Goal: Task Accomplishment & Management: Use online tool/utility

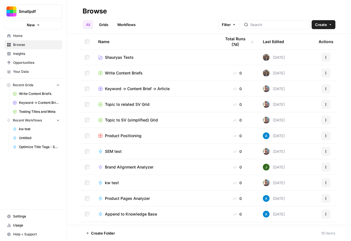
click at [175, 53] on td "Shauryas Tests" at bounding box center [155, 56] width 123 height 15
click at [148, 62] on td "Shauryas Tests" at bounding box center [155, 56] width 123 height 15
click at [130, 58] on span "Shauryas Tests" at bounding box center [119, 57] width 29 height 6
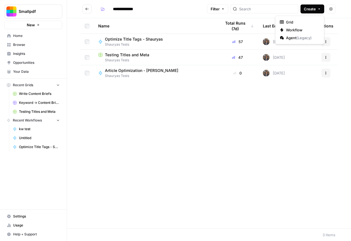
click at [315, 11] on span "Create" at bounding box center [310, 9] width 12 height 6
click at [293, 28] on span "Workflow" at bounding box center [301, 30] width 31 height 6
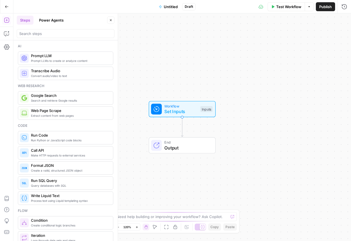
click at [112, 19] on icon "button" at bounding box center [110, 19] width 3 height 3
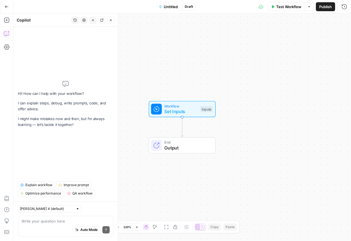
click at [58, 222] on textarea at bounding box center [66, 221] width 88 height 6
type textarea "f"
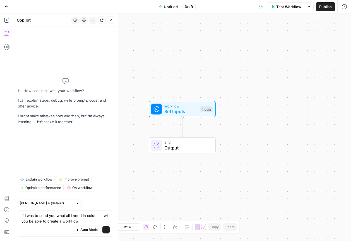
type textarea "if I was to send you what all I need in columns, will you be able to create a w…"
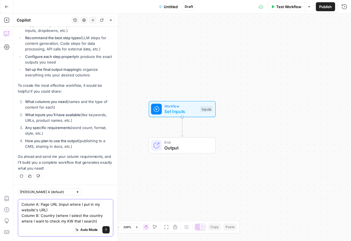
scroll to position [129, 0]
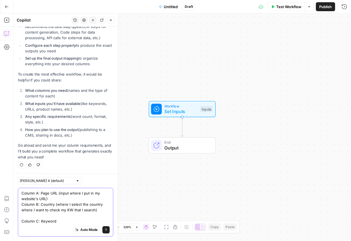
click at [48, 216] on textarea "Column A: Page URL (input where I put in my website's URL) Column B: Country (w…" at bounding box center [66, 207] width 88 height 34
click at [71, 199] on textarea "Column A: Page URL (input where I put in my website's URL) Column B: Country (w…" at bounding box center [66, 207] width 88 height 34
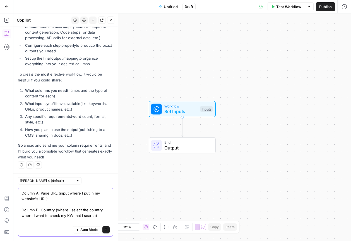
scroll to position [134, 0]
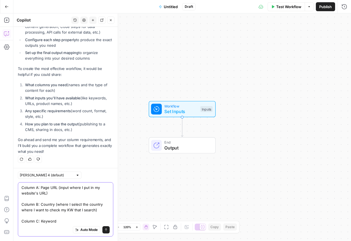
click at [64, 220] on textarea "Column A: Page URL (input where I put in my website's URL) Column B: Country (w…" at bounding box center [66, 203] width 88 height 39
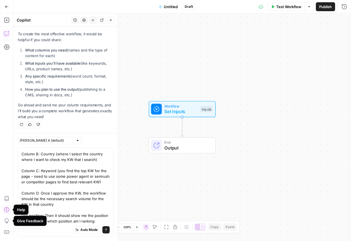
scroll to position [0, 0]
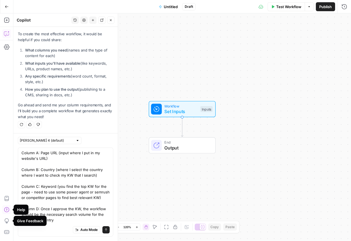
click at [26, 215] on div "Give Feedback" at bounding box center [30, 220] width 33 height 10
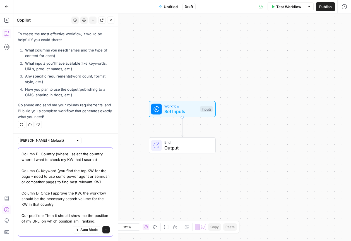
click at [24, 216] on textarea "Column A: Page URL (input where I put in my website's URL) Column B: Country (w…" at bounding box center [66, 178] width 88 height 89
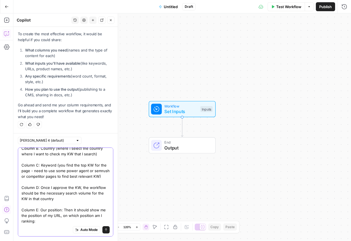
scroll to position [0, 0]
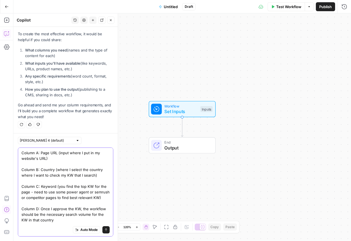
click at [64, 217] on textarea "Column A: Page URL (input where I put in my website's URL) Column B: Country (w…" at bounding box center [66, 197] width 88 height 95
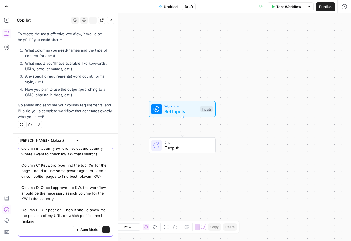
click at [51, 220] on textarea "Column A: Page URL (input where I put in my website's URL) Column B: Country (w…" at bounding box center [66, 176] width 88 height 95
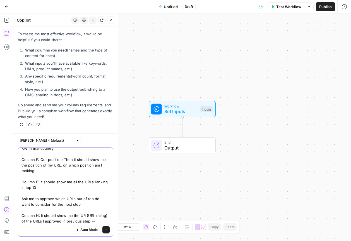
scroll to position [77, 0]
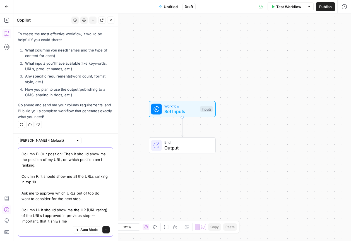
click at [58, 221] on textarea "Column A: Page URL (input where I put in my website's URL) Column B: Country (w…" at bounding box center [66, 148] width 88 height 151
click at [68, 220] on textarea "Column A: Page URL (input where I put in my website's URL) Column B: Country (w…" at bounding box center [66, 148] width 88 height 151
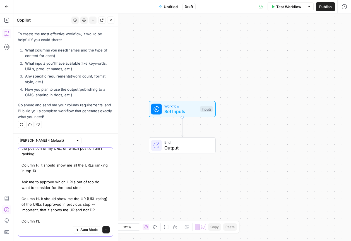
click at [91, 227] on span "Auto Mode" at bounding box center [88, 229] width 17 height 5
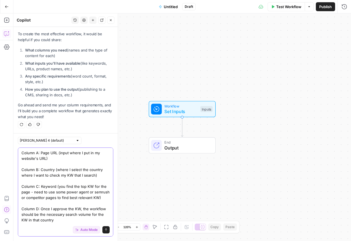
click at [49, 221] on textarea "Column A: Page URL (input where I put in my website's URL) Column B: Country (w…" at bounding box center [66, 231] width 88 height 162
drag, startPoint x: 49, startPoint y: 221, endPoint x: 49, endPoint y: 206, distance: 15.4
click at [49, 211] on textarea "Column A: Page URL (input where I put in my website's URL) Column B: Country (w…" at bounding box center [66, 231] width 88 height 162
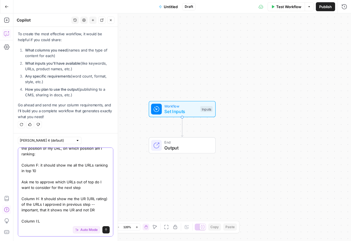
click at [41, 220] on textarea "Column A: Page URL (input where I put in my website's URL) Column B: Country (w…" at bounding box center [66, 142] width 88 height 162
click at [66, 219] on textarea "Column A: Page URL (input where I put in my website's URL) Column B: Country (w…" at bounding box center [66, 142] width 88 height 162
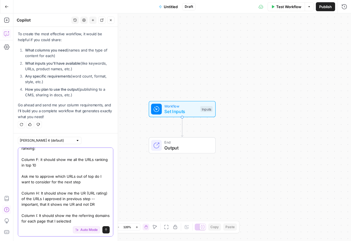
scroll to position [105, 0]
type textarea "Column A: Page URL (input where I put in my website's URL) Column B: Country (w…"
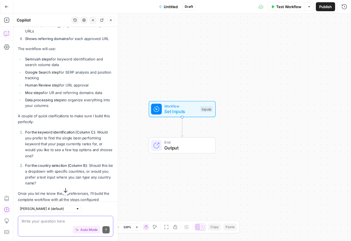
scroll to position [601, 0]
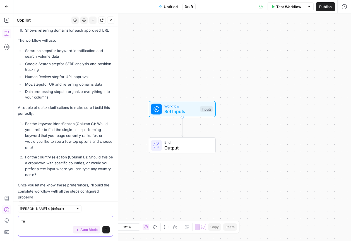
type textarea "f"
click at [82, 221] on textarea "1. few top options and choose one" at bounding box center [66, 221] width 88 height 6
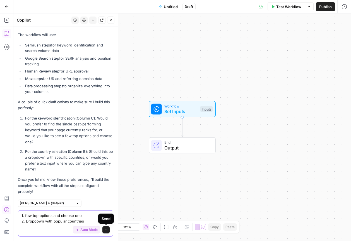
type textarea "1. few top options and choose one 2. Dropdown with popular countries"
click at [105, 228] on icon "submit" at bounding box center [105, 229] width 3 height 3
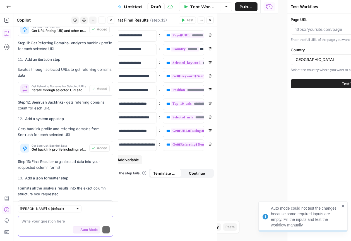
scroll to position [1612, 0]
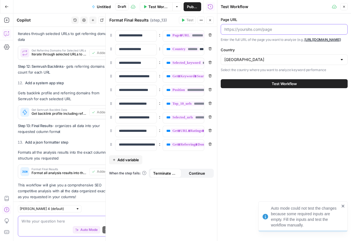
click at [259, 28] on input "Page URL" at bounding box center [285, 30] width 120 height 6
paste input "[URL][DOMAIN_NAME]"
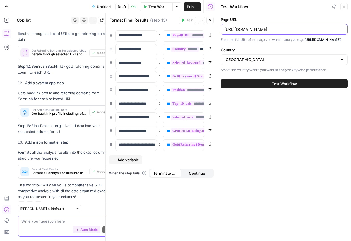
type input "[URL][DOMAIN_NAME]"
click at [278, 65] on div "United States" at bounding box center [284, 59] width 127 height 11
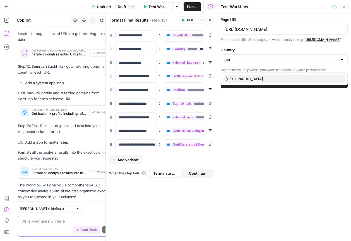
click at [268, 80] on span "[GEOGRAPHIC_DATA]" at bounding box center [283, 79] width 115 height 6
type input "[GEOGRAPHIC_DATA]"
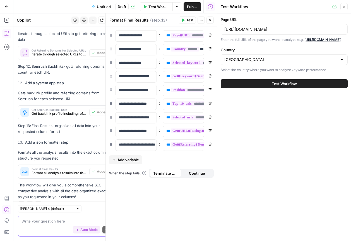
click at [310, 65] on div "[GEOGRAPHIC_DATA]" at bounding box center [284, 59] width 127 height 11
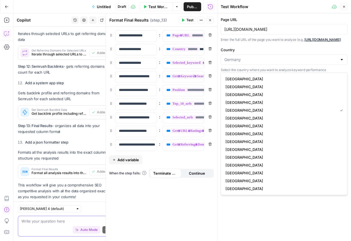
type input "[GEOGRAPHIC_DATA]"
click at [268, 203] on div "Page URL https://smallpdf.com/de/bild-pdf Enter the full URL of the page you wa…" at bounding box center [285, 126] width 134 height 227
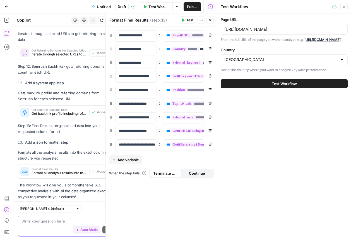
click at [292, 86] on span "Test Workflow" at bounding box center [284, 84] width 25 height 6
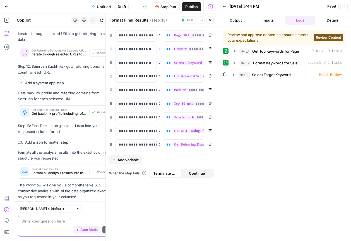
click at [325, 39] on span "Review Content" at bounding box center [328, 37] width 25 height 5
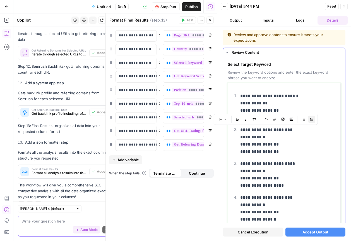
drag, startPoint x: 244, startPoint y: 129, endPoint x: 287, endPoint y: 133, distance: 43.2
click at [287, 133] on p "**********" at bounding box center [289, 140] width 97 height 29
click at [262, 161] on p "**********" at bounding box center [289, 174] width 97 height 29
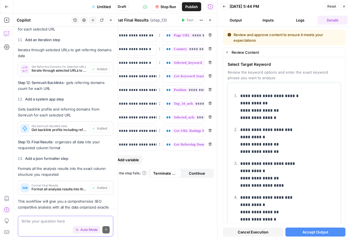
scroll to position [1612, 0]
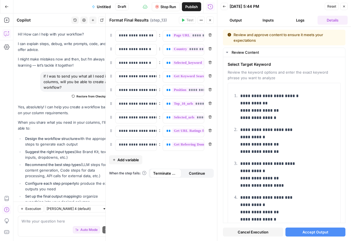
scroll to position [1612, 0]
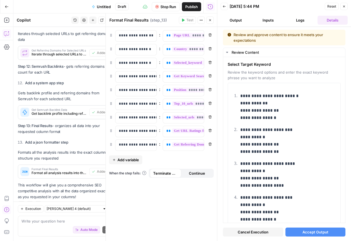
click at [324, 230] on span "Accept Output" at bounding box center [316, 232] width 26 height 6
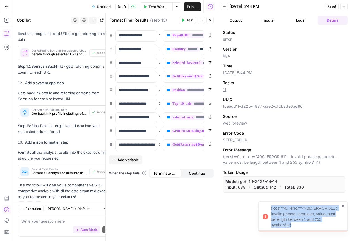
drag, startPoint x: 268, startPoint y: 206, endPoint x: 294, endPoint y: 226, distance: 33.1
click at [294, 226] on div "{:cost=>0, :error=>"400: ERROR 611 :: Invalid phrase parameter, value must be l…" at bounding box center [301, 216] width 80 height 26
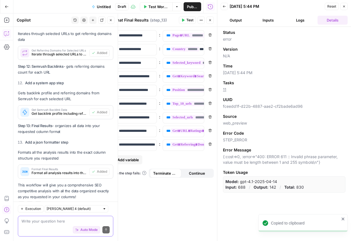
click at [32, 219] on textarea at bounding box center [66, 221] width 88 height 6
paste textarea "[URL][DOMAIN_NAME]"
type textarea "[URL][DOMAIN_NAME]"
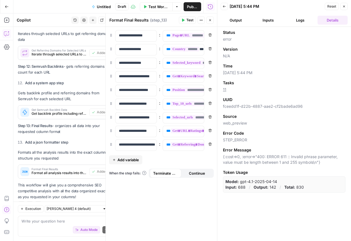
click at [243, 20] on button "Output" at bounding box center [236, 20] width 30 height 9
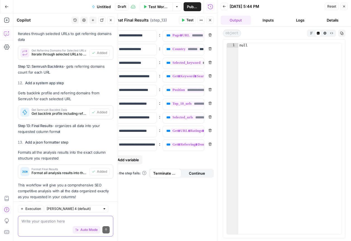
click at [56, 221] on textarea at bounding box center [66, 221] width 88 height 6
type textarea "error in process"
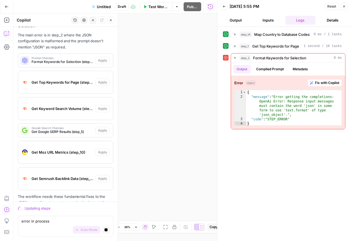
scroll to position [2435, 0]
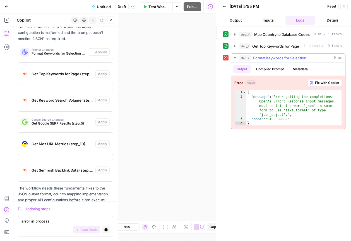
click at [330, 85] on button "Fix with Copilot" at bounding box center [325, 82] width 34 height 7
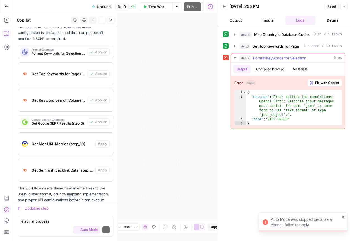
scroll to position [2480, 0]
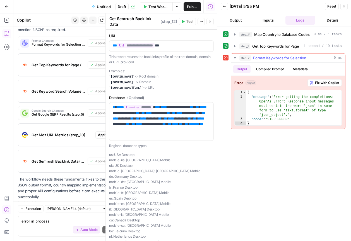
click at [314, 84] on button "Fix with Copilot" at bounding box center [325, 82] width 34 height 7
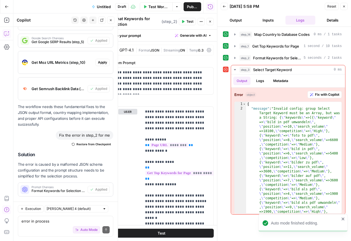
scroll to position [2614, 0]
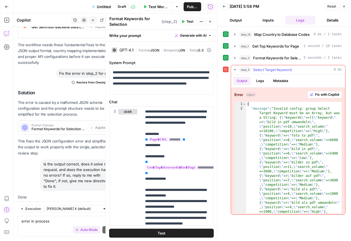
click at [310, 95] on icon "button" at bounding box center [311, 94] width 3 height 3
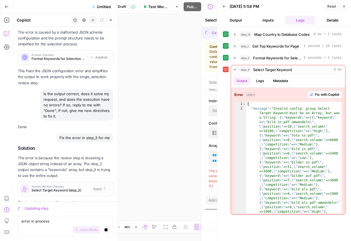
scroll to position [2647, 0]
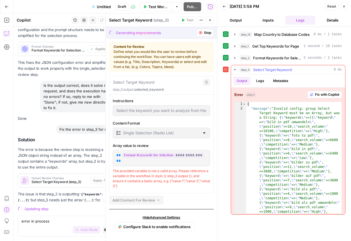
click at [323, 95] on span "Fix with Copilot" at bounding box center [327, 94] width 24 height 5
click at [327, 95] on span "Fix with Copilot" at bounding box center [327, 94] width 24 height 5
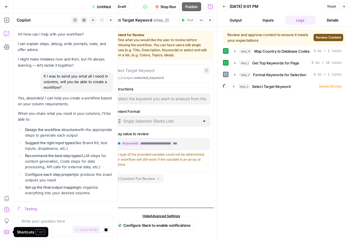
scroll to position [2647, 0]
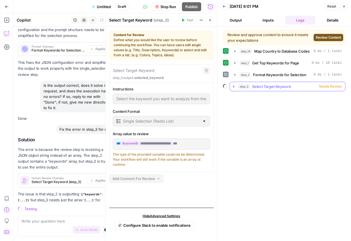
click at [329, 84] on span "Needs Review" at bounding box center [331, 86] width 23 height 5
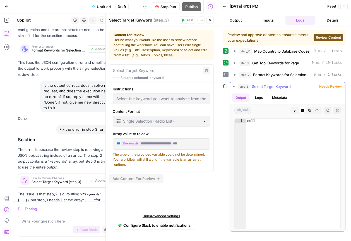
click at [329, 84] on span "Needs Review" at bounding box center [331, 86] width 23 height 5
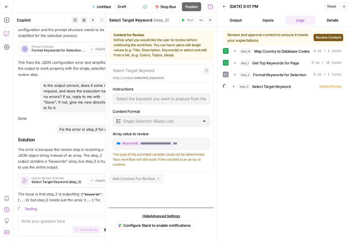
click at [326, 37] on span "Review Content" at bounding box center [328, 37] width 25 height 5
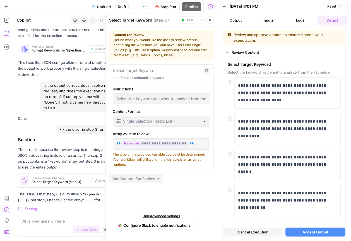
click at [317, 232] on span "Accept Output" at bounding box center [316, 232] width 26 height 6
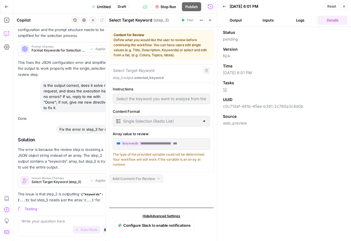
click at [243, 17] on button "Output" at bounding box center [236, 20] width 30 height 9
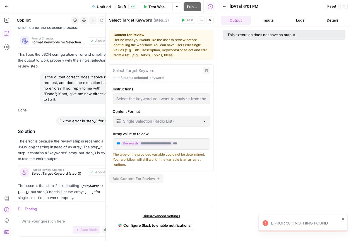
scroll to position [2683, 0]
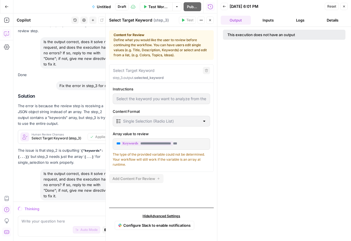
click at [326, 22] on button "Details" at bounding box center [333, 20] width 30 height 9
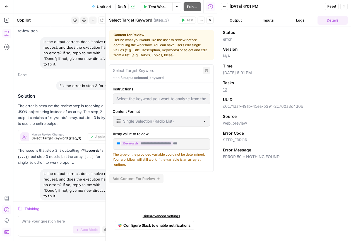
click at [302, 22] on button "Logs" at bounding box center [301, 20] width 30 height 9
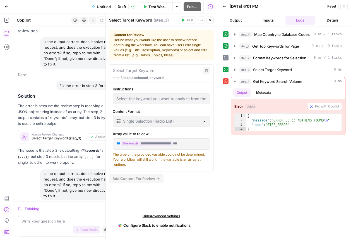
click at [345, 9] on button "Close" at bounding box center [344, 6] width 7 height 7
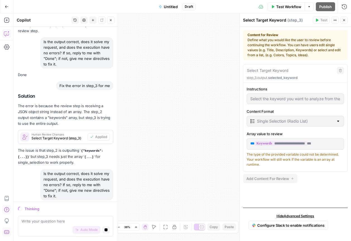
click at [284, 9] on button "Test Workflow" at bounding box center [286, 6] width 37 height 9
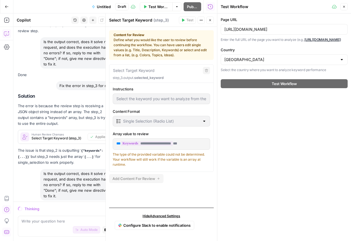
click at [283, 91] on div "Test Workflow" at bounding box center [284, 84] width 127 height 16
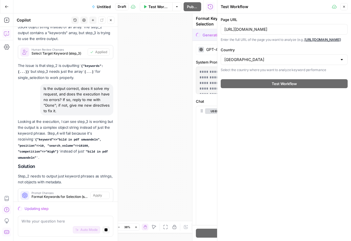
scroll to position [2784, 0]
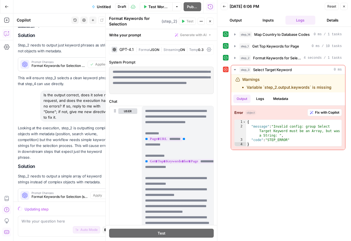
scroll to position [2915, 0]
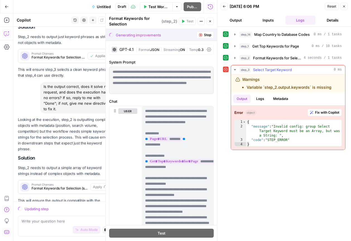
click at [311, 113] on icon "button" at bounding box center [311, 112] width 3 height 3
click at [318, 113] on span "Fix with Copilot" at bounding box center [327, 112] width 24 height 5
click at [325, 114] on span "Fix with Copilot" at bounding box center [327, 112] width 24 height 5
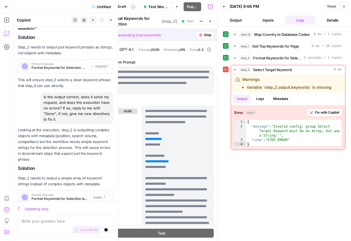
scroll to position [2904, 0]
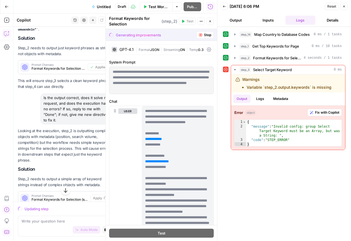
click at [346, 7] on button "Close" at bounding box center [344, 6] width 7 height 7
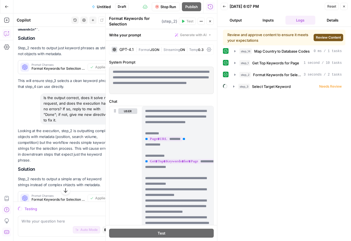
click at [333, 35] on span "Review Content" at bounding box center [328, 37] width 25 height 5
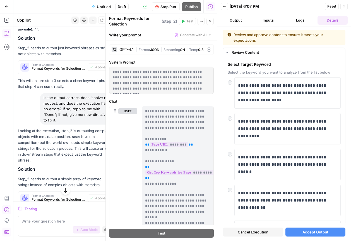
click at [315, 232] on span "Accept Output" at bounding box center [316, 232] width 26 height 6
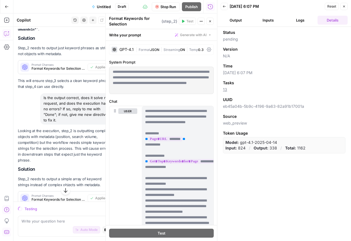
click at [247, 23] on button "Output" at bounding box center [236, 20] width 30 height 9
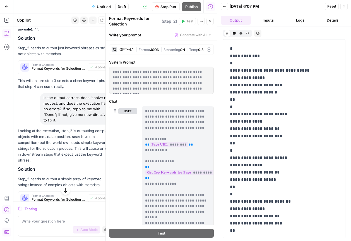
scroll to position [234, 0]
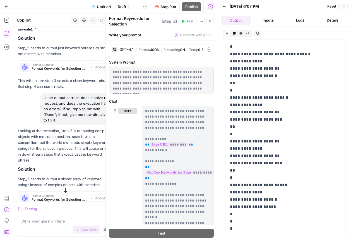
click at [329, 22] on button "Details" at bounding box center [333, 20] width 30 height 9
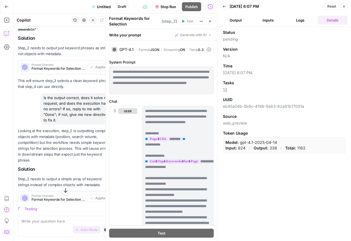
click at [305, 21] on button "Logs" at bounding box center [301, 20] width 30 height 9
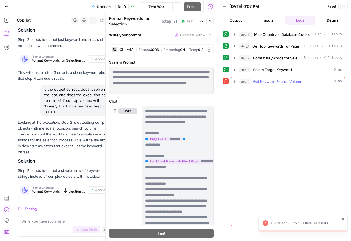
scroll to position [2895, 0]
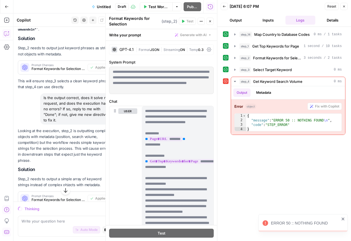
drag, startPoint x: 263, startPoint y: 223, endPoint x: 329, endPoint y: 223, distance: 66.8
click at [329, 223] on div "ERROR 50 :: NOTHING FOUND" at bounding box center [301, 222] width 80 height 9
copy div "ERROR 50 :: NOTHING FOUND"
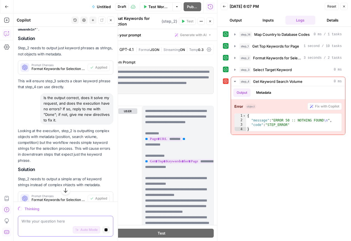
click at [51, 218] on textarea at bounding box center [66, 221] width 88 height 6
paste textarea "ERROR 50 :: NOTHING FOUND"
type textarea "ERROR 50 :: NOTHING FOUND Even though I selected KW, it still says this"
click at [106, 228] on icon "button" at bounding box center [106, 229] width 3 height 3
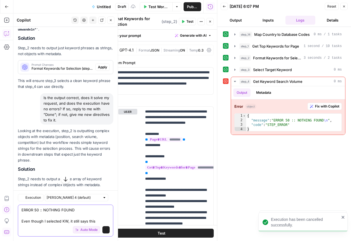
click at [100, 221] on textarea "ERROR 50 :: NOTHING FOUND Even though I selected KW, it still says this" at bounding box center [66, 215] width 88 height 17
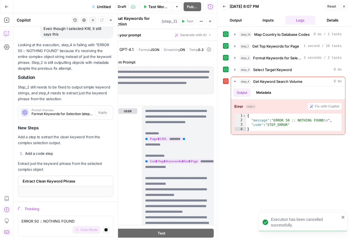
click at [346, 6] on button "Close" at bounding box center [344, 6] width 7 height 7
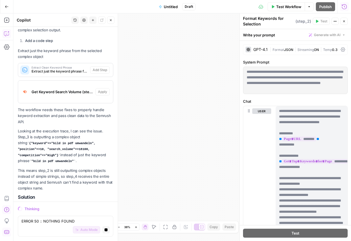
scroll to position [3287, 0]
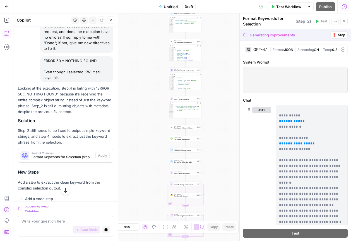
scroll to position [3061, 0]
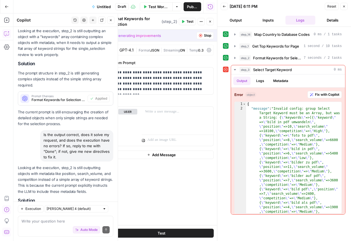
scroll to position [3909, 0]
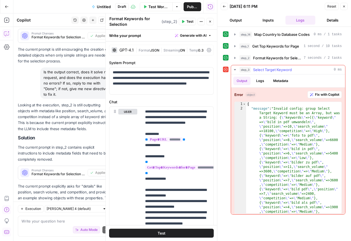
click at [318, 95] on span "Fix with Copilot" at bounding box center [327, 94] width 24 height 5
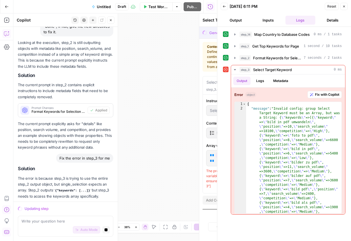
scroll to position [3919, 0]
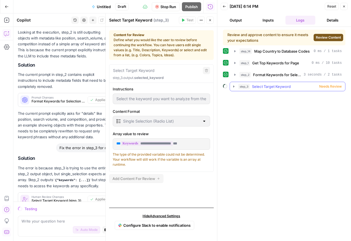
click at [329, 85] on span "Needs Review" at bounding box center [331, 86] width 23 height 5
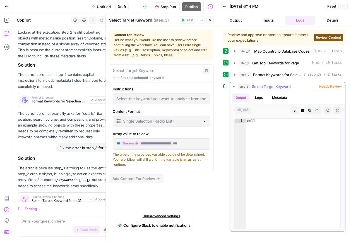
click at [258, 100] on button "Logs" at bounding box center [259, 97] width 15 height 8
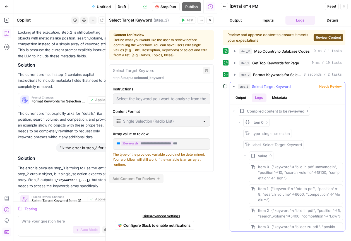
click at [279, 100] on button "Metadata" at bounding box center [280, 97] width 22 height 8
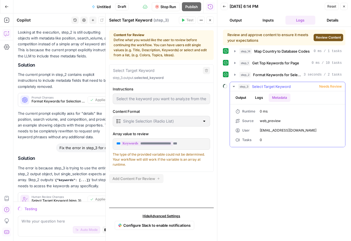
click at [232, 100] on div "Output Logs Metadata" at bounding box center [287, 97] width 115 height 13
click at [234, 99] on button "Output" at bounding box center [240, 97] width 17 height 8
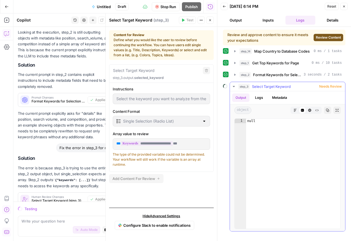
click at [332, 89] on button "step_3 Select Target Keyword Needs Review" at bounding box center [287, 86] width 115 height 9
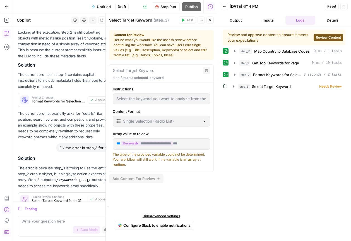
click at [322, 36] on span "Review Content" at bounding box center [328, 37] width 25 height 5
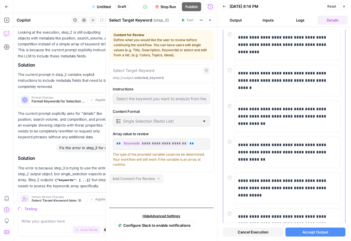
scroll to position [0, 0]
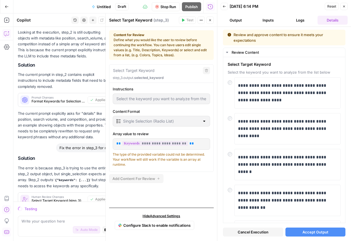
click at [322, 234] on button "Accept Output" at bounding box center [316, 231] width 60 height 9
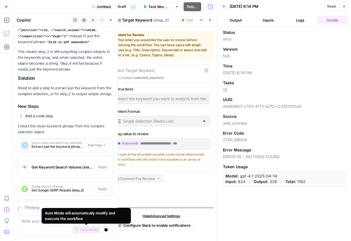
scroll to position [4182, 0]
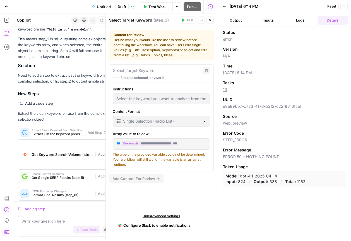
click at [307, 22] on button "Logs" at bounding box center [301, 20] width 30 height 9
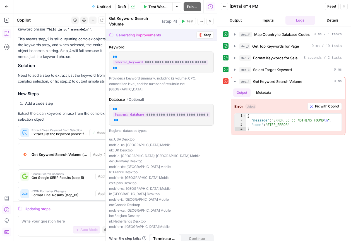
click at [208, 19] on button "Close" at bounding box center [210, 21] width 7 height 7
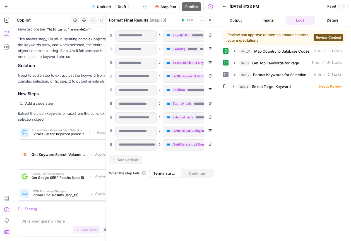
click at [332, 36] on span "Review Content" at bounding box center [328, 37] width 25 height 5
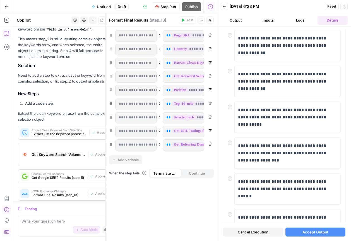
scroll to position [181, 0]
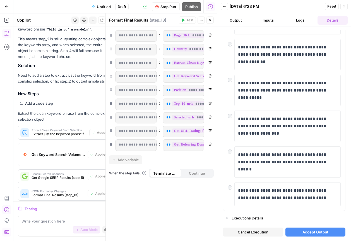
click at [309, 230] on span "Accept Output" at bounding box center [316, 232] width 26 height 6
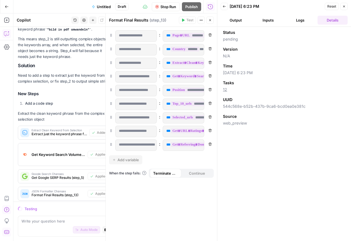
click at [255, 217] on div "Status pending Version N/A Time 09/22/25 at 6:23 PM Tasks 12 UUID 544c568e-b52b…" at bounding box center [285, 134] width 134 height 214
click at [274, 22] on button "Inputs" at bounding box center [268, 20] width 30 height 9
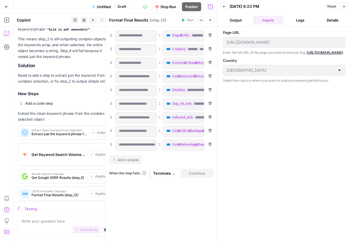
click at [293, 22] on button "Logs" at bounding box center [301, 20] width 30 height 9
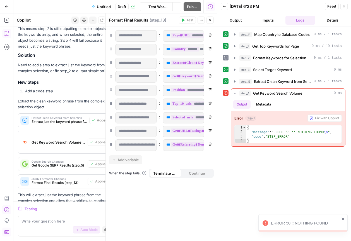
scroll to position [4213, 0]
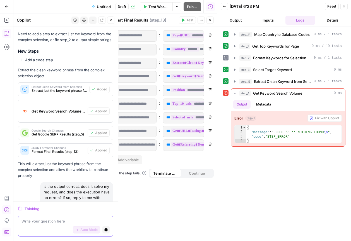
click at [109, 231] on button "Stop generating" at bounding box center [106, 229] width 7 height 7
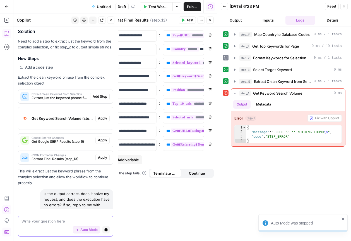
click at [88, 230] on span "Auto Mode" at bounding box center [88, 229] width 17 height 5
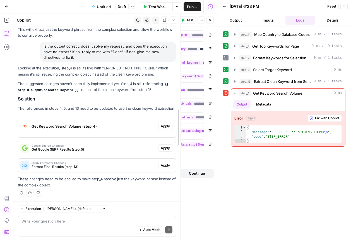
scroll to position [3528, 0]
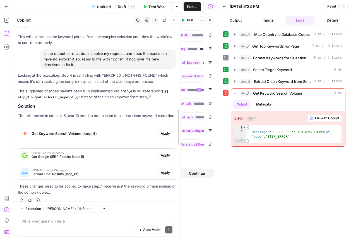
drag, startPoint x: 118, startPoint y: 95, endPoint x: 185, endPoint y: 95, distance: 67.1
click at [185, 95] on body "Smallpdf New Home Browse Insights Opportunities Your Data Recent Grids Write Co…" at bounding box center [175, 120] width 351 height 241
click at [101, 103] on h2 "Solution" at bounding box center [97, 105] width 158 height 5
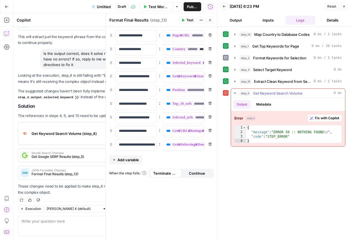
click at [334, 116] on span "Fix with Copilot" at bounding box center [327, 117] width 24 height 5
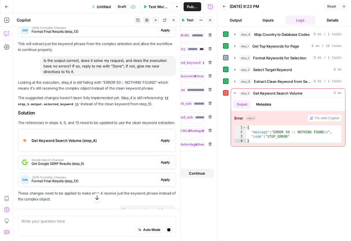
scroll to position [3458, 0]
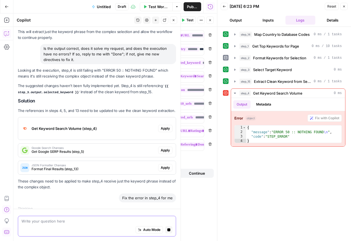
click at [87, 221] on textarea at bounding box center [97, 221] width 151 height 6
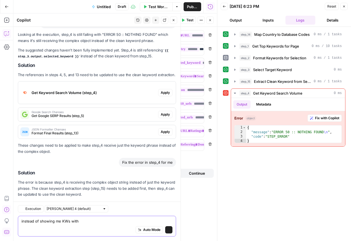
scroll to position [3662, 0]
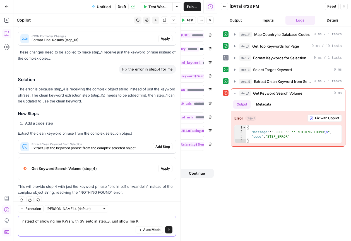
type textarea "instead of showing me KWs with SV eetc in step_3, just show me KW"
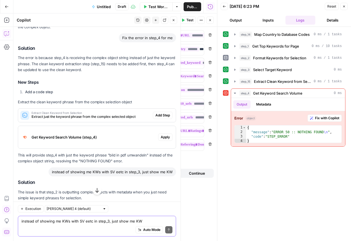
scroll to position [3749, 0]
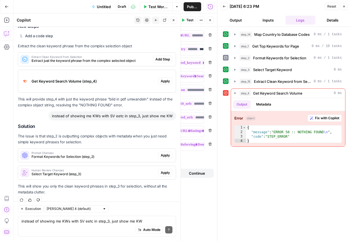
click at [168, 153] on span "Apply" at bounding box center [165, 155] width 9 height 5
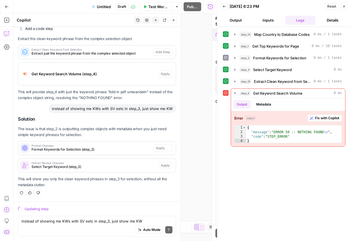
scroll to position [3686, 0]
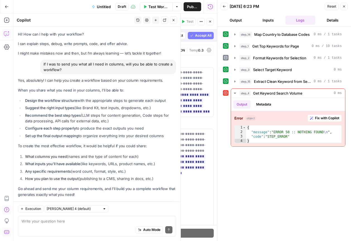
scroll to position [3686, 0]
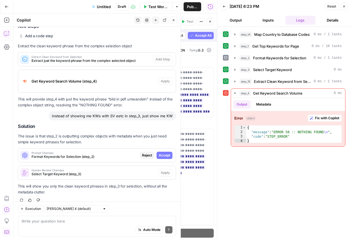
click at [168, 153] on span "Accept" at bounding box center [164, 155] width 11 height 5
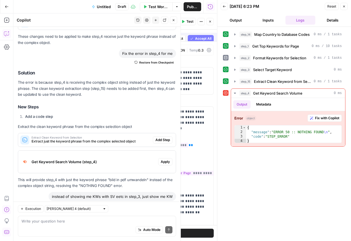
scroll to position [3776, 0]
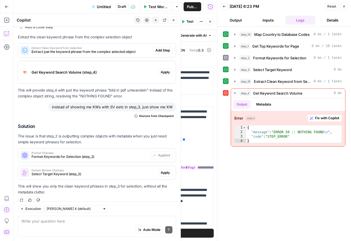
click at [165, 170] on span "Apply" at bounding box center [165, 172] width 9 height 5
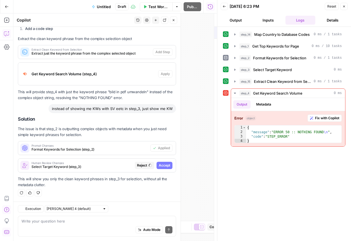
scroll to position [3686, 0]
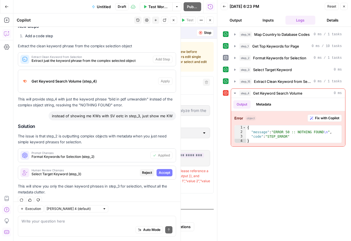
click at [165, 170] on span "Accept" at bounding box center [164, 172] width 11 height 5
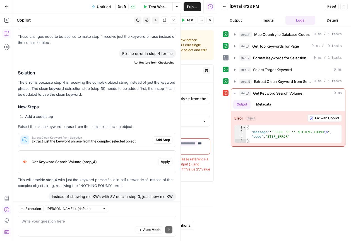
scroll to position [3776, 0]
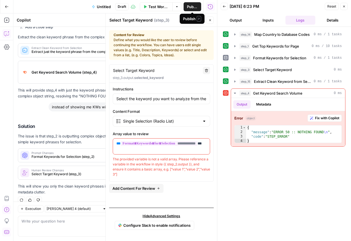
click at [168, 8] on span "Test Workflow" at bounding box center [159, 7] width 21 height 6
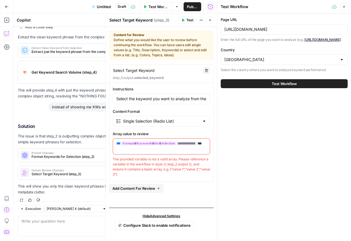
click at [291, 86] on span "Test Workflow" at bounding box center [284, 84] width 25 height 6
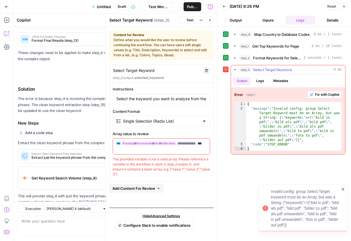
scroll to position [3776, 0]
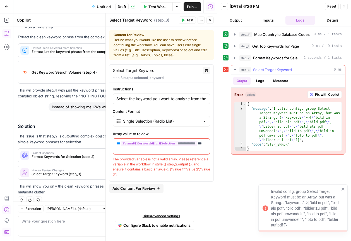
click at [321, 94] on span "Fix with Copilot" at bounding box center [327, 94] width 24 height 5
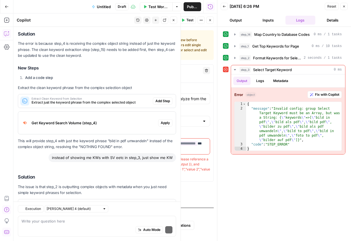
scroll to position [3845, 0]
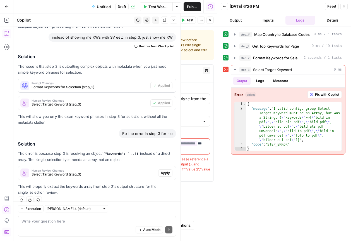
click at [168, 170] on span "Apply" at bounding box center [165, 172] width 9 height 5
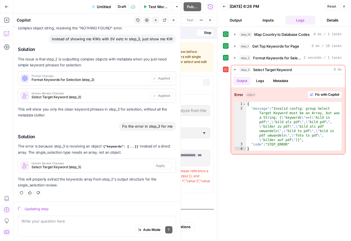
scroll to position [3756, 0]
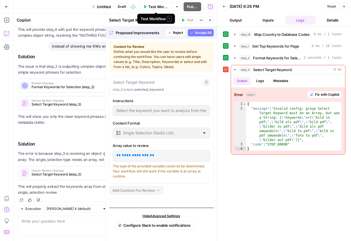
click at [161, 7] on span "Test Workflow" at bounding box center [159, 7] width 21 height 6
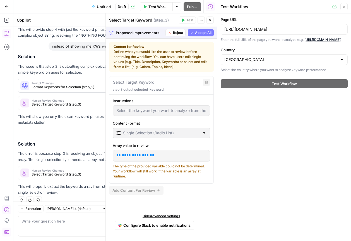
click at [201, 34] on span "Accept All" at bounding box center [203, 32] width 16 height 5
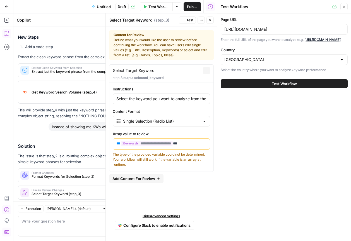
scroll to position [3854, 0]
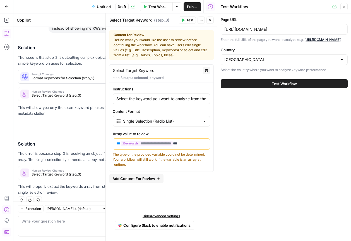
click at [163, 9] on span "Test Workflow" at bounding box center [159, 7] width 21 height 6
click at [270, 88] on button "Test Workflow" at bounding box center [284, 83] width 127 height 9
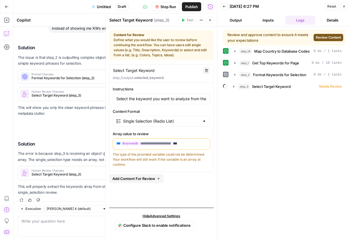
click at [330, 37] on span "Review Content" at bounding box center [328, 37] width 25 height 5
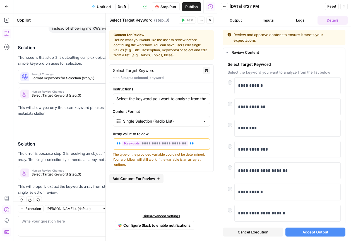
click at [320, 229] on span "Accept Output" at bounding box center [316, 232] width 26 height 6
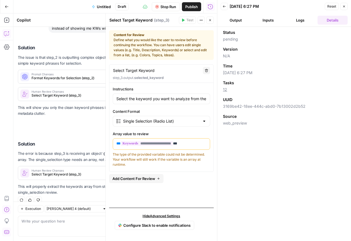
click at [301, 25] on header "Back 09/22/25 at 6:27 PM Reset Close Output Inputs Logs Details" at bounding box center [285, 13] width 134 height 27
click at [298, 21] on button "Logs" at bounding box center [301, 20] width 30 height 9
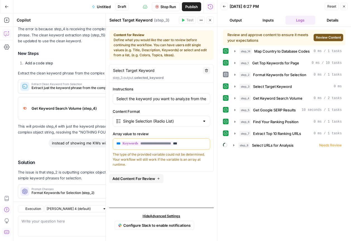
scroll to position [3854, 0]
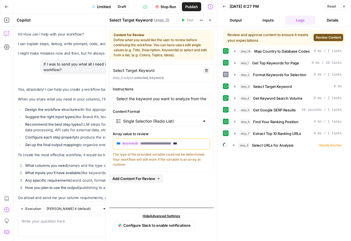
scroll to position [3854, 0]
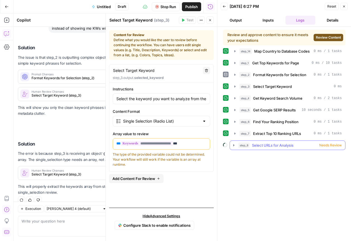
click at [330, 143] on span "Needs Review" at bounding box center [331, 144] width 23 height 5
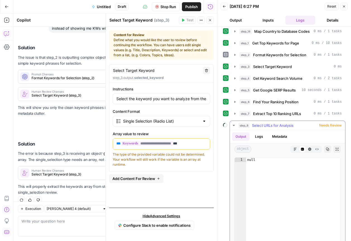
scroll to position [52, 0]
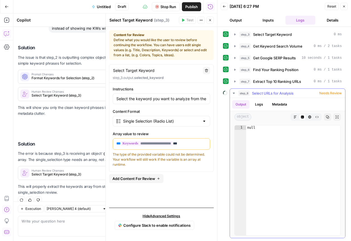
click at [324, 94] on span "Needs Review" at bounding box center [331, 93] width 23 height 5
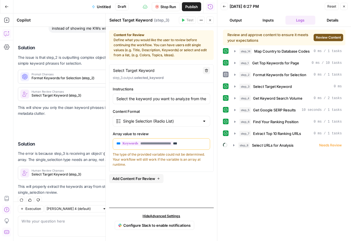
click at [324, 37] on span "Review Content" at bounding box center [328, 37] width 25 height 5
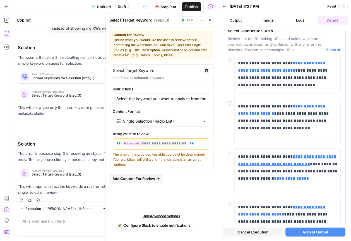
scroll to position [154, 0]
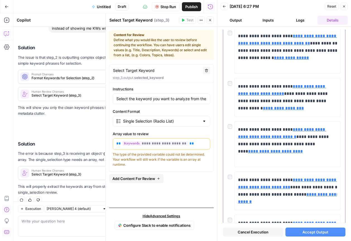
click at [230, 80] on div at bounding box center [231, 82] width 7 height 8
type input "https://www.freepdfconvert.com/jpg-to-pdf"
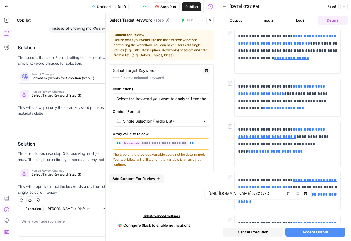
click at [312, 231] on span "Accept Output" at bounding box center [316, 232] width 26 height 6
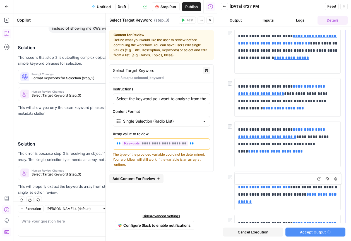
type input "https://www.freeconvert.com/convert/image-to-pdf"
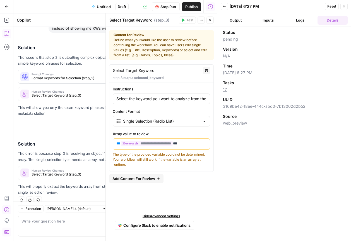
click at [298, 24] on button "Logs" at bounding box center [301, 20] width 30 height 9
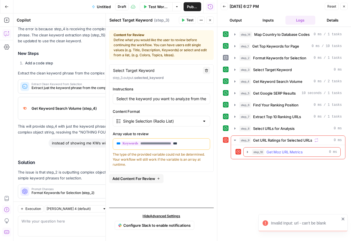
scroll to position [3854, 0]
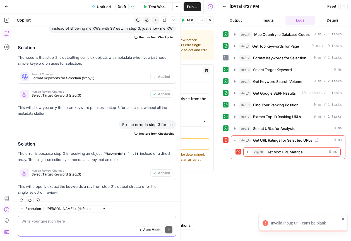
click at [73, 223] on textarea at bounding box center [97, 221] width 151 height 6
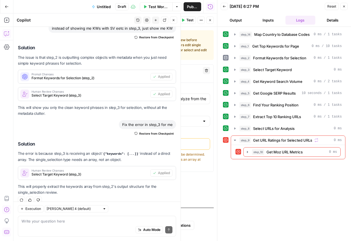
click at [62, 224] on div "Auto Mode Send" at bounding box center [97, 230] width 151 height 12
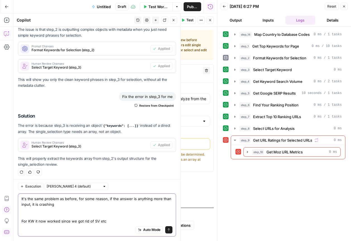
scroll to position [3888, 0]
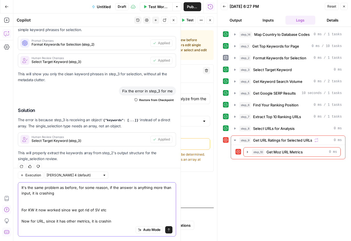
type textarea "It's the same problem as before, for some reason, if the answer is anything mor…"
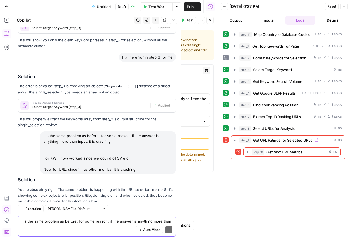
scroll to position [4050, 0]
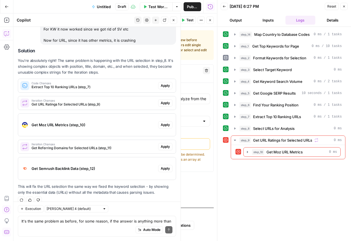
click at [167, 83] on span "Apply" at bounding box center [165, 85] width 9 height 5
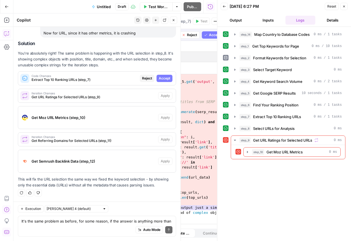
scroll to position [3952, 0]
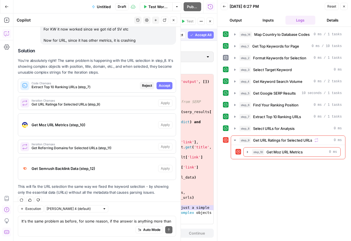
click at [165, 82] on button "Accept" at bounding box center [165, 85] width 16 height 7
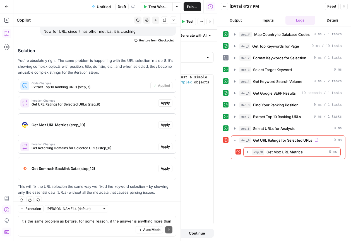
click at [166, 100] on span "Apply" at bounding box center [165, 102] width 9 height 5
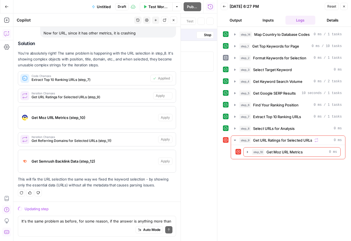
scroll to position [3952, 0]
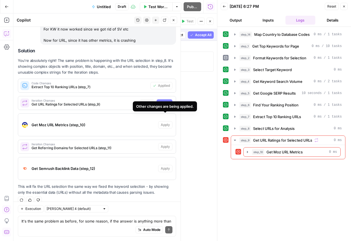
click at [211, 34] on span "Accept All" at bounding box center [203, 34] width 16 height 5
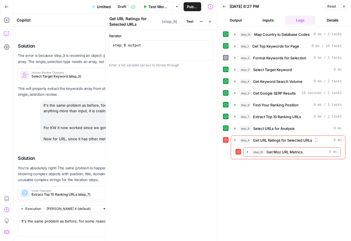
scroll to position [4059, 0]
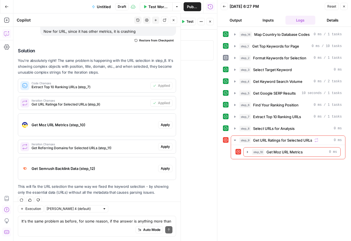
click at [162, 122] on span "Apply" at bounding box center [165, 124] width 9 height 5
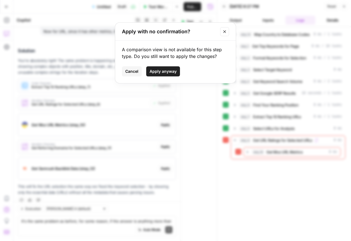
click at [176, 69] on button "Apply anyway" at bounding box center [163, 71] width 34 height 10
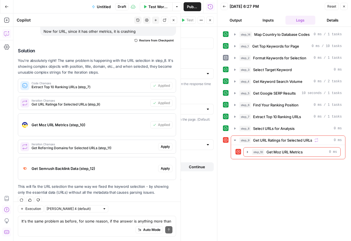
click at [159, 143] on button "Apply" at bounding box center [165, 146] width 14 height 7
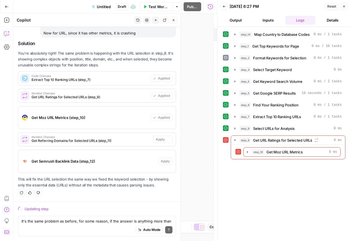
scroll to position [3952, 0]
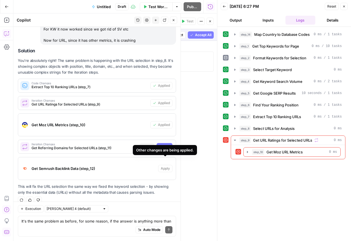
click at [170, 144] on span "Accept" at bounding box center [164, 146] width 11 height 5
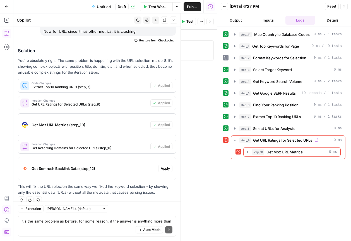
click at [161, 165] on button "Apply" at bounding box center [165, 168] width 14 height 7
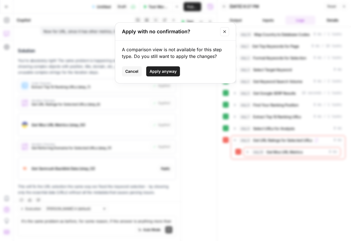
click at [171, 74] on button "Apply anyway" at bounding box center [163, 71] width 34 height 10
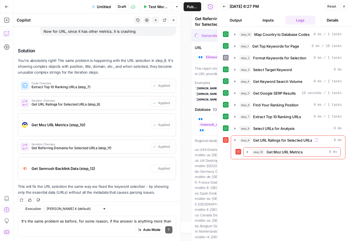
type textarea "Get Semrush Backlink Data"
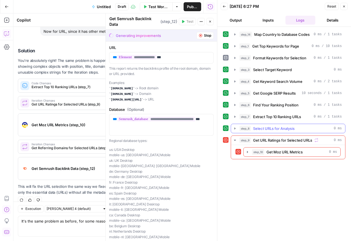
click at [297, 129] on div "step_8 Select URLs for Analysis 0 ms" at bounding box center [291, 128] width 103 height 6
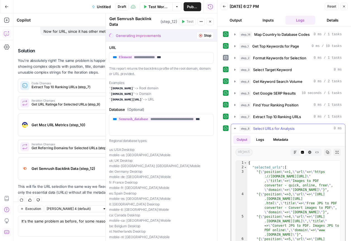
click at [297, 129] on div "step_8 Select URLs for Analysis 0 ms" at bounding box center [291, 128] width 103 height 6
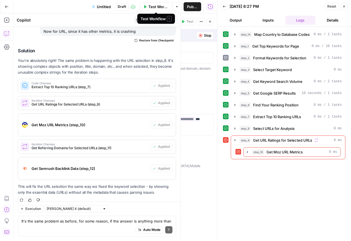
click at [154, 7] on span "Test Workflow" at bounding box center [159, 7] width 21 height 6
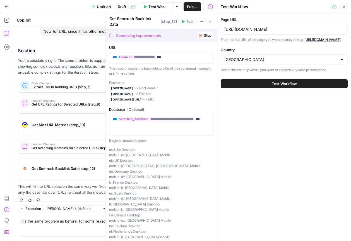
click at [269, 85] on button "Test Workflow" at bounding box center [284, 83] width 127 height 9
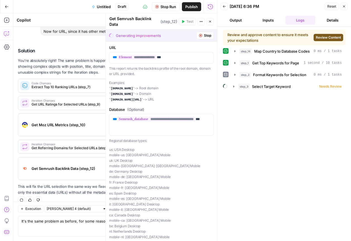
click at [333, 36] on span "Review Content" at bounding box center [328, 37] width 25 height 5
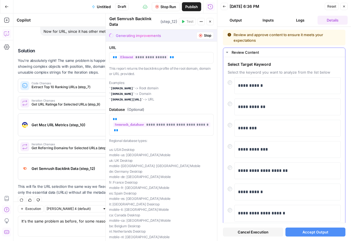
scroll to position [58, 0]
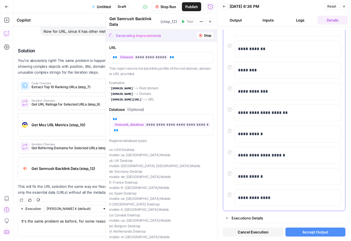
click at [232, 154] on div at bounding box center [231, 151] width 7 height 8
click at [325, 229] on button "Accept Output" at bounding box center [316, 231] width 60 height 9
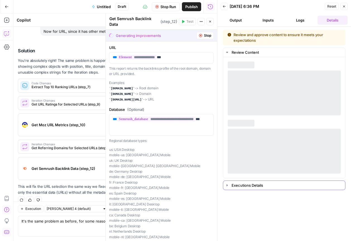
click at [226, 183] on icon "button" at bounding box center [227, 185] width 4 height 4
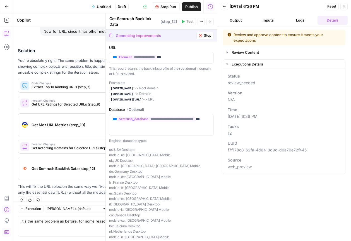
click at [296, 25] on header "Back 09/22/25 at 6:36 PM Reset Close Output Inputs Logs Details" at bounding box center [285, 13] width 134 height 27
click at [300, 18] on button "Logs" at bounding box center [301, 20] width 30 height 9
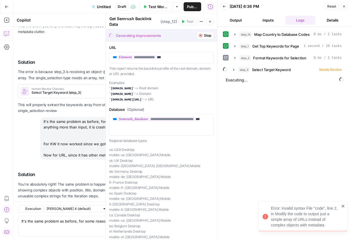
scroll to position [4059, 0]
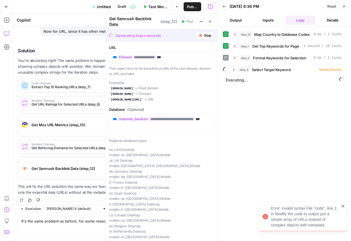
drag, startPoint x: 272, startPoint y: 206, endPoint x: 329, endPoint y: 225, distance: 60.3
click at [329, 225] on div "Error: invalid syntax File "code", line 2, in Modify the code to output just a …" at bounding box center [305, 216] width 69 height 22
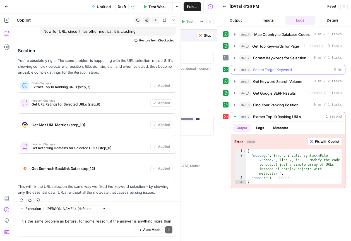
click at [236, 69] on icon "button" at bounding box center [235, 69] width 4 height 4
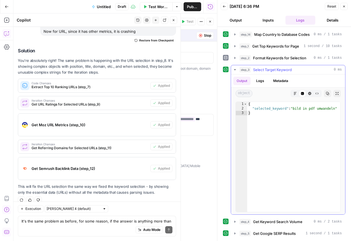
click at [236, 69] on icon "button" at bounding box center [235, 69] width 2 height 1
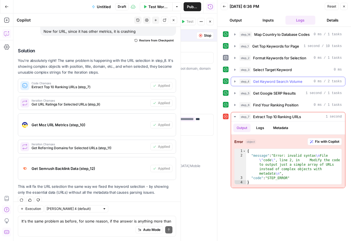
click at [234, 80] on icon "button" at bounding box center [235, 81] width 4 height 4
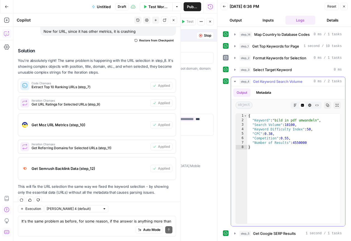
click at [234, 80] on icon "button" at bounding box center [235, 81] width 4 height 4
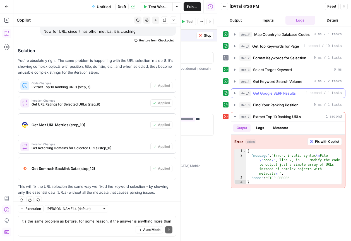
click at [237, 94] on icon "button" at bounding box center [235, 93] width 4 height 4
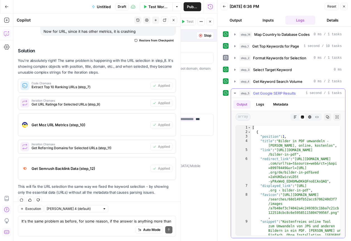
click at [237, 94] on icon "button" at bounding box center [235, 93] width 4 height 4
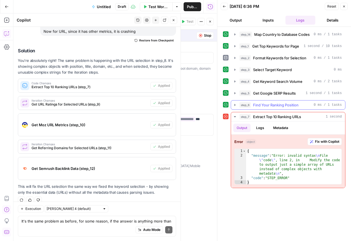
click at [236, 104] on icon "button" at bounding box center [235, 105] width 4 height 4
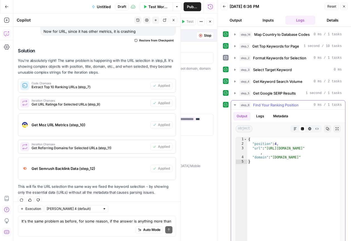
click at [236, 104] on icon "button" at bounding box center [235, 104] width 2 height 1
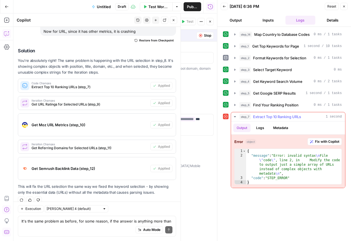
click at [318, 140] on span "Fix with Copilot" at bounding box center [327, 141] width 24 height 5
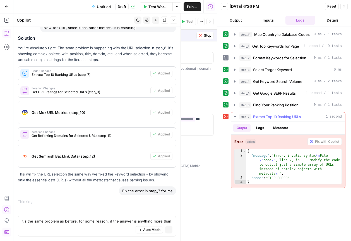
scroll to position [3943, 0]
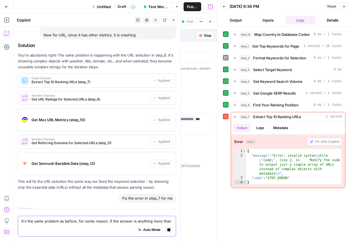
click at [148, 228] on span "Auto Mode" at bounding box center [151, 229] width 17 height 5
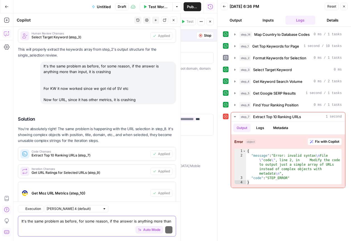
scroll to position [4129, 0]
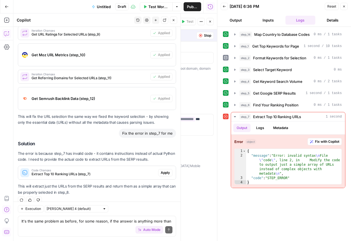
click at [167, 169] on button "Apply" at bounding box center [165, 172] width 14 height 7
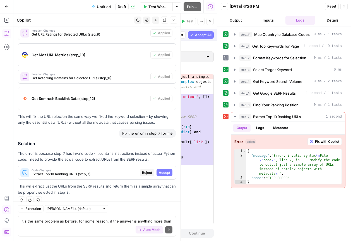
click at [167, 169] on button "Accept" at bounding box center [165, 172] width 16 height 7
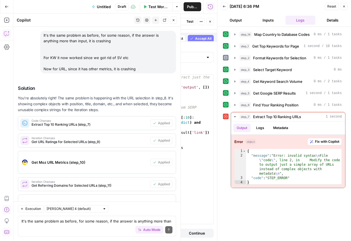
scroll to position [4138, 0]
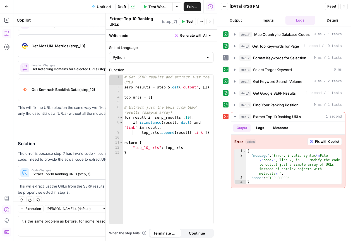
click at [156, 6] on span "Test Workflow" at bounding box center [159, 7] width 21 height 6
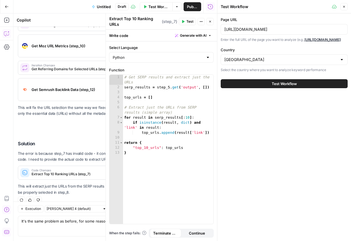
click at [289, 83] on div "Test Workflow" at bounding box center [284, 84] width 127 height 16
click at [289, 86] on span "Test Workflow" at bounding box center [284, 84] width 25 height 6
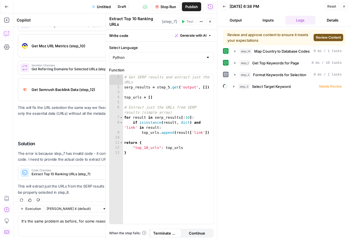
click at [325, 40] on button "Review Content" at bounding box center [329, 37] width 30 height 7
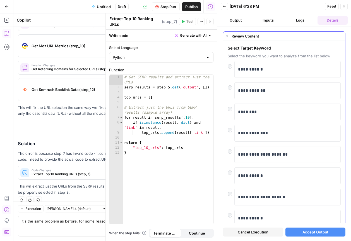
scroll to position [48, 0]
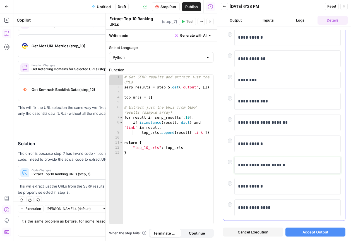
click at [252, 168] on p "**********" at bounding box center [287, 164] width 99 height 7
click at [228, 164] on div "**********" at bounding box center [284, 164] width 113 height 17
click at [326, 231] on span "Accept Output" at bounding box center [316, 232] width 26 height 6
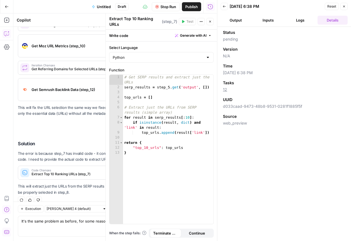
click at [294, 20] on button "Logs" at bounding box center [301, 20] width 30 height 9
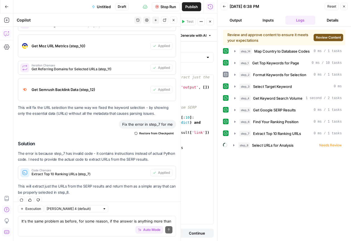
click at [325, 36] on span "Review Content" at bounding box center [328, 37] width 25 height 5
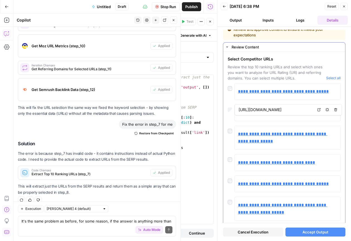
scroll to position [0, 0]
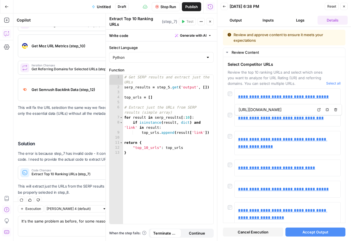
click at [173, 8] on span "Stop Run" at bounding box center [169, 7] width 16 height 6
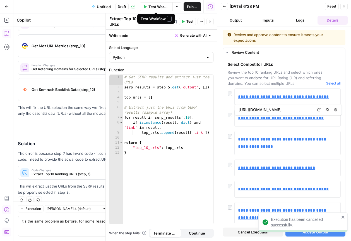
click at [161, 8] on span "Test Workflow" at bounding box center [159, 7] width 21 height 6
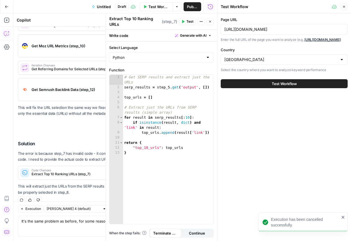
click at [282, 86] on span "Test Workflow" at bounding box center [284, 84] width 25 height 6
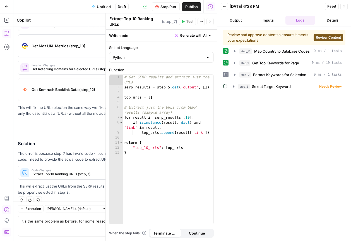
click at [327, 37] on span "Review Content" at bounding box center [328, 37] width 25 height 5
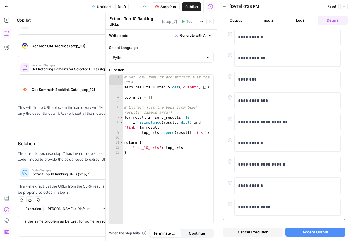
scroll to position [58, 0]
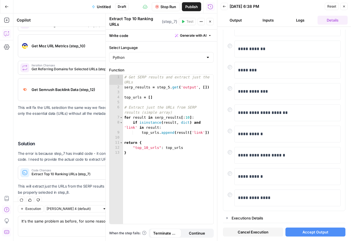
click at [311, 231] on span "Accept Output" at bounding box center [316, 232] width 26 height 6
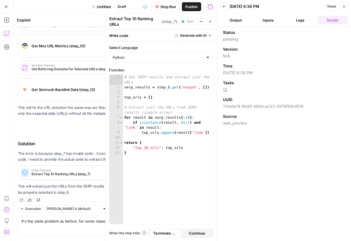
click at [294, 23] on button "Logs" at bounding box center [301, 20] width 30 height 9
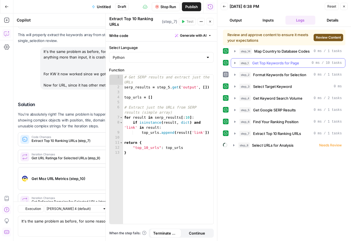
scroll to position [4138, 0]
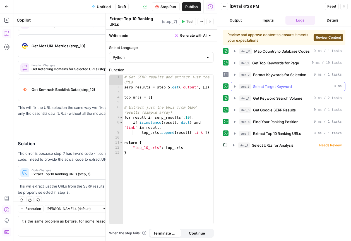
click at [282, 86] on span "Select Target Keyword" at bounding box center [272, 87] width 39 height 6
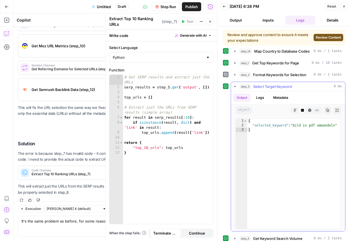
type textarea "**********"
drag, startPoint x: 295, startPoint y: 126, endPoint x: 336, endPoint y: 127, distance: 41.3
click at [336, 127] on div "{ "selected_keyword" : "bild in pdf umwandeln" }" at bounding box center [294, 177] width 93 height 119
click at [238, 85] on button "step_3 Select Target Keyword 0 ms" at bounding box center [288, 86] width 114 height 9
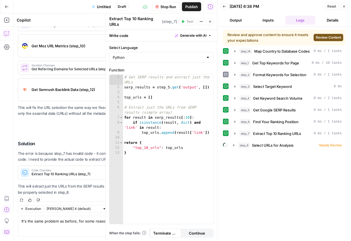
click at [235, 25] on header "Back 09/22/25 at 6:38 PM Reset Close Output Inputs Logs Details" at bounding box center [285, 13] width 134 height 27
click at [159, 6] on button "Stop Run" at bounding box center [166, 6] width 28 height 9
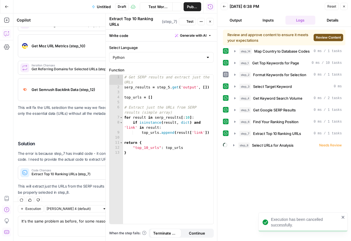
click at [167, 9] on span "Test Workflow" at bounding box center [159, 7] width 21 height 6
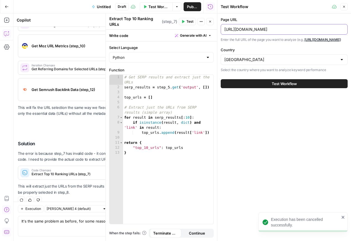
click at [281, 32] on input "https://smallpdf.com/de/bild-pdf" at bounding box center [285, 30] width 120 height 6
paste input "excel-in"
type input "[URL][DOMAIN_NAME]"
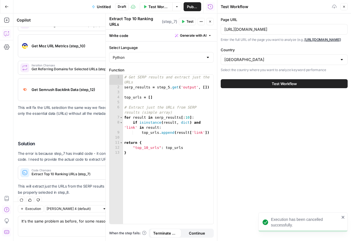
click at [289, 88] on button "Test Workflow" at bounding box center [284, 83] width 127 height 9
click at [289, 86] on span "Test Workflow" at bounding box center [284, 84] width 25 height 6
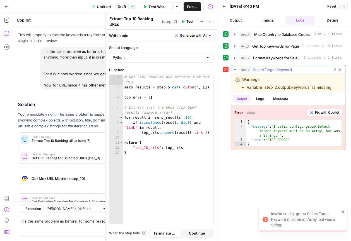
scroll to position [4138, 0]
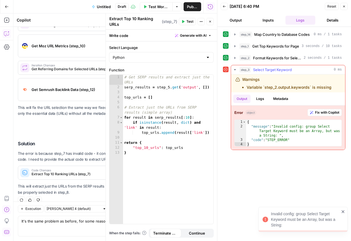
click at [327, 114] on span "Fix with Copilot" at bounding box center [327, 112] width 24 height 5
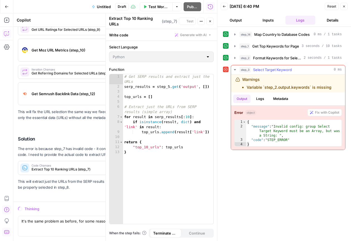
scroll to position [4016, 0]
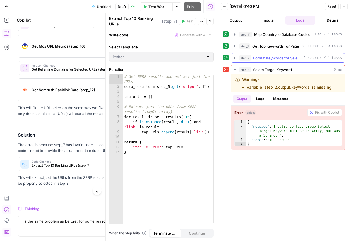
click at [236, 57] on icon "button" at bounding box center [235, 58] width 4 height 4
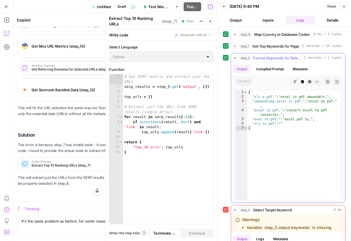
click at [236, 57] on icon "button" at bounding box center [235, 58] width 4 height 4
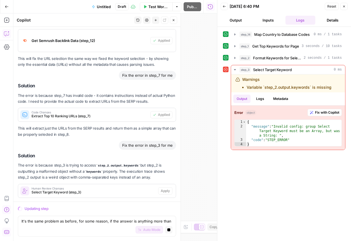
scroll to position [4094, 0]
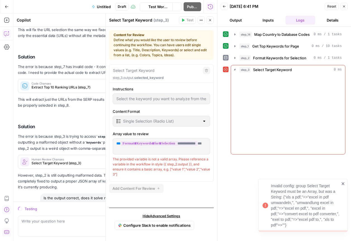
scroll to position [4112, 0]
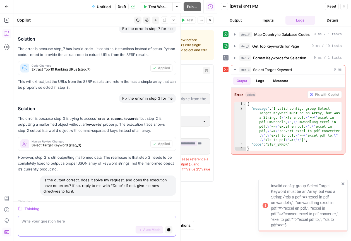
click at [58, 221] on textarea at bounding box center [97, 221] width 151 height 6
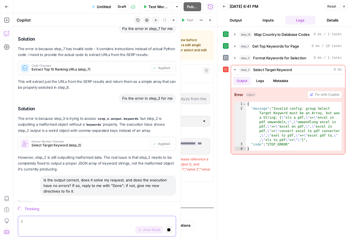
click at [170, 230] on icon "button" at bounding box center [169, 229] width 3 height 3
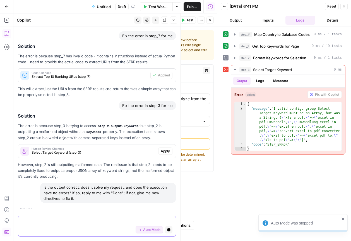
click at [80, 222] on textarea "i" at bounding box center [97, 221] width 151 height 6
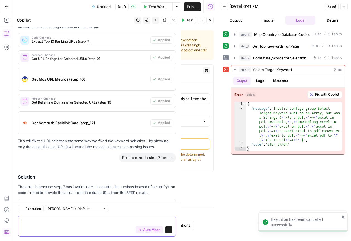
scroll to position [4243, 0]
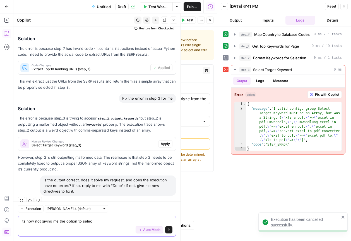
type textarea "its now not giving me the option to select"
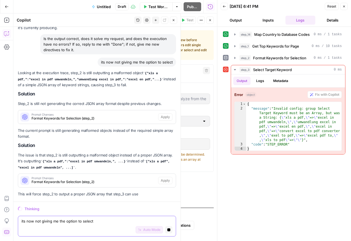
scroll to position [4245, 0]
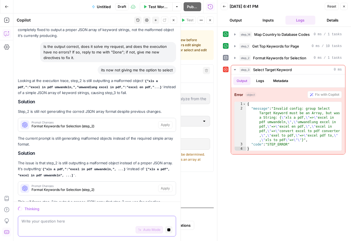
click at [168, 229] on icon "button" at bounding box center [169, 229] width 3 height 3
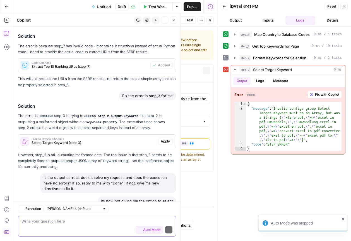
scroll to position [4385, 0]
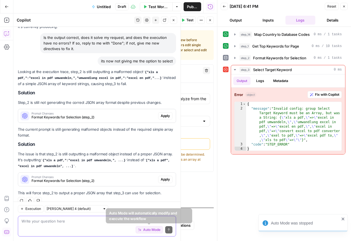
click at [147, 231] on span "Auto Mode" at bounding box center [151, 229] width 17 height 5
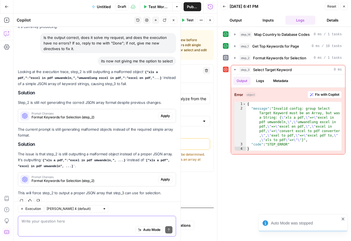
click at [91, 221] on textarea at bounding box center [97, 221] width 151 height 6
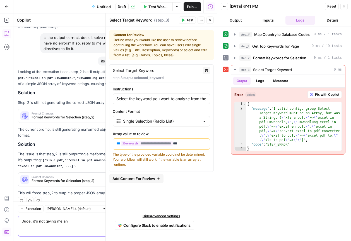
type textarea "Dude, it's not giving me an"
click at [190, 150] on div "**********" at bounding box center [162, 149] width 98 height 36
click at [154, 10] on button "Test Workflow" at bounding box center [156, 6] width 33 height 9
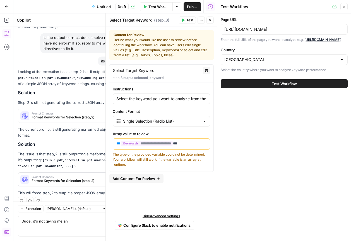
click at [270, 84] on div "Test Workflow" at bounding box center [284, 84] width 127 height 16
click at [272, 86] on span "Test Workflow" at bounding box center [284, 84] width 25 height 6
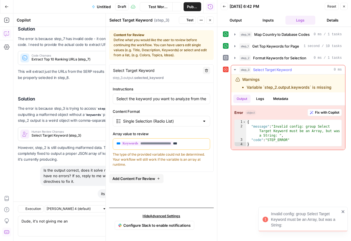
scroll to position [4385, 0]
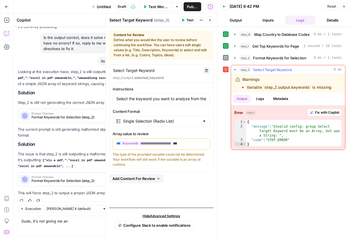
click at [319, 109] on button "Fix with Copilot" at bounding box center [325, 112] width 34 height 7
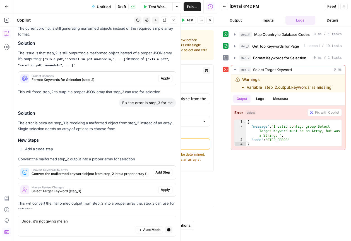
scroll to position [4504, 0]
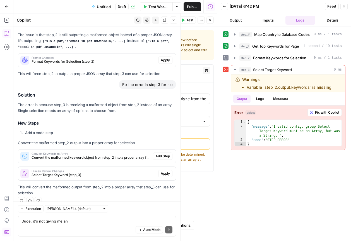
click at [158, 153] on span "Add Step" at bounding box center [163, 155] width 15 height 5
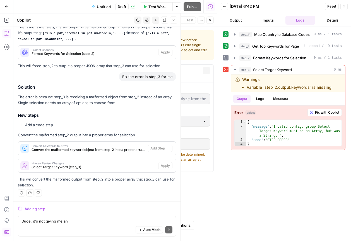
scroll to position [4388, 0]
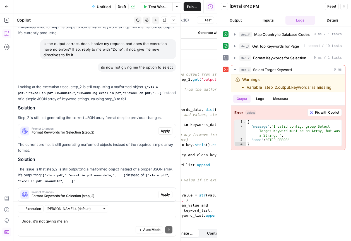
type textarea "Convert Keywords to Array"
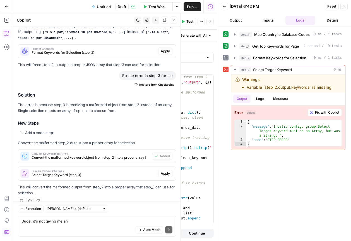
click at [169, 171] on span "Apply" at bounding box center [165, 173] width 9 height 5
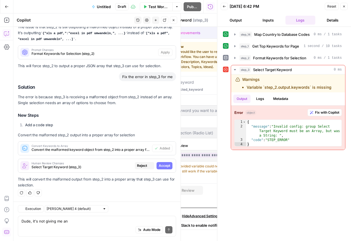
scroll to position [4388, 0]
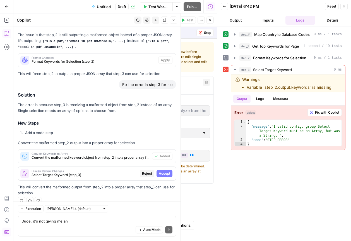
click at [159, 171] on span "Accept" at bounding box center [164, 173] width 11 height 5
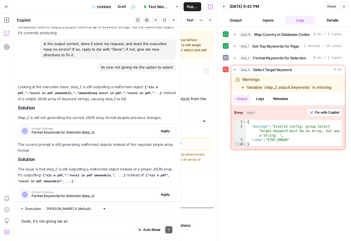
scroll to position [4531, 0]
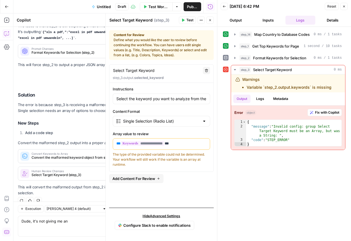
click at [156, 4] on span "Test Workflow" at bounding box center [159, 7] width 21 height 6
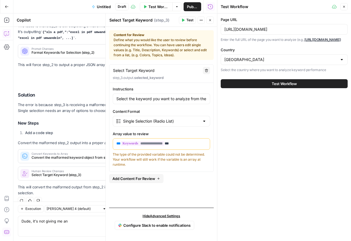
click at [248, 84] on div "Test Workflow" at bounding box center [284, 84] width 127 height 16
click at [251, 88] on button "Test Workflow" at bounding box center [284, 83] width 127 height 9
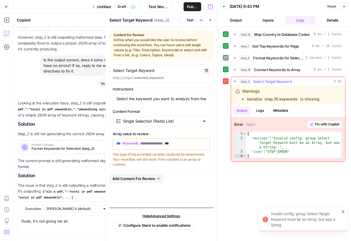
scroll to position [4531, 0]
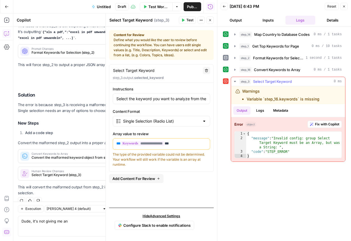
click at [318, 122] on span "Fix with Copilot" at bounding box center [327, 124] width 24 height 5
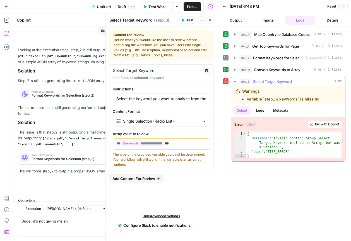
scroll to position [4601, 0]
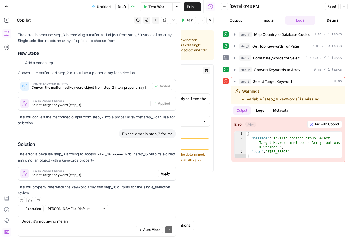
click at [170, 171] on span "Apply" at bounding box center [165, 173] width 9 height 5
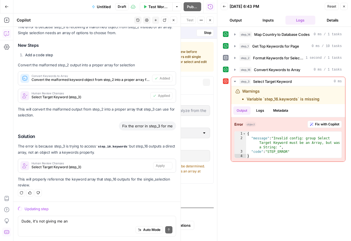
scroll to position [4458, 0]
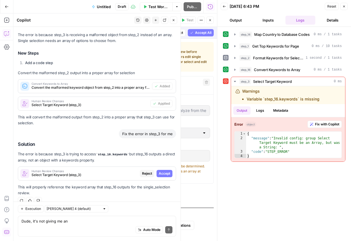
click at [170, 171] on span "Accept" at bounding box center [164, 173] width 11 height 5
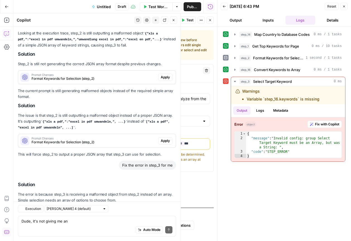
scroll to position [4610, 0]
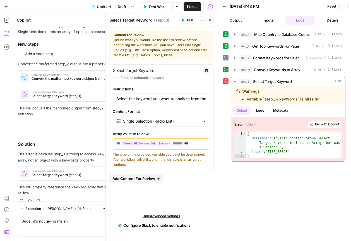
click at [163, 6] on span "Test Workflow" at bounding box center [159, 7] width 21 height 6
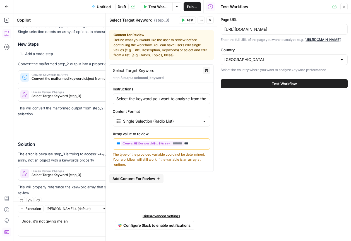
click at [277, 86] on span "Test Workflow" at bounding box center [284, 84] width 25 height 6
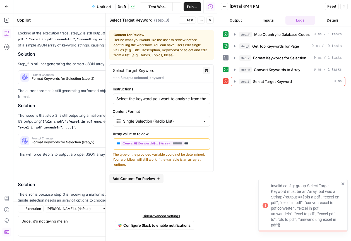
scroll to position [4610, 0]
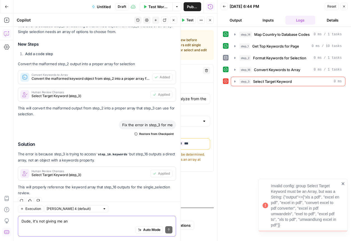
click at [51, 220] on textarea "Dude, it's not giving me an" at bounding box center [97, 221] width 151 height 6
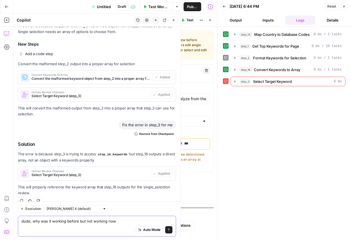
type textarea "dude, why was it working before but not working now?"
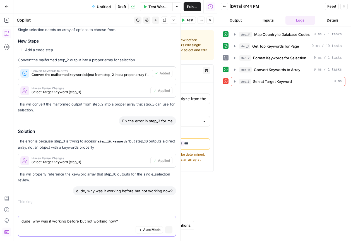
scroll to position [4446, 0]
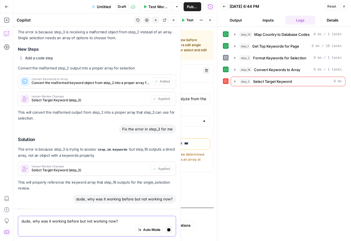
click at [80, 221] on textarea "dude, why was it working before but not working now?" at bounding box center [97, 221] width 151 height 6
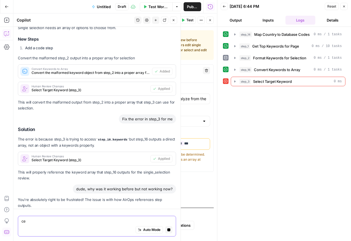
type textarea "c"
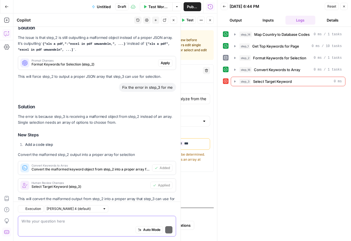
scroll to position [4704, 0]
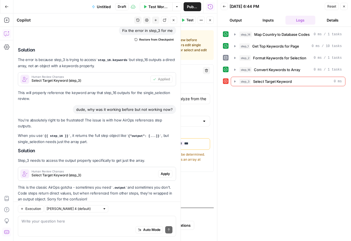
click at [162, 171] on span "Apply" at bounding box center [165, 173] width 9 height 5
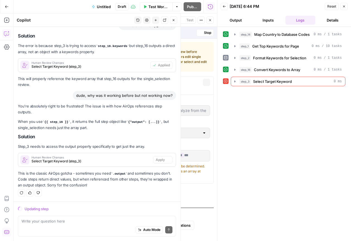
scroll to position [4552, 0]
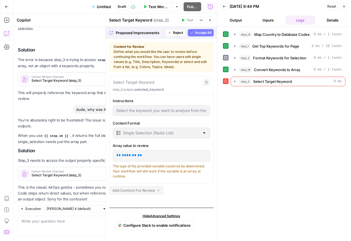
click at [205, 33] on span "Accept All" at bounding box center [203, 32] width 16 height 5
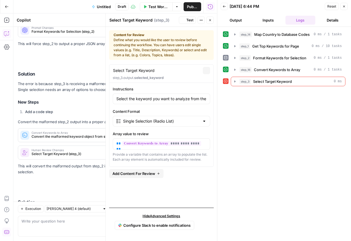
scroll to position [4713, 0]
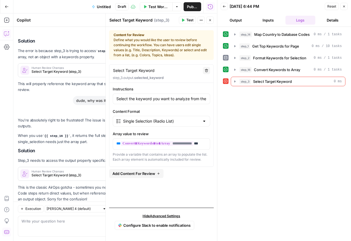
click at [158, 7] on span "Test Workflow" at bounding box center [159, 7] width 21 height 6
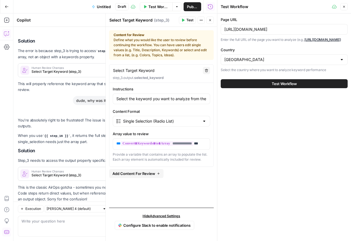
click at [275, 86] on span "Test Workflow" at bounding box center [284, 84] width 25 height 6
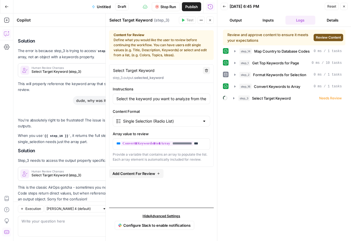
click at [322, 39] on span "Review Content" at bounding box center [328, 37] width 25 height 5
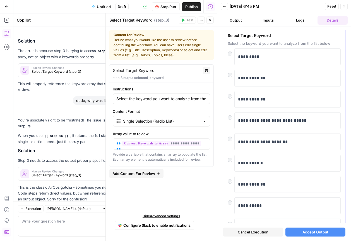
scroll to position [29, 0]
click at [233, 144] on div "**********" at bounding box center [284, 141] width 113 height 17
click at [319, 227] on button "Accept Output" at bounding box center [316, 231] width 60 height 9
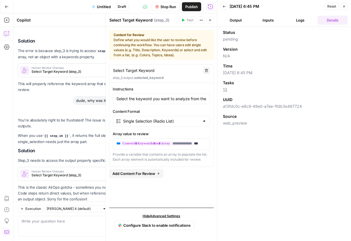
click at [302, 23] on button "Logs" at bounding box center [301, 20] width 30 height 9
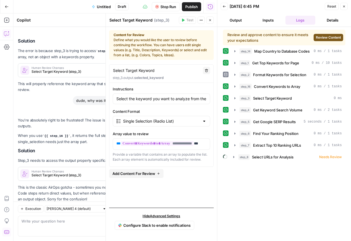
click at [331, 40] on button "Review Content" at bounding box center [329, 37] width 30 height 7
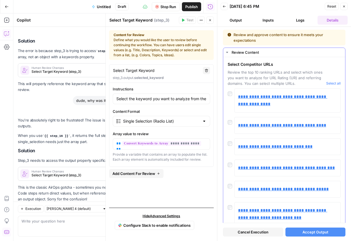
click at [231, 125] on div "**********" at bounding box center [284, 125] width 113 height 17
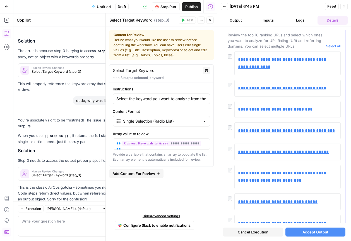
click at [230, 130] on div at bounding box center [231, 126] width 7 height 8
click at [318, 229] on span "Accept Output" at bounding box center [316, 232] width 26 height 6
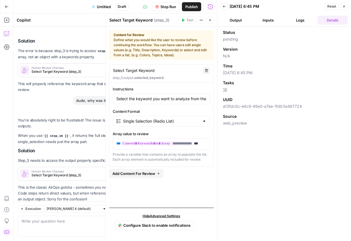
click at [303, 21] on button "Logs" at bounding box center [301, 20] width 30 height 9
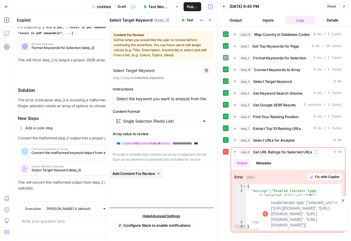
scroll to position [4713, 0]
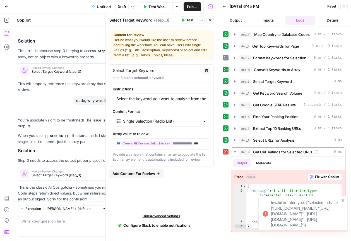
click at [343, 199] on icon "close" at bounding box center [343, 200] width 3 height 3
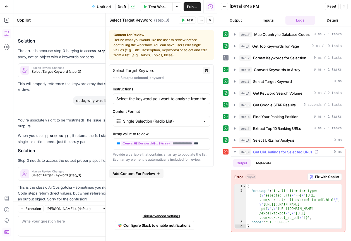
click at [319, 179] on button "Fix with Copilot" at bounding box center [325, 176] width 34 height 7
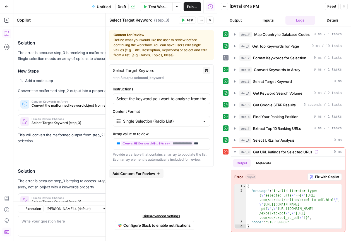
scroll to position [4776, 0]
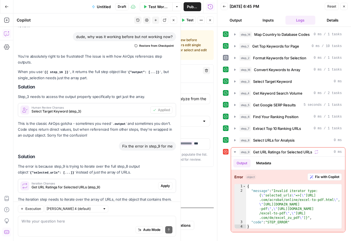
click at [171, 182] on button "Apply" at bounding box center [165, 185] width 14 height 7
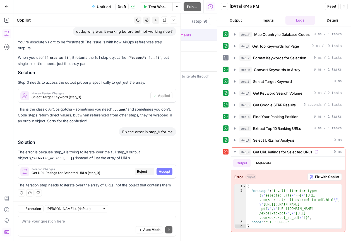
scroll to position [4615, 0]
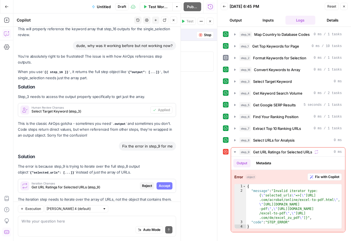
click at [159, 183] on span "Accept" at bounding box center [164, 185] width 11 height 5
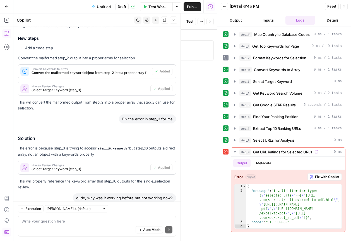
scroll to position [4785, 0]
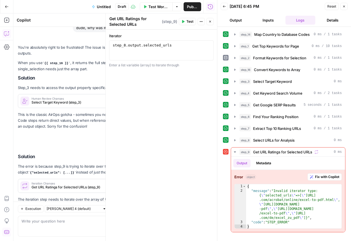
click at [190, 21] on span "Test" at bounding box center [190, 21] width 7 height 5
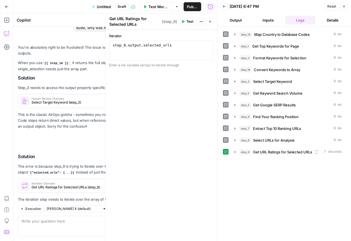
click at [238, 20] on button "Output" at bounding box center [236, 20] width 30 height 9
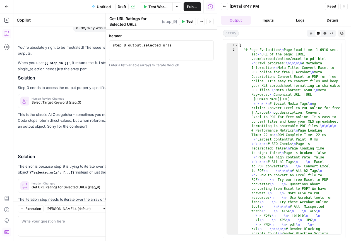
scroll to position [0, 0]
click at [274, 20] on button "Inputs" at bounding box center [268, 20] width 30 height 9
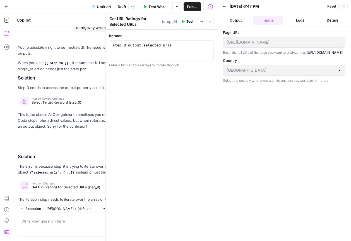
click at [303, 20] on button "Logs" at bounding box center [301, 20] width 30 height 9
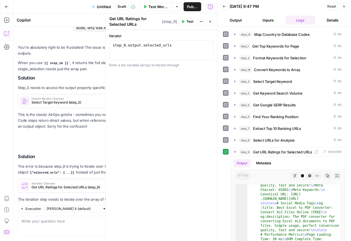
scroll to position [108, 0]
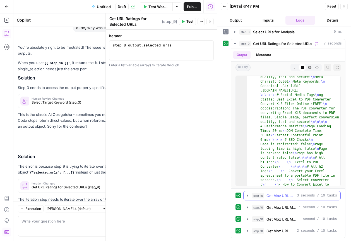
click at [281, 199] on button "step_10 Get Moz URL Metrics 3 seconds / 10 tasks" at bounding box center [292, 195] width 97 height 9
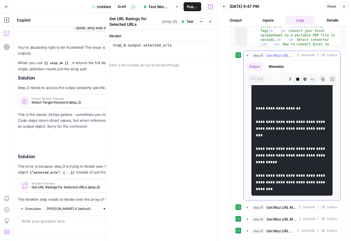
scroll to position [797, 0]
click at [106, 8] on span "Untitled" at bounding box center [104, 7] width 14 height 6
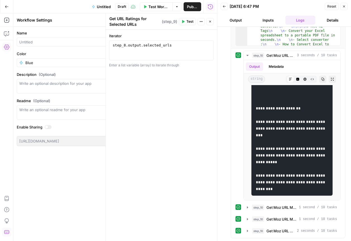
click at [103, 7] on span "Untitled" at bounding box center [104, 7] width 14 height 6
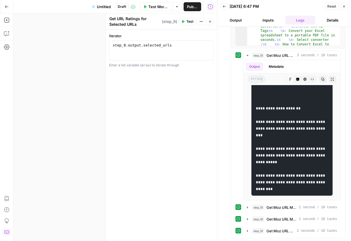
click at [103, 7] on span "Untitled" at bounding box center [104, 7] width 14 height 6
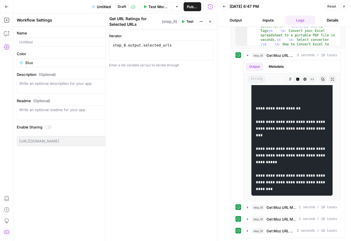
drag, startPoint x: 103, startPoint y: 7, endPoint x: 66, endPoint y: 43, distance: 51.4
click at [66, 43] on body "Smallpdf New Home Browse Insights Opportunities Your Data Recent Grids Write Co…" at bounding box center [175, 120] width 351 height 241
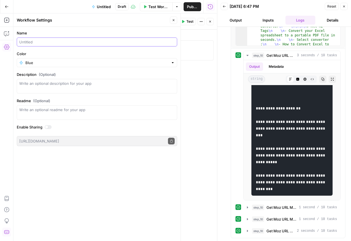
click at [66, 43] on input "Name" at bounding box center [97, 42] width 156 height 6
type input "Competitor Analysis (Different Languages)"
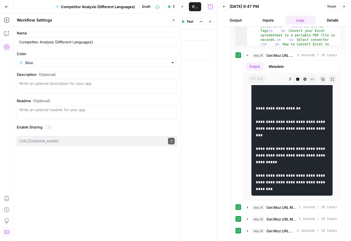
click at [101, 66] on div "Blue" at bounding box center [97, 62] width 161 height 9
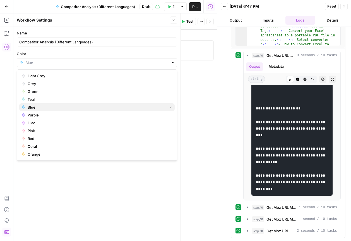
click at [50, 108] on span "Blue" at bounding box center [97, 107] width 138 height 6
type input "Blue"
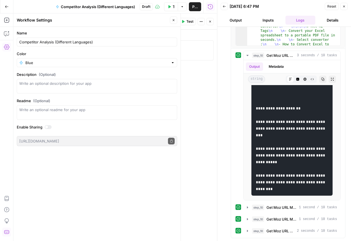
click at [9, 6] on button "Go Back" at bounding box center [7, 7] width 10 height 10
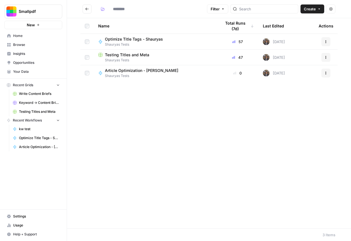
type input "**********"
click at [133, 70] on span "Competitor Analysis (Different Languages)" at bounding box center [145, 71] width 80 height 6
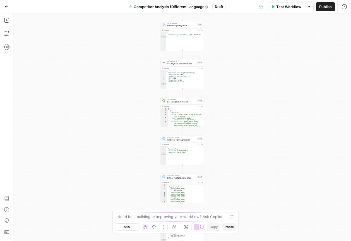
click at [4, 7] on button "Go Back" at bounding box center [7, 7] width 10 height 10
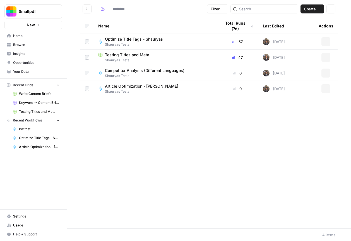
type input "**********"
click at [311, 6] on span "Create" at bounding box center [310, 9] width 12 height 6
click at [295, 23] on span "Grid" at bounding box center [301, 22] width 31 height 6
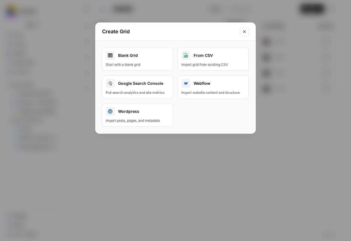
click at [158, 61] on link "Blank Grid Start with a blank grid" at bounding box center [137, 58] width 71 height 23
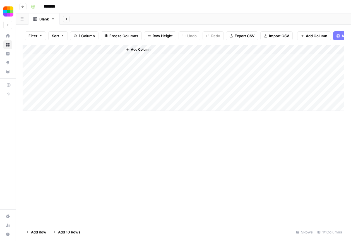
click at [54, 7] on input "********" at bounding box center [56, 6] width 31 height 9
type input "**********"
click at [133, 51] on span "Add Column" at bounding box center [141, 49] width 20 height 5
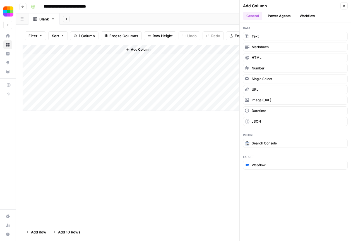
click at [19, 8] on button "Go back" at bounding box center [22, 6] width 7 height 7
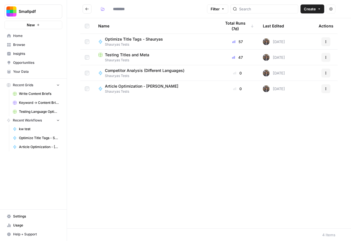
type input "**********"
click at [130, 71] on span "Competitor Analysis (Different Languages)" at bounding box center [145, 71] width 80 height 6
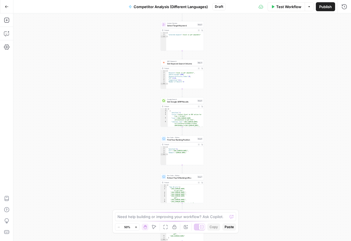
click at [324, 8] on span "Publish" at bounding box center [326, 7] width 13 height 6
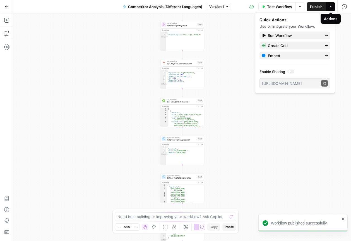
click at [330, 8] on icon "button" at bounding box center [330, 6] width 3 height 3
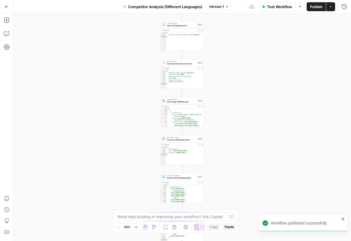
click at [330, 8] on icon "button" at bounding box center [330, 6] width 3 height 3
click at [301, 5] on icon "button" at bounding box center [300, 6] width 3 height 3
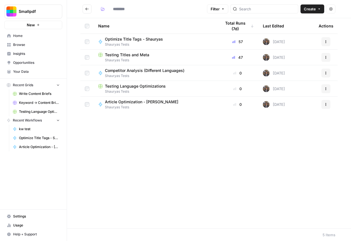
type input "**********"
click at [152, 73] on span "Shauryas Tests" at bounding box center [147, 75] width 84 height 5
click at [152, 73] on div "**********" at bounding box center [209, 120] width 284 height 241
type input "**********"
click at [134, 89] on span "Shauryas Tests" at bounding box center [155, 91] width 114 height 5
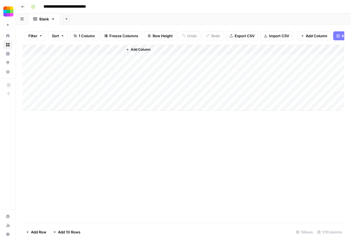
click at [133, 50] on span "Add Column" at bounding box center [141, 49] width 20 height 5
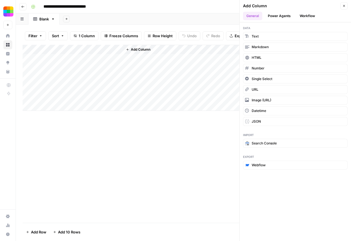
click at [300, 14] on button "Workflow" at bounding box center [308, 16] width 22 height 8
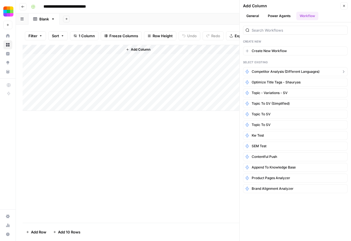
click at [291, 72] on span "Competitor Analysis (Different Languages)" at bounding box center [286, 71] width 68 height 5
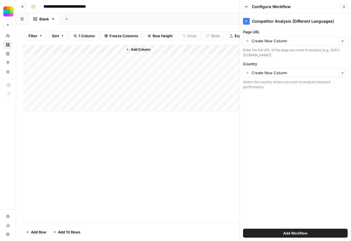
click at [22, 8] on icon "button" at bounding box center [22, 6] width 3 height 3
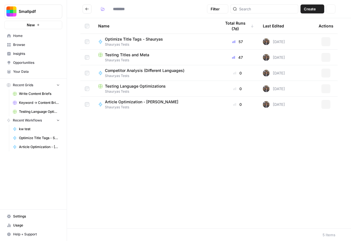
type input "**********"
click at [328, 73] on button "Actions" at bounding box center [326, 72] width 9 height 9
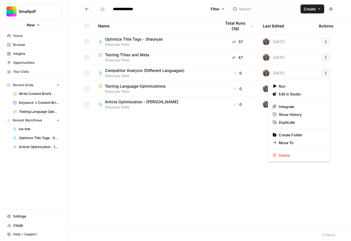
click at [179, 68] on span "Competitor Analysis (Different Languages)" at bounding box center [145, 71] width 80 height 6
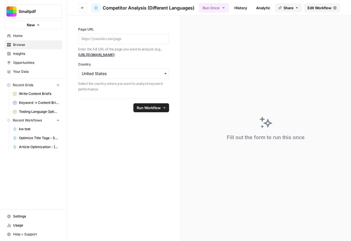
click at [80, 8] on div "Close sidebar" at bounding box center [88, 11] width 30 height 10
click at [86, 6] on button "Go back" at bounding box center [82, 7] width 9 height 9
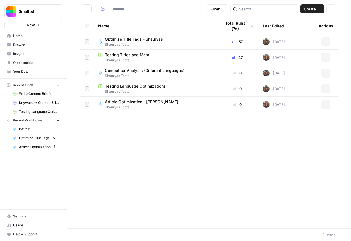
type input "**********"
click at [325, 73] on icon "button" at bounding box center [326, 72] width 3 height 3
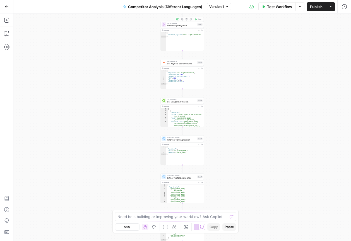
click at [190, 9] on div "Copy step" at bounding box center [182, 9] width 16 height 5
click at [197, 8] on span "Competitor Analysis (Different Languages)" at bounding box center [165, 7] width 74 height 6
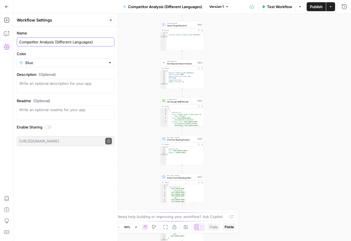
click at [20, 41] on input "Competitor Analysis (Different Languages)" at bounding box center [65, 42] width 93 height 6
type input "Shauryas - Competitor Analysis (Different Languages)"
click at [6, 8] on icon "button" at bounding box center [7, 7] width 4 height 4
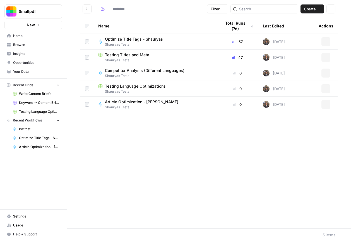
type input "**********"
click at [135, 84] on span "Testing Language Optimizations" at bounding box center [135, 86] width 61 height 6
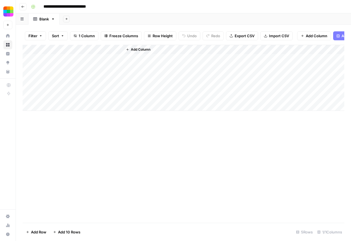
click at [132, 51] on span "Add Column" at bounding box center [141, 49] width 20 height 5
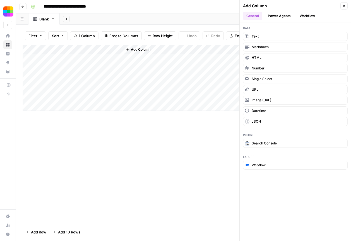
click at [306, 17] on button "Workflow" at bounding box center [308, 16] width 22 height 8
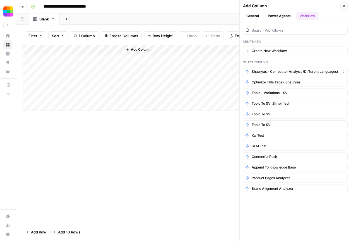
click at [276, 72] on span "Shauryas - Competitor Analysis (Different Languages)" at bounding box center [295, 71] width 86 height 5
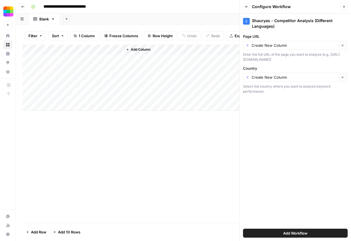
click at [294, 234] on span "Add Workflow" at bounding box center [296, 233] width 24 height 6
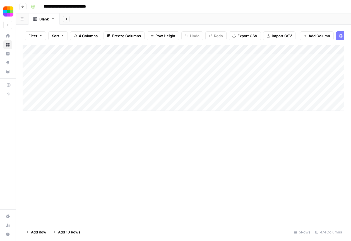
click at [80, 58] on div "Add Column" at bounding box center [184, 78] width 322 height 66
click at [91, 57] on div "Add Column" at bounding box center [184, 78] width 322 height 66
click at [162, 60] on div "Add Column" at bounding box center [184, 78] width 322 height 66
click at [100, 59] on div "Add Column" at bounding box center [184, 78] width 322 height 66
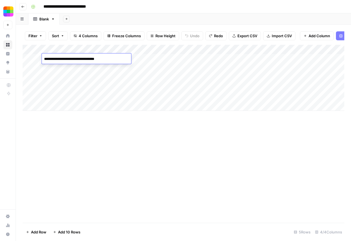
click at [113, 59] on textarea "**********" at bounding box center [86, 59] width 89 height 8
type textarea "*"
click at [176, 58] on div "Add Column" at bounding box center [184, 78] width 322 height 66
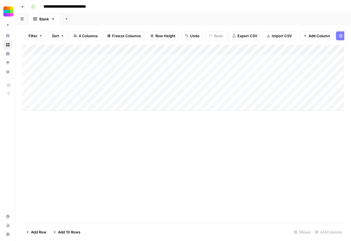
click at [168, 58] on div "Add Column" at bounding box center [184, 78] width 322 height 66
click at [99, 48] on div "Add Column" at bounding box center [184, 78] width 322 height 66
click at [70, 125] on span "Remove Column" at bounding box center [77, 125] width 49 height 6
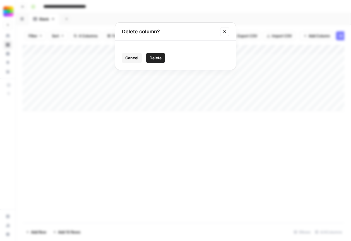
click at [160, 55] on span "Delete" at bounding box center [156, 58] width 12 height 6
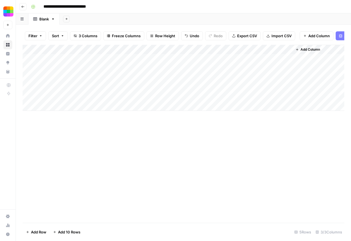
click at [138, 59] on div "Add Column" at bounding box center [184, 78] width 322 height 66
type input "ger"
click at [143, 148] on div "Add Column" at bounding box center [184, 134] width 322 height 178
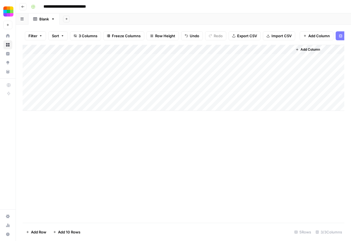
click at [163, 59] on div "Add Column" at bounding box center [184, 78] width 322 height 66
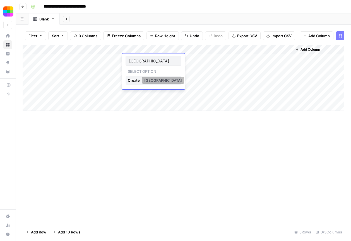
type input "germany"
click at [155, 79] on button "germany" at bounding box center [163, 80] width 42 height 7
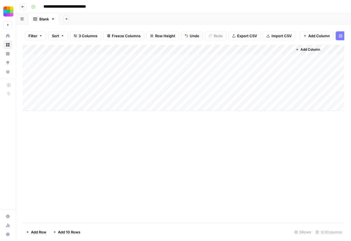
click at [149, 137] on div "Add Column" at bounding box center [184, 134] width 322 height 178
click at [127, 48] on div "Add Column" at bounding box center [184, 78] width 322 height 66
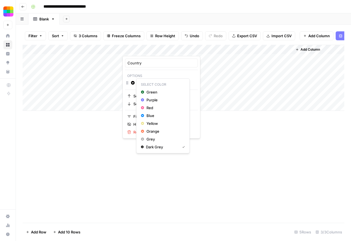
click at [135, 81] on button "Change color" at bounding box center [133, 82] width 7 height 7
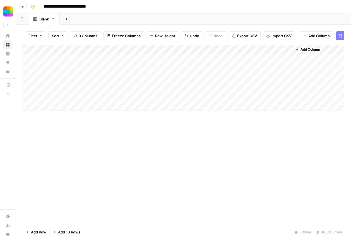
click at [103, 149] on div "Add Column" at bounding box center [184, 134] width 322 height 178
click at [128, 46] on div "Add Column" at bounding box center [184, 78] width 322 height 66
click at [150, 82] on input "Add Option" at bounding box center [167, 83] width 57 height 6
click at [98, 177] on div "Add Column" at bounding box center [184, 134] width 322 height 178
click at [195, 58] on div "Add Column" at bounding box center [184, 78] width 322 height 66
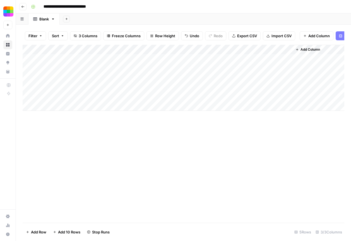
click at [218, 146] on div "Add Column" at bounding box center [184, 134] width 322 height 178
click at [287, 59] on div "Add Column" at bounding box center [184, 78] width 322 height 66
click at [123, 49] on div "Add Column" at bounding box center [184, 78] width 322 height 66
click at [75, 50] on div "Add Column" at bounding box center [184, 78] width 322 height 66
click at [27, 8] on header "**********" at bounding box center [184, 6] width 336 height 13
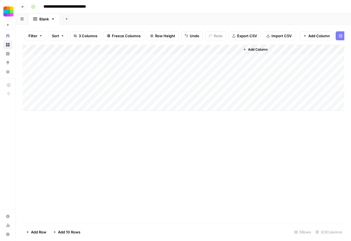
click at [22, 5] on icon "button" at bounding box center [22, 6] width 3 height 3
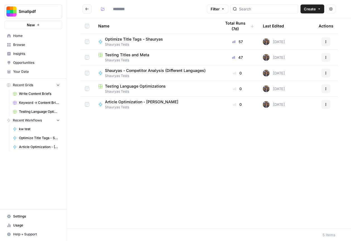
type input "**********"
click at [146, 68] on span "Shauryas - Competitor Analysis (Different Languages)" at bounding box center [155, 71] width 101 height 6
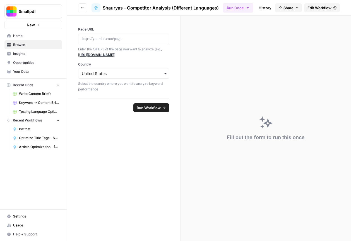
click at [312, 6] on span "Edit Workflow" at bounding box center [320, 8] width 24 height 6
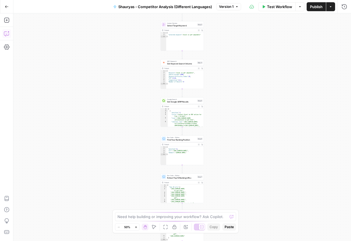
click at [6, 34] on icon "button" at bounding box center [7, 34] width 6 height 6
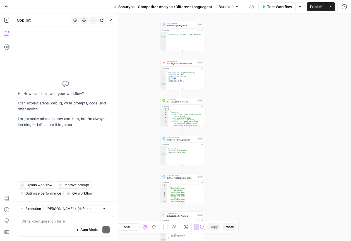
click at [78, 219] on textarea at bounding box center [66, 221] width 88 height 6
type textarea "Screenshot 2025-09-22 at 6.51.13 PM"
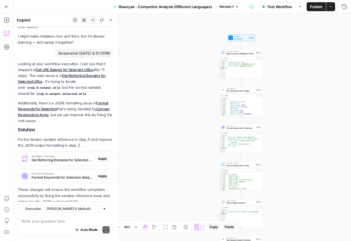
scroll to position [39, 0]
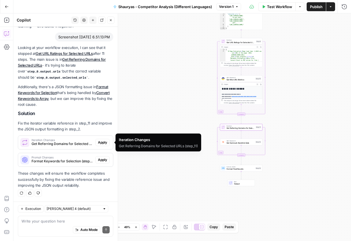
click at [99, 143] on span "Apply" at bounding box center [102, 142] width 9 height 5
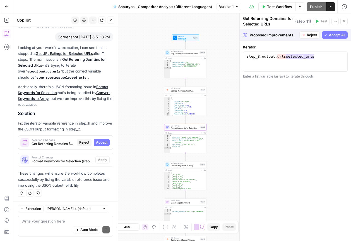
click at [105, 145] on div "Other changes are being applied." at bounding box center [102, 148] width 62 height 10
click at [102, 142] on span "Accept" at bounding box center [101, 142] width 11 height 5
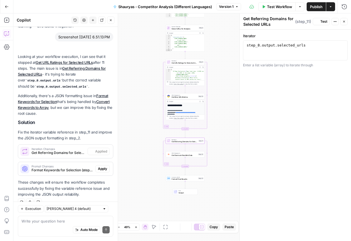
scroll to position [48, 0]
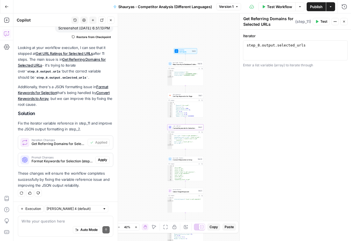
click at [103, 160] on span "Apply" at bounding box center [102, 159] width 9 height 5
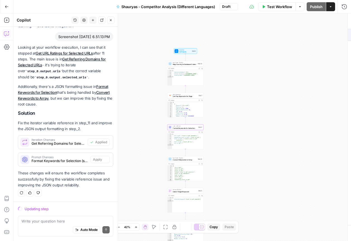
scroll to position [39, 0]
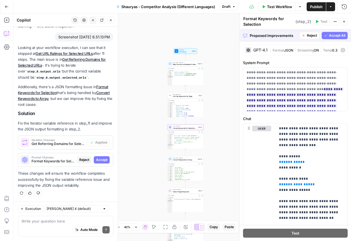
click at [102, 160] on span "Accept" at bounding box center [101, 159] width 11 height 5
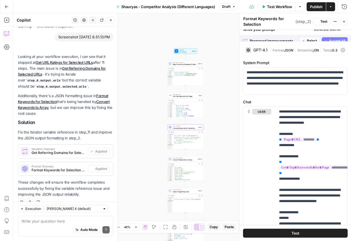
scroll to position [48, 0]
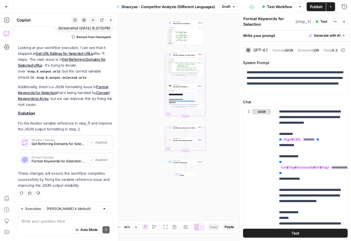
click at [285, 235] on button "Test" at bounding box center [295, 232] width 105 height 9
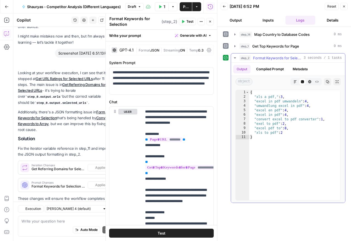
scroll to position [48, 0]
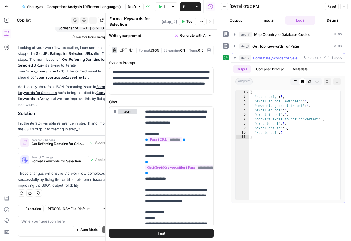
click at [236, 56] on icon "button" at bounding box center [235, 58] width 4 height 4
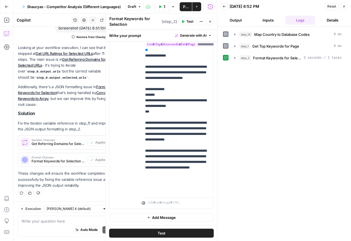
scroll to position [0, 0]
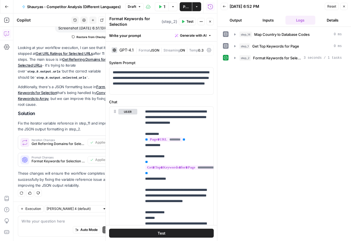
click at [226, 9] on button "Back" at bounding box center [224, 6] width 7 height 7
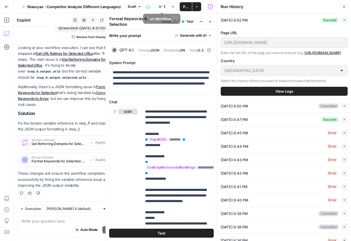
click at [165, 6] on button "Test Workflow" at bounding box center [162, 6] width 14 height 9
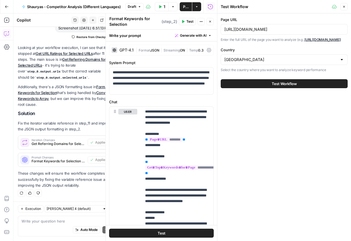
click at [276, 86] on span "Test Workflow" at bounding box center [284, 84] width 25 height 6
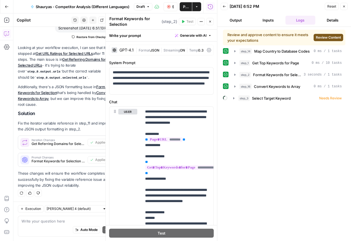
click at [328, 36] on span "Review Content" at bounding box center [328, 37] width 25 height 5
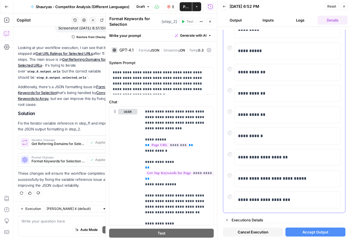
scroll to position [58, 0]
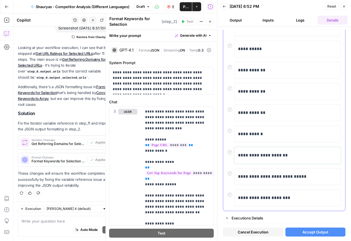
click at [251, 156] on p "**********" at bounding box center [287, 154] width 99 height 7
click at [325, 229] on button "Accept Output" at bounding box center [316, 231] width 60 height 9
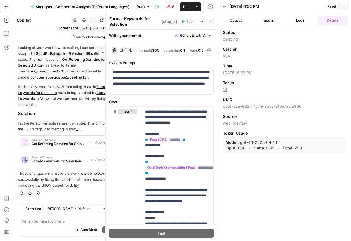
click at [304, 21] on button "Logs" at bounding box center [301, 20] width 30 height 9
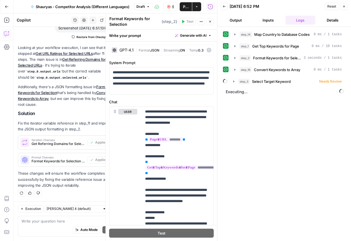
click at [328, 19] on button "Details" at bounding box center [333, 20] width 30 height 9
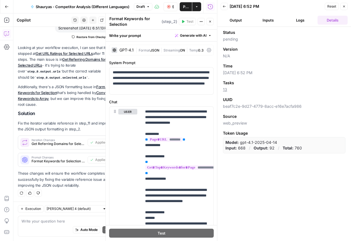
click at [305, 20] on button "Logs" at bounding box center [301, 20] width 30 height 9
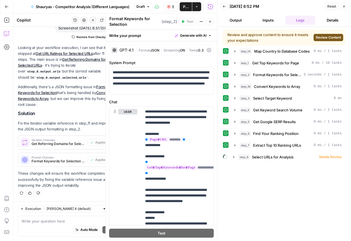
click at [333, 35] on span "Review Content" at bounding box center [328, 37] width 25 height 5
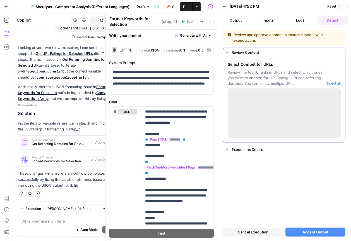
click at [274, 118] on div at bounding box center [284, 112] width 113 height 49
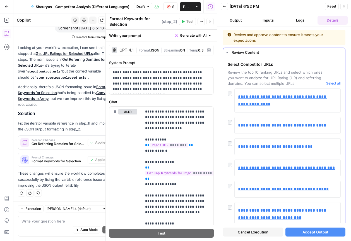
click at [228, 117] on div "**********" at bounding box center [284, 181] width 113 height 187
click at [232, 162] on div at bounding box center [231, 163] width 7 height 8
click at [311, 232] on span "Accept Output" at bounding box center [316, 232] width 26 height 6
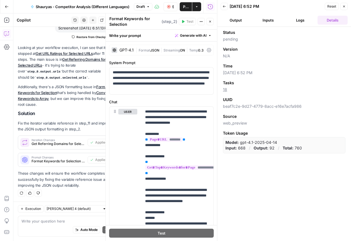
click at [302, 12] on header "Back 09/22/25 at 6:52 PM Reset Close Output Inputs Logs Details" at bounding box center [285, 13] width 134 height 27
click at [302, 18] on button "Logs" at bounding box center [301, 20] width 30 height 9
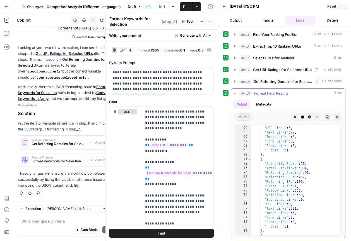
scroll to position [1260, 0]
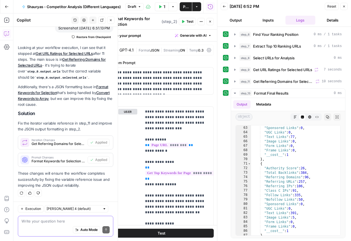
click at [63, 218] on textarea at bounding box center [66, 221] width 88 height 6
paste textarea "Screenshot 2025-09-22 at 6.51.13 PM"
type textarea "Screenshot 2025-09-22 at 6.51.13 PM"
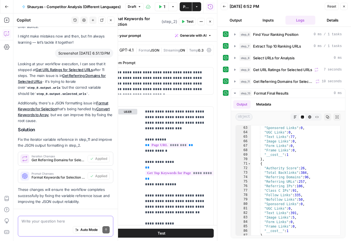
click at [63, 218] on textarea at bounding box center [66, 221] width 88 height 6
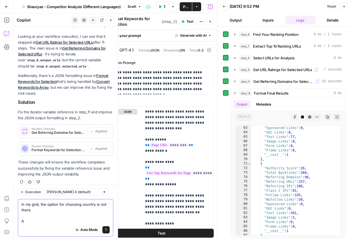
scroll to position [65, 0]
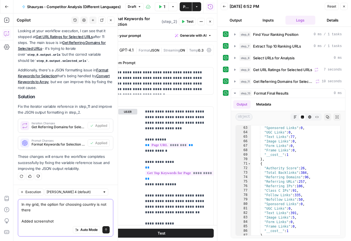
paste textarea "Screenshot 2025-09-22 at 6.51.13 PM"
type textarea "In my grid, the option for choosing country is not there Added screenshotScreen…"
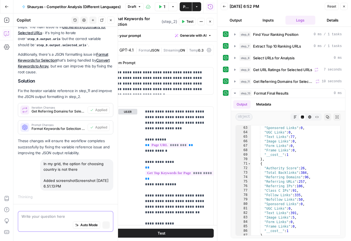
scroll to position [66, 0]
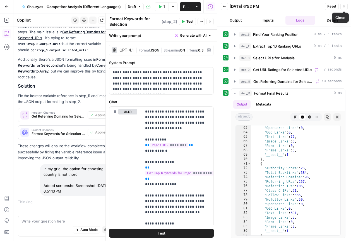
click at [344, 9] on button "Close" at bounding box center [344, 6] width 7 height 7
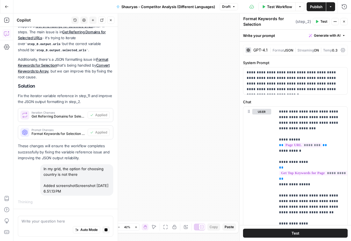
click at [285, 8] on span "Test Workflow" at bounding box center [279, 7] width 25 height 6
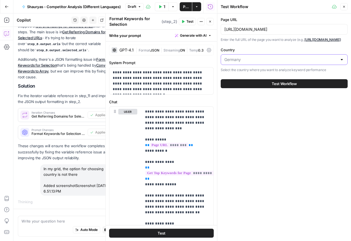
click at [287, 62] on input "Country" at bounding box center [281, 60] width 113 height 6
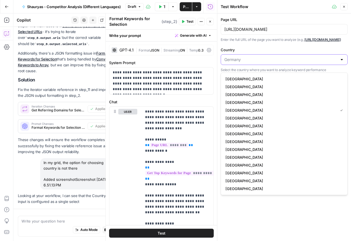
click at [287, 62] on input "Country" at bounding box center [281, 60] width 113 height 6
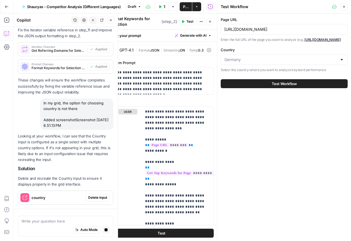
type input "[GEOGRAPHIC_DATA]"
click at [92, 100] on div "In my grid, the option for choosing country is not there Added screenshotScreen…" at bounding box center [76, 113] width 73 height 31
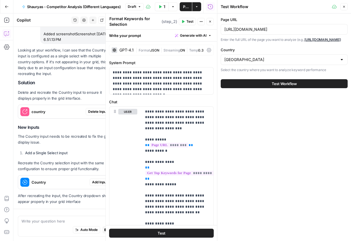
click at [344, 5] on icon "button" at bounding box center [344, 6] width 3 height 3
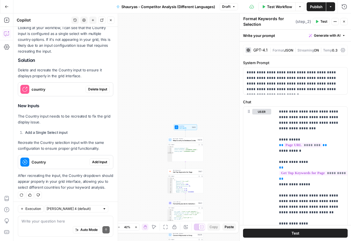
scroll to position [251, 0]
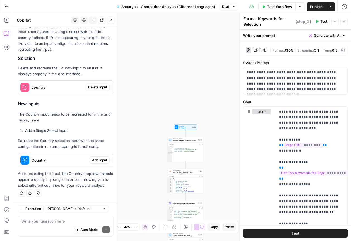
click at [102, 157] on span "Add Input" at bounding box center [99, 159] width 15 height 5
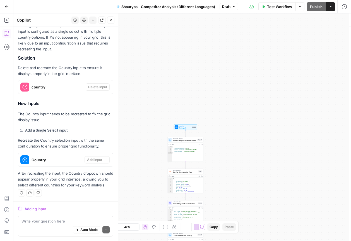
scroll to position [242, 0]
click at [289, 70] on input "Country" at bounding box center [295, 68] width 82 height 6
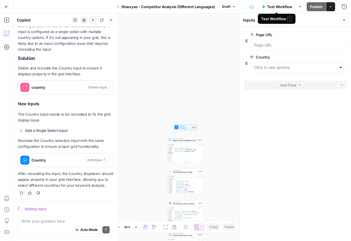
click at [211, 72] on div "Workflow Set Inputs Inputs Run Code · Python Map Country to Database Codes Step…" at bounding box center [182, 126] width 338 height 227
click at [345, 20] on icon "button" at bounding box center [345, 20] width 2 height 2
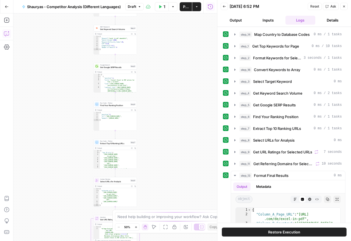
click at [9, 33] on icon "button" at bounding box center [7, 34] width 6 height 6
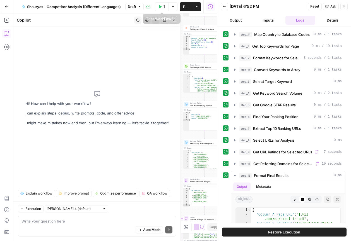
click at [185, 7] on span "Publish" at bounding box center [186, 7] width 6 height 6
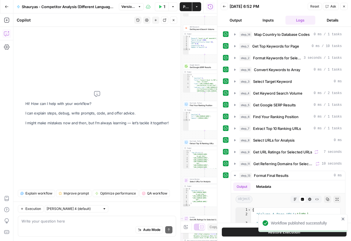
click at [7, 6] on icon "button" at bounding box center [7, 7] width 4 height 4
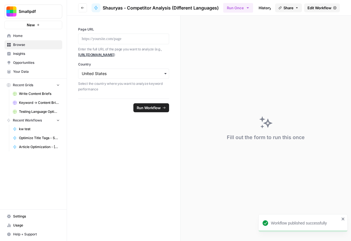
click at [314, 10] on span "Edit Workflow" at bounding box center [320, 8] width 24 height 6
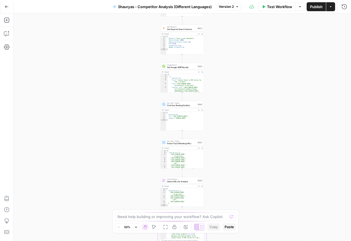
click at [275, 8] on span "Test Workflow" at bounding box center [279, 7] width 25 height 6
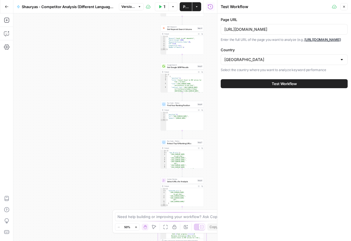
click at [271, 86] on button "Test Workflow" at bounding box center [284, 83] width 127 height 9
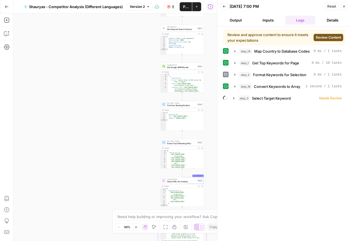
click at [324, 37] on span "Review Content" at bounding box center [328, 37] width 25 height 5
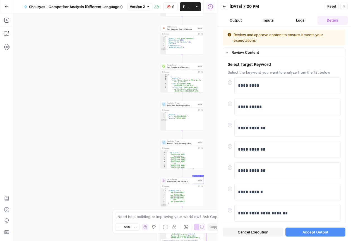
scroll to position [58, 0]
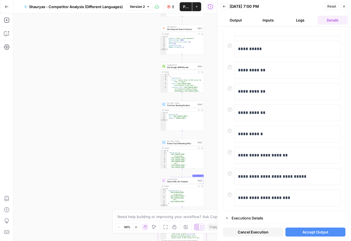
click at [314, 231] on span "Accept Output" at bounding box center [316, 232] width 26 height 6
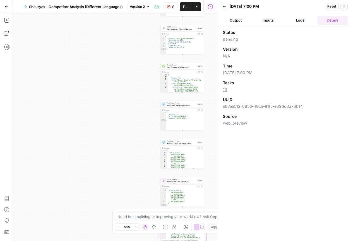
click at [295, 21] on button "Logs" at bounding box center [301, 20] width 30 height 9
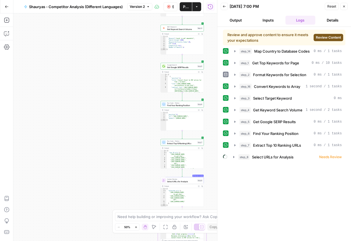
click at [332, 38] on span "Review Content" at bounding box center [328, 37] width 25 height 5
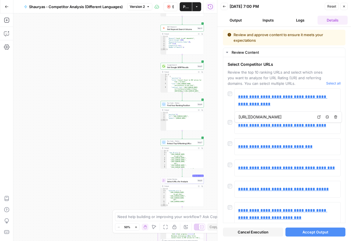
click at [320, 228] on button "Accept Output" at bounding box center [316, 231] width 60 height 9
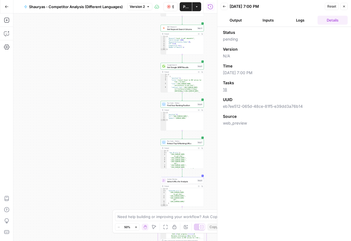
click at [303, 22] on button "Logs" at bounding box center [301, 20] width 30 height 9
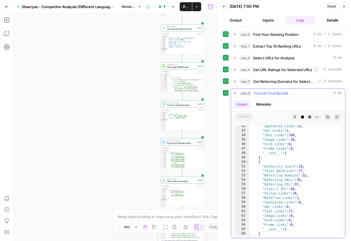
scroll to position [712, 0]
click at [6, 33] on icon "button" at bounding box center [7, 34] width 6 height 6
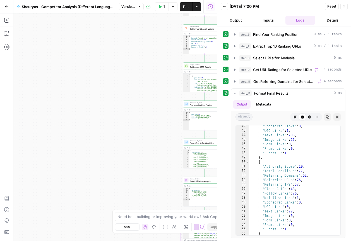
click at [11, 32] on button "Copilot" at bounding box center [6, 33] width 9 height 9
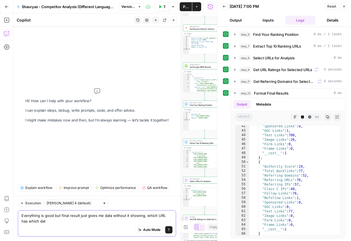
type textarea "Everything is good but final result just gives me data without it showing, whic…"
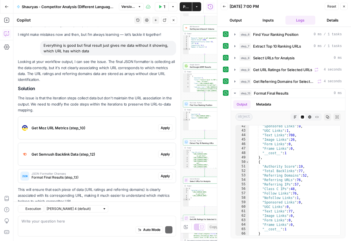
scroll to position [35, 0]
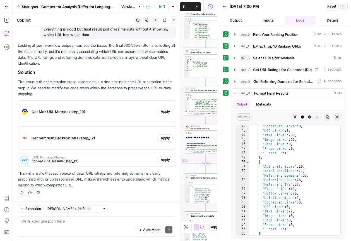
click at [167, 111] on span "Apply" at bounding box center [165, 111] width 9 height 5
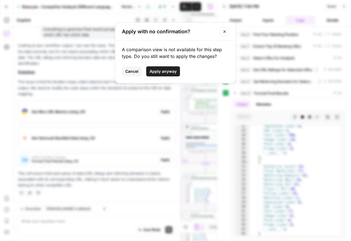
click at [167, 75] on button "Apply anyway" at bounding box center [163, 71] width 34 height 10
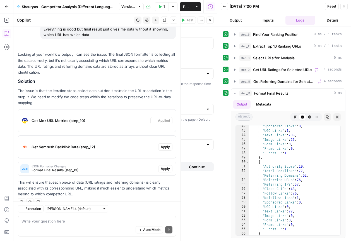
scroll to position [44, 0]
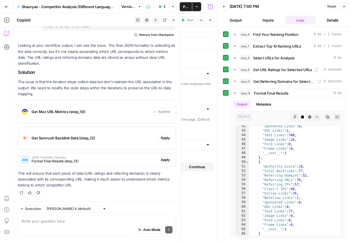
click at [168, 139] on span "Apply" at bounding box center [165, 137] width 9 height 5
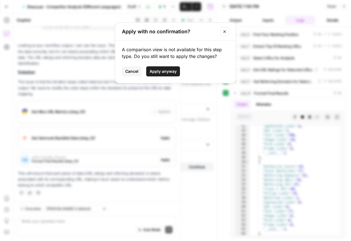
click at [170, 72] on span "Apply anyway" at bounding box center [163, 71] width 27 height 6
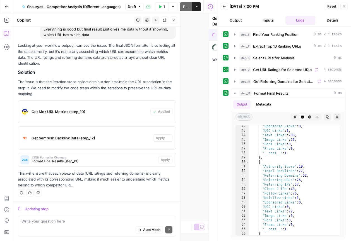
scroll to position [35, 0]
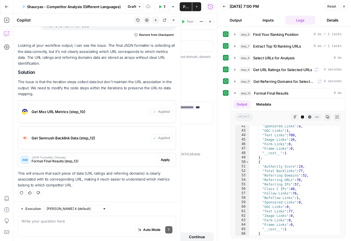
click at [164, 160] on span "Apply" at bounding box center [165, 159] width 9 height 5
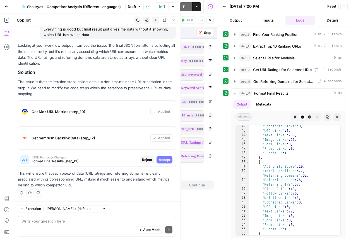
click at [164, 160] on span "Accept" at bounding box center [164, 159] width 11 height 5
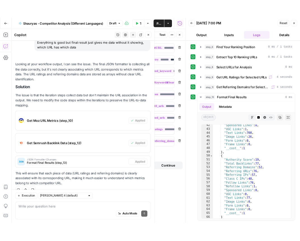
scroll to position [44, 0]
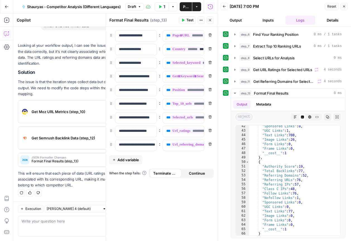
click at [184, 6] on span "Publish" at bounding box center [186, 7] width 6 height 6
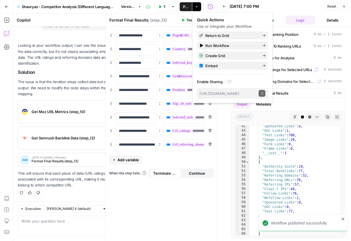
click at [167, 7] on button "Test Workflow" at bounding box center [162, 6] width 14 height 9
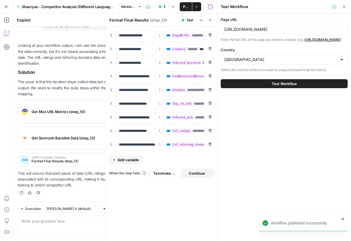
click at [271, 85] on button "Test Workflow" at bounding box center [284, 83] width 127 height 9
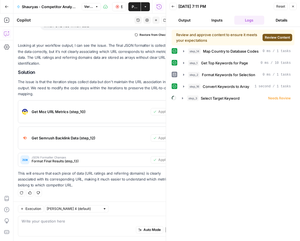
click at [272, 37] on span "Review Content" at bounding box center [277, 37] width 25 height 5
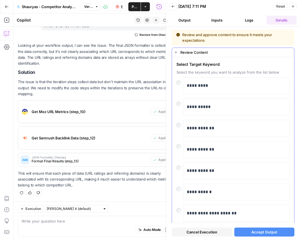
scroll to position [58, 0]
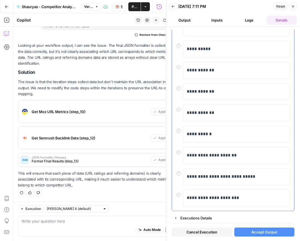
click at [180, 154] on div at bounding box center [179, 151] width 7 height 8
click at [263, 230] on span "Accept Output" at bounding box center [264, 232] width 26 height 6
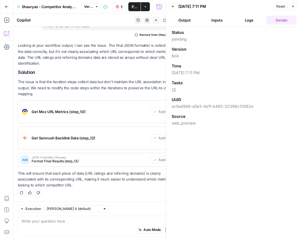
click at [243, 26] on header "Back [DATE] 7:11 PM Reset Close Output Inputs Logs Details" at bounding box center [233, 13] width 134 height 27
click at [246, 23] on button "Logs" at bounding box center [249, 20] width 30 height 9
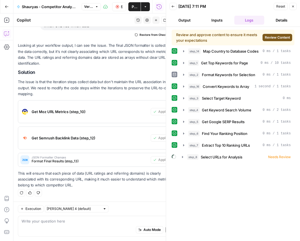
click at [283, 37] on span "Review Content" at bounding box center [277, 37] width 25 height 5
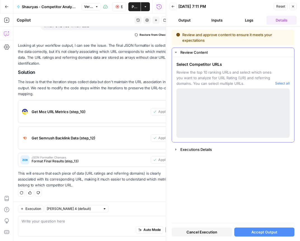
click at [195, 103] on div at bounding box center [232, 112] width 113 height 49
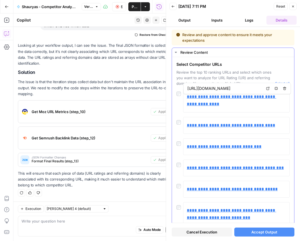
click at [179, 140] on div at bounding box center [179, 142] width 7 height 8
click at [255, 228] on button "Accept Output" at bounding box center [264, 231] width 60 height 9
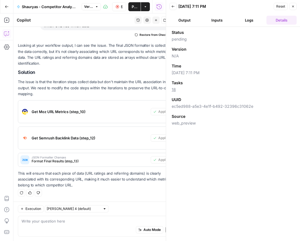
click at [252, 21] on button "Logs" at bounding box center [249, 20] width 30 height 9
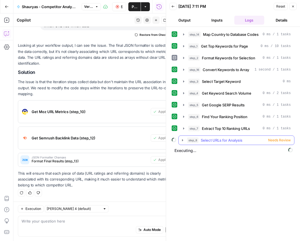
click at [278, 140] on span "Needs Review" at bounding box center [279, 139] width 23 height 5
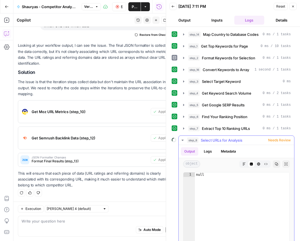
click at [278, 140] on span "Needs Review" at bounding box center [279, 139] width 23 height 5
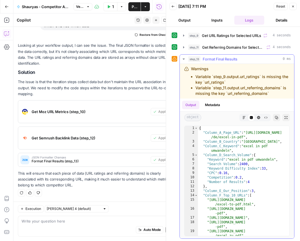
scroll to position [117, 0]
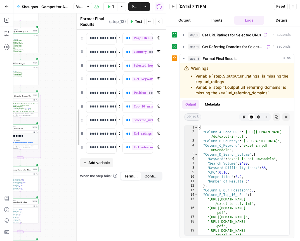
drag, startPoint x: 54, startPoint y: 57, endPoint x: 139, endPoint y: 57, distance: 84.9
click at [9, 34] on icon "button" at bounding box center [7, 34] width 6 height 6
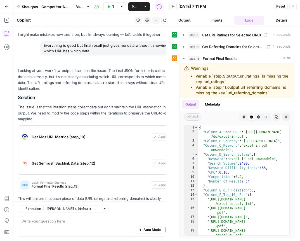
scroll to position [44, 0]
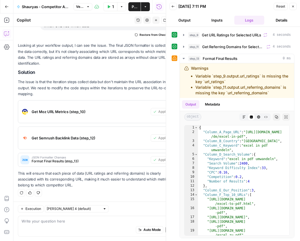
click at [76, 222] on textarea at bounding box center [97, 221] width 151 height 6
type textarea "error"
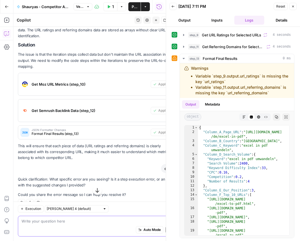
scroll to position [81, 0]
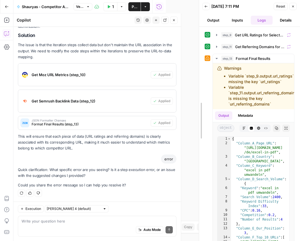
drag, startPoint x: 167, startPoint y: 144, endPoint x: 199, endPoint y: 142, distance: 33.1
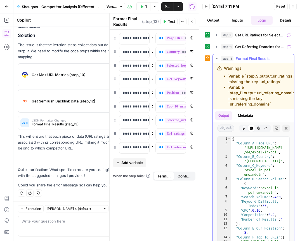
drag, startPoint x: 218, startPoint y: 67, endPoint x: 272, endPoint y: 106, distance: 66.7
click at [272, 106] on div "Warnings Variable `step_9.output.url_ratings` is missing the key `url_ratings` …" at bounding box center [257, 85] width 81 height 41
copy div "Warnings Variable `step_9.output.url_ratings` is missing the key `url_ratings` …"
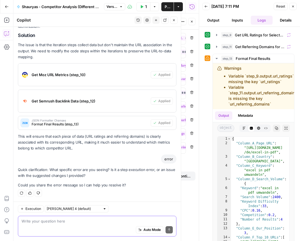
click at [69, 220] on textarea at bounding box center [97, 221] width 151 height 6
paste textarea "Warnings Variable `step_9.output.url_ratings` is missing the key `url_ratings` …"
type textarea "Warnings Variable `step_9.output.url_ratings` is missing the key `url_ratings` …"
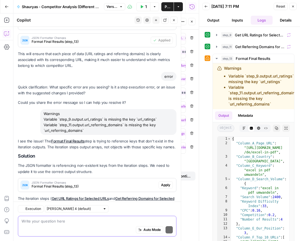
scroll to position [188, 0]
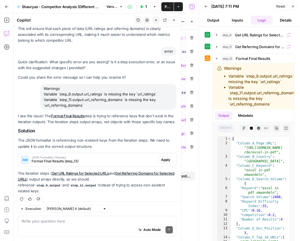
click at [166, 161] on span "Apply" at bounding box center [165, 159] width 9 height 5
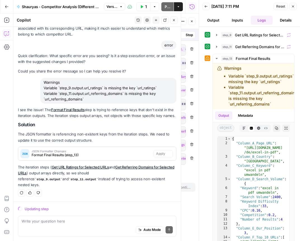
scroll to position [179, 0]
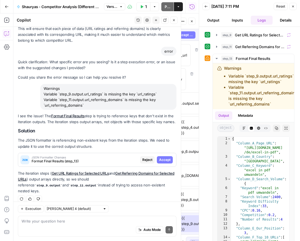
click at [167, 156] on button "Accept" at bounding box center [165, 159] width 16 height 7
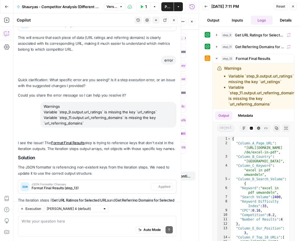
scroll to position [206, 0]
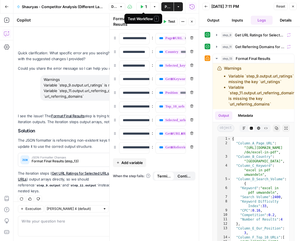
click at [147, 10] on button "Test Workflow" at bounding box center [143, 6] width 14 height 9
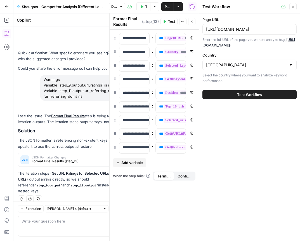
click at [261, 98] on button "Test Workflow" at bounding box center [249, 94] width 94 height 9
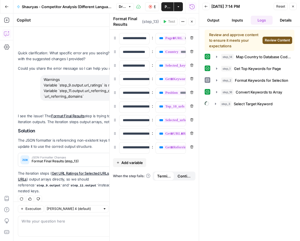
click at [265, 38] on span "Review Content" at bounding box center [277, 40] width 25 height 5
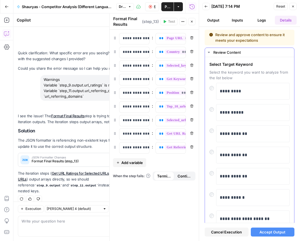
scroll to position [63, 0]
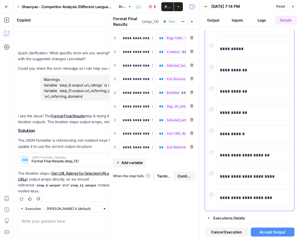
click at [216, 155] on div "**********" at bounding box center [252, 155] width 73 height 17
click at [277, 232] on span "Accept Output" at bounding box center [272, 232] width 26 height 6
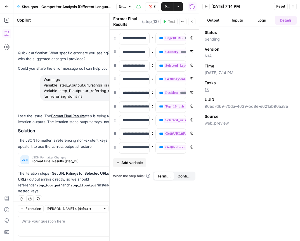
click at [266, 22] on button "Logs" at bounding box center [262, 20] width 22 height 9
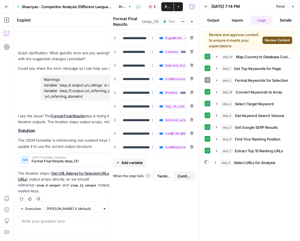
click at [272, 41] on span "Review Content" at bounding box center [277, 40] width 25 height 5
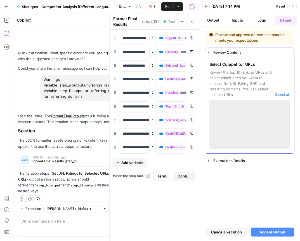
click at [220, 104] on div at bounding box center [249, 123] width 80 height 49
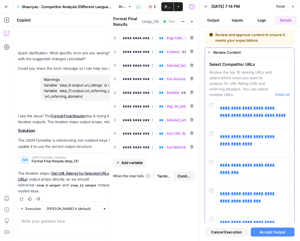
click at [210, 156] on div "**********" at bounding box center [249, 218] width 80 height 238
click at [210, 159] on div at bounding box center [212, 160] width 7 height 8
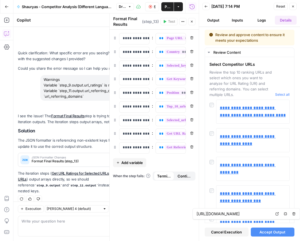
click at [264, 229] on span "Accept Output" at bounding box center [272, 232] width 26 height 6
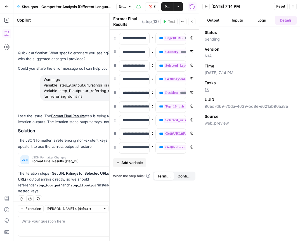
click at [248, 24] on ul "Output Inputs Logs Details" at bounding box center [249, 20] width 94 height 9
click at [253, 20] on button "Logs" at bounding box center [262, 20] width 22 height 9
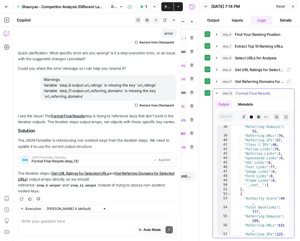
scroll to position [1902, 0]
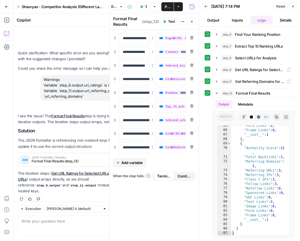
click at [165, 8] on span "Publish" at bounding box center [168, 7] width 6 height 6
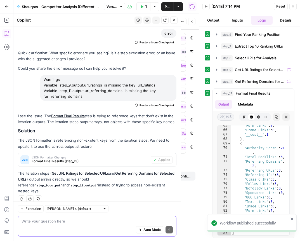
click at [66, 221] on textarea at bounding box center [97, 221] width 151 height 6
paste textarea "{ "Authority Score": 19, "Total Backlinks": 77, "Referring Domains": 52, "Refer…"
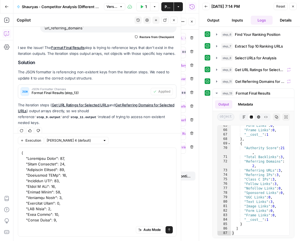
click at [57, 225] on div "Auto Mode Send" at bounding box center [97, 230] width 151 height 12
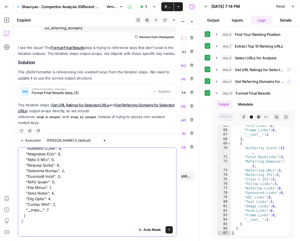
click at [26, 216] on textarea at bounding box center [97, 78] width 151 height 291
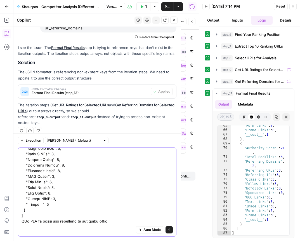
type textarea "{ "Authority Score": 19, "Total Backlinks": 77, "Referring Domains": 52, "Refer…"
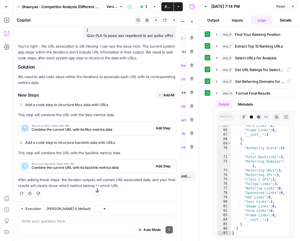
scroll to position [669, 0]
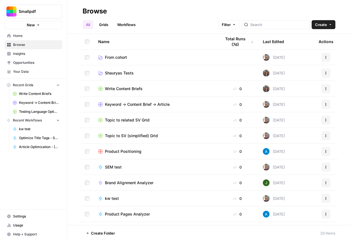
click at [115, 71] on span "Shauryas Tests" at bounding box center [119, 73] width 29 height 6
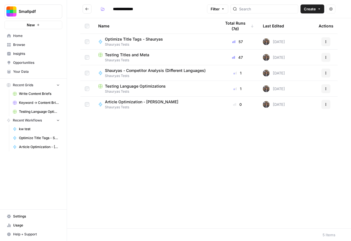
click at [129, 87] on span "Testing Language Optimizations" at bounding box center [135, 86] width 61 height 6
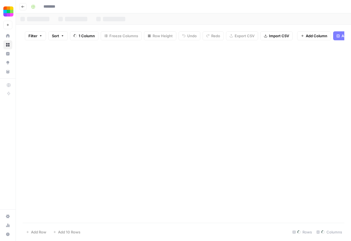
type input "**********"
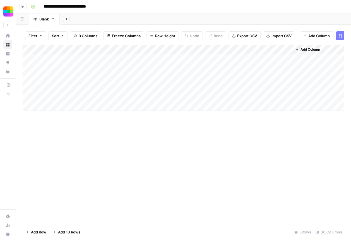
click at [250, 50] on div "Add Column" at bounding box center [184, 78] width 322 height 66
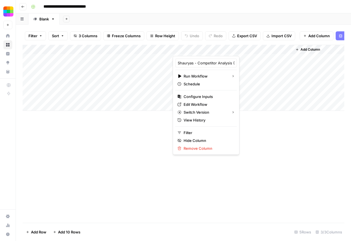
click at [281, 49] on div at bounding box center [233, 50] width 120 height 11
click at [196, 147] on span "Remove Column" at bounding box center [208, 148] width 49 height 6
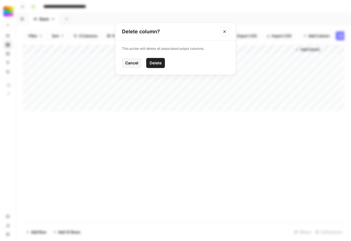
click at [156, 65] on span "Delete" at bounding box center [156, 63] width 12 height 6
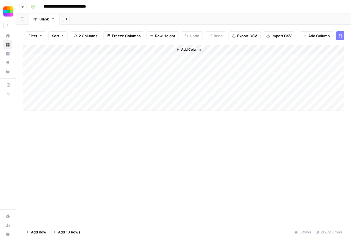
click at [128, 52] on div "Add Column" at bounding box center [184, 78] width 322 height 66
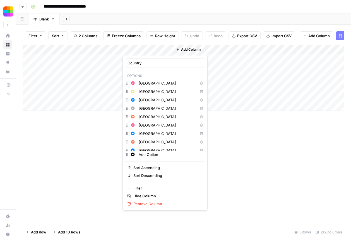
click at [169, 50] on div at bounding box center [148, 50] width 51 height 11
click at [230, 123] on div "Add Column" at bounding box center [184, 134] width 322 height 178
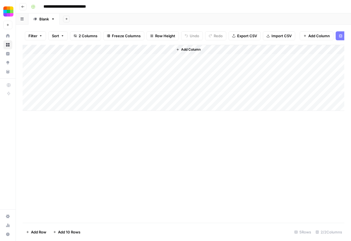
click at [196, 51] on span "Add Column" at bounding box center [191, 49] width 20 height 5
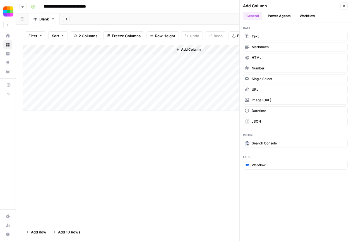
click at [303, 13] on button "Workflow" at bounding box center [308, 16] width 22 height 8
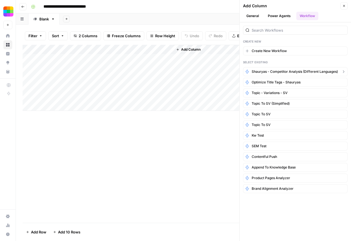
click at [268, 74] on button "Shauryas - Competitor Analysis (Different Languages)" at bounding box center [295, 71] width 105 height 9
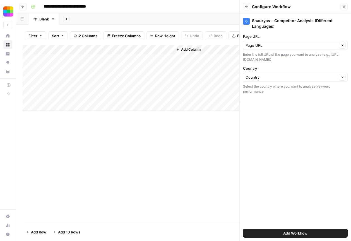
click at [288, 231] on span "Add Workflow" at bounding box center [296, 233] width 24 height 6
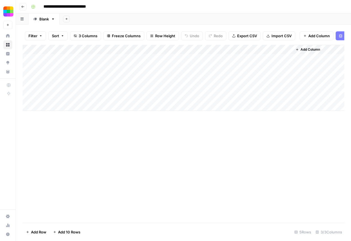
click at [167, 57] on div "Add Column" at bounding box center [184, 78] width 322 height 66
click at [168, 50] on div "Add Column" at bounding box center [184, 78] width 322 height 66
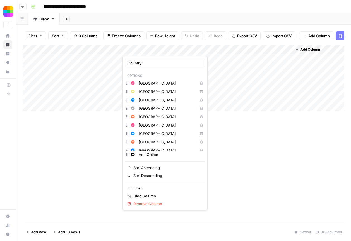
click at [147, 117] on input "[GEOGRAPHIC_DATA]" at bounding box center [167, 117] width 57 height 6
click at [128, 117] on icon "button" at bounding box center [127, 116] width 4 height 4
click at [212, 117] on div "Add Column" at bounding box center [184, 134] width 322 height 178
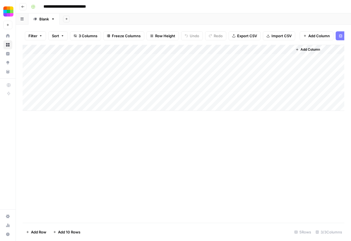
click at [142, 62] on div "Add Column" at bounding box center [184, 78] width 322 height 66
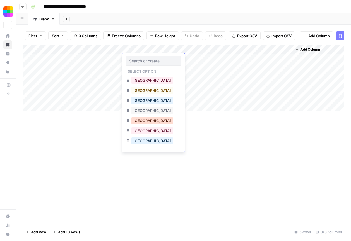
click at [144, 122] on button "[GEOGRAPHIC_DATA]" at bounding box center [152, 120] width 42 height 7
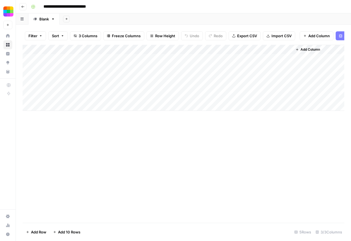
click at [197, 58] on div "Add Column" at bounding box center [184, 78] width 322 height 66
click at [287, 50] on div "Add Column" at bounding box center [184, 78] width 322 height 66
click at [225, 134] on div "Add Column" at bounding box center [184, 134] width 322 height 178
click at [101, 129] on div "Add Column" at bounding box center [184, 134] width 322 height 178
click at [243, 54] on div "Add Column" at bounding box center [184, 78] width 322 height 66
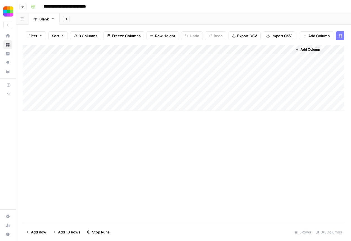
click at [252, 58] on div "Add Column" at bounding box center [184, 78] width 322 height 66
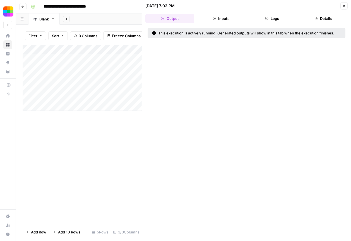
click at [221, 21] on button "Inputs" at bounding box center [221, 18] width 49 height 9
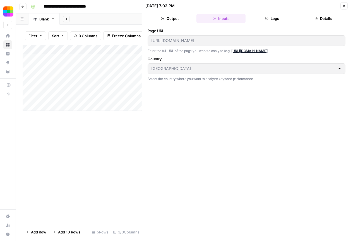
click at [266, 22] on button "Logs" at bounding box center [272, 18] width 49 height 9
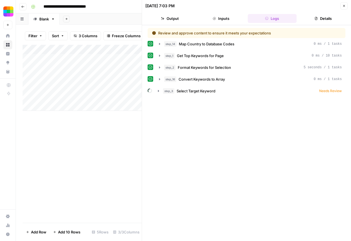
click at [94, 147] on div "Add Column" at bounding box center [82, 134] width 119 height 178
click at [335, 87] on button "step_3 Select Target Keyword Needs Review" at bounding box center [250, 90] width 191 height 9
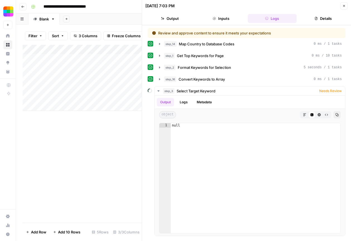
click at [118, 140] on div "Add Column" at bounding box center [82, 134] width 119 height 178
click at [346, 5] on button "Close" at bounding box center [344, 5] width 7 height 7
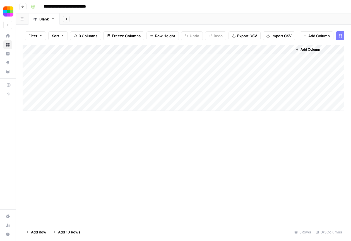
click at [191, 60] on div "Add Column" at bounding box center [184, 78] width 322 height 66
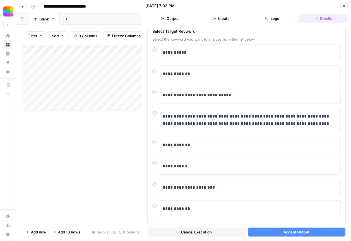
scroll to position [79, 0]
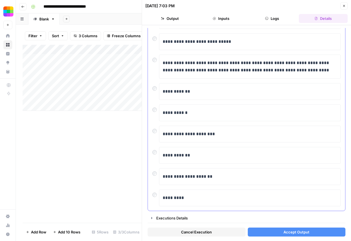
click at [153, 178] on div "**********" at bounding box center [247, 176] width 189 height 17
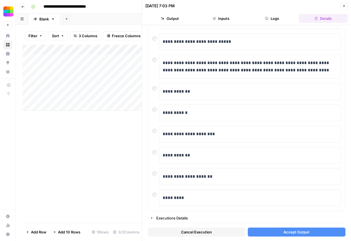
click at [321, 235] on button "Accept Output" at bounding box center [297, 231] width 98 height 9
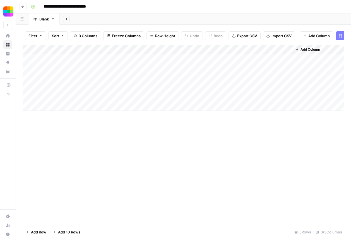
click at [249, 57] on div "Add Column" at bounding box center [184, 78] width 322 height 66
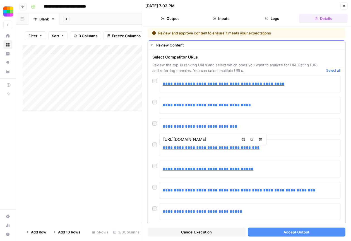
click at [154, 168] on div at bounding box center [156, 164] width 7 height 8
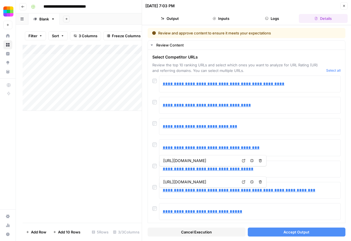
click at [300, 233] on span "Accept Output" at bounding box center [297, 232] width 26 height 6
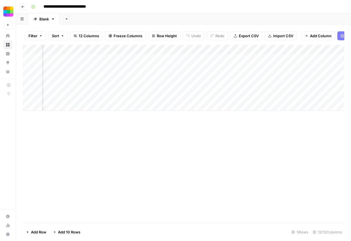
scroll to position [0, 68]
click at [130, 59] on div "Add Column" at bounding box center [184, 78] width 322 height 66
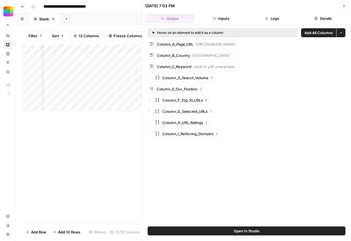
click at [149, 121] on icon "button" at bounding box center [149, 122] width 3 height 3
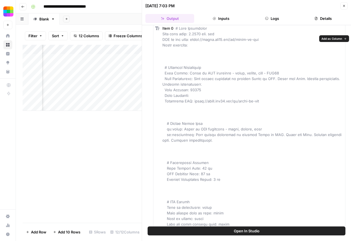
scroll to position [32, 0]
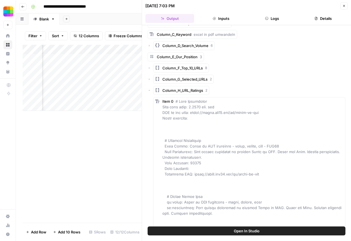
click at [150, 91] on icon "button" at bounding box center [149, 90] width 3 height 3
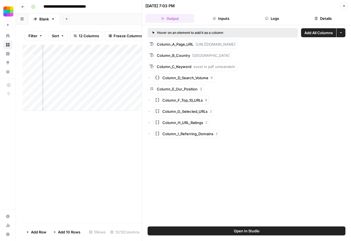
click at [123, 152] on div "Add Column" at bounding box center [82, 134] width 119 height 178
click at [127, 156] on div "Add Column" at bounding box center [82, 134] width 119 height 178
click at [346, 7] on icon "button" at bounding box center [344, 5] width 3 height 3
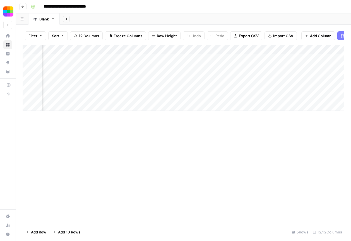
click at [252, 62] on div "Add Column" at bounding box center [184, 78] width 322 height 66
click at [182, 49] on div "Add Column" at bounding box center [184, 78] width 322 height 66
click at [233, 81] on div "Add Column" at bounding box center [184, 78] width 322 height 66
click at [194, 60] on div "Add Column" at bounding box center [184, 78] width 322 height 66
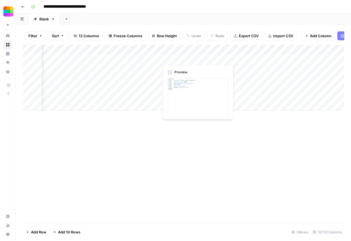
click at [194, 60] on div "Add Column" at bounding box center [184, 78] width 322 height 66
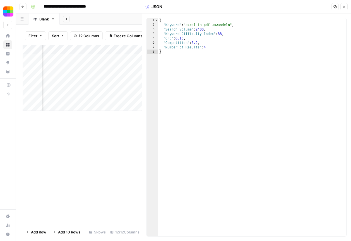
click at [344, 9] on button "Close" at bounding box center [344, 6] width 7 height 7
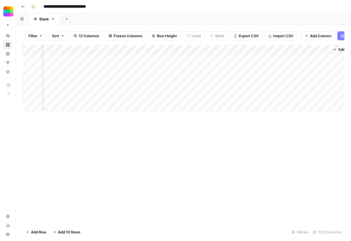
scroll to position [0, 425]
click at [152, 49] on div "Add Column" at bounding box center [184, 78] width 322 height 66
click at [196, 66] on div "Add Column" at bounding box center [184, 78] width 322 height 66
click at [154, 50] on div "Add Column" at bounding box center [184, 78] width 322 height 66
click at [154, 61] on input "Column F Top 10 Ur Ls" at bounding box center [152, 63] width 57 height 6
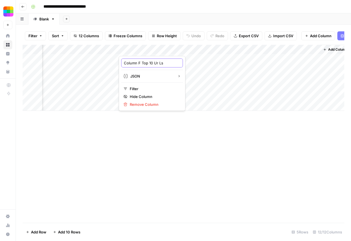
click at [154, 61] on input "Column F Top 10 Ur Ls" at bounding box center [152, 63] width 57 height 6
click at [199, 76] on div "Add Column" at bounding box center [184, 78] width 322 height 66
click at [156, 60] on div "Add Column" at bounding box center [184, 78] width 322 height 66
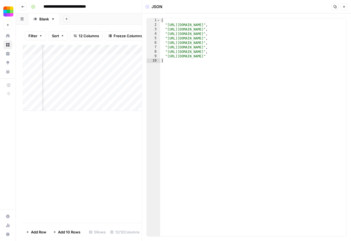
click at [97, 145] on div "Add Column" at bounding box center [82, 134] width 119 height 178
click at [348, 7] on header "JSON Copy Close" at bounding box center [246, 6] width 209 height 13
click at [344, 6] on icon "button" at bounding box center [344, 6] width 3 height 3
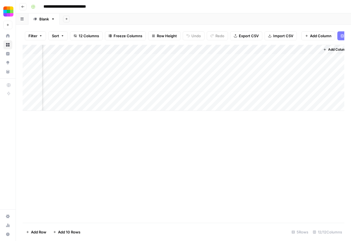
scroll to position [0, 432]
click at [275, 58] on div "Add Column" at bounding box center [184, 78] width 322 height 66
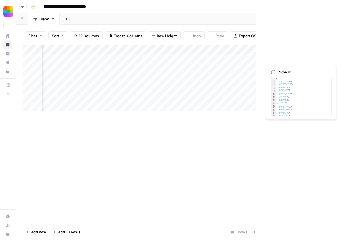
scroll to position [0, 427]
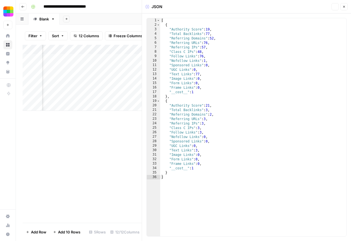
click at [129, 58] on div "Add Column" at bounding box center [82, 78] width 119 height 66
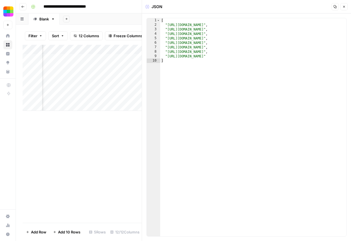
click at [345, 8] on icon "button" at bounding box center [344, 6] width 3 height 3
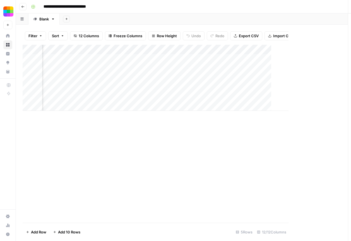
scroll to position [0, 425]
click at [278, 58] on div "Add Column" at bounding box center [184, 78] width 322 height 66
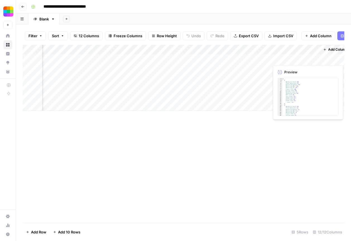
click at [278, 58] on div "Add Column" at bounding box center [184, 78] width 322 height 66
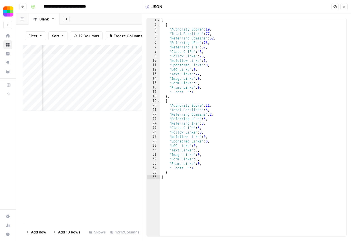
click at [110, 149] on div "Add Column" at bounding box center [82, 134] width 119 height 178
click at [342, 5] on button "Close" at bounding box center [344, 6] width 7 height 7
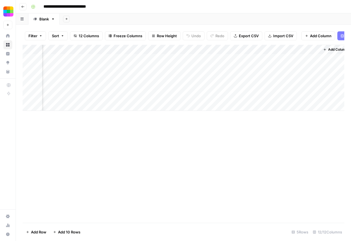
click at [240, 58] on div "Add Column" at bounding box center [184, 78] width 322 height 66
click at [264, 59] on div "Add Column" at bounding box center [184, 78] width 322 height 66
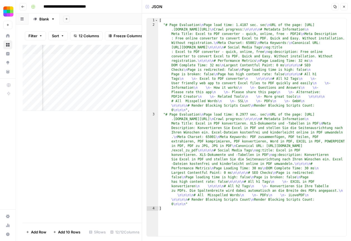
click at [117, 159] on div "Add Column" at bounding box center [82, 134] width 119 height 178
click at [346, 7] on button "Close" at bounding box center [344, 6] width 7 height 7
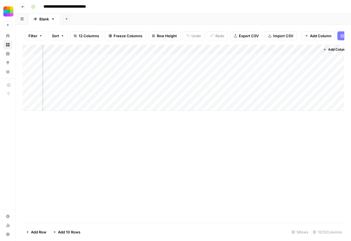
click at [244, 60] on div "Add Column" at bounding box center [184, 78] width 322 height 66
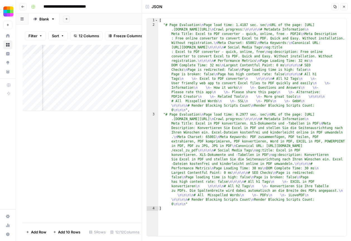
click at [95, 160] on div "Add Column" at bounding box center [82, 134] width 119 height 178
click at [342, 8] on button "Close" at bounding box center [344, 6] width 7 height 7
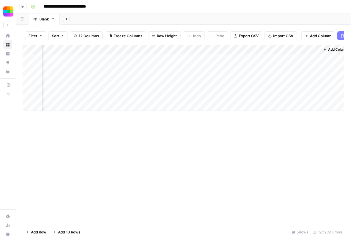
click at [287, 56] on div "Add Column" at bounding box center [184, 78] width 322 height 66
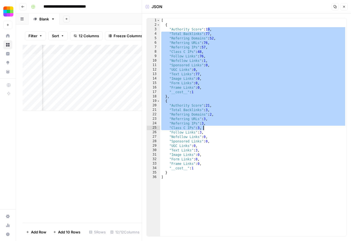
drag, startPoint x: 208, startPoint y: 30, endPoint x: 214, endPoint y: 128, distance: 98.2
click at [214, 128] on div "[ { "Authority Score" : 19 , "Total Backlinks" : 77 , "Referring Domains" : 52 …" at bounding box center [253, 131] width 186 height 227
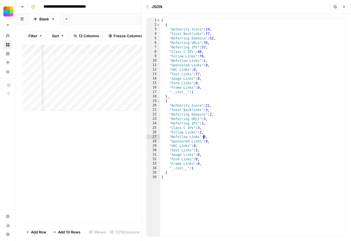
click at [204, 139] on div "[ { "Authority Score" : 19 , "Total Backlinks" : 77 , "Referring Domains" : 52 …" at bounding box center [253, 131] width 186 height 227
type textarea "**********"
click at [123, 167] on div "Add Column" at bounding box center [82, 134] width 119 height 178
click at [345, 5] on icon "button" at bounding box center [344, 6] width 3 height 3
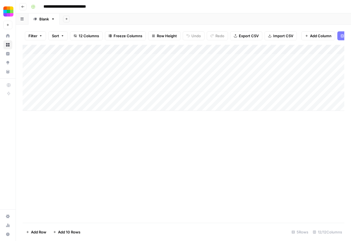
click at [234, 59] on div "Add Column" at bounding box center [184, 78] width 322 height 66
click at [285, 49] on div "Add Column" at bounding box center [184, 78] width 322 height 66
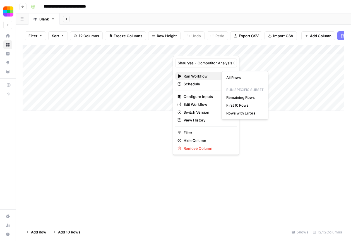
click at [198, 75] on span "Run Workflow" at bounding box center [205, 76] width 43 height 6
click at [236, 76] on span "All Rows" at bounding box center [244, 78] width 35 height 6
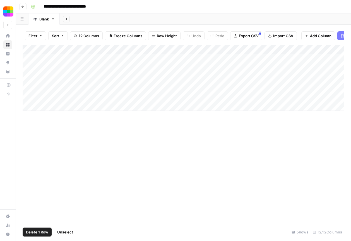
click at [29, 70] on div "Add Column" at bounding box center [184, 78] width 322 height 66
click at [28, 77] on div "Add Column" at bounding box center [184, 78] width 322 height 66
click at [28, 87] on div "Add Column" at bounding box center [184, 78] width 322 height 66
click at [28, 96] on div "Add Column" at bounding box center [184, 78] width 322 height 66
click at [178, 73] on div "Add Column" at bounding box center [184, 78] width 322 height 66
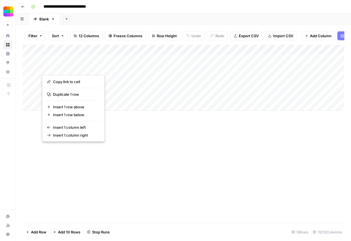
drag, startPoint x: 118, startPoint y: 70, endPoint x: 118, endPoint y: 89, distance: 19.0
click at [118, 89] on div "Add Column" at bounding box center [184, 134] width 322 height 178
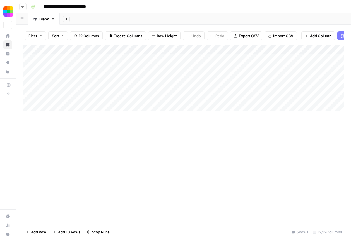
click at [158, 101] on div "Add Column" at bounding box center [184, 78] width 322 height 66
click at [37, 69] on div "Add Column" at bounding box center [184, 78] width 322 height 66
click at [38, 69] on div "Add Column" at bounding box center [184, 78] width 322 height 66
click at [30, 69] on div "Add Column" at bounding box center [184, 78] width 322 height 66
click at [30, 74] on div "Add Column" at bounding box center [184, 78] width 322 height 66
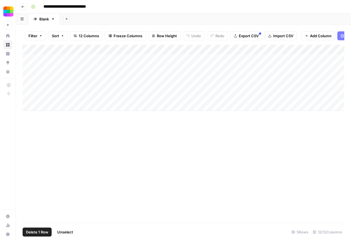
click at [29, 79] on div "Add Column" at bounding box center [184, 78] width 322 height 66
click at [28, 88] on div "Add Column" at bounding box center [184, 78] width 322 height 66
click at [28, 98] on div "Add Column" at bounding box center [184, 78] width 322 height 66
click at [25, 68] on div "Add Column" at bounding box center [184, 78] width 322 height 66
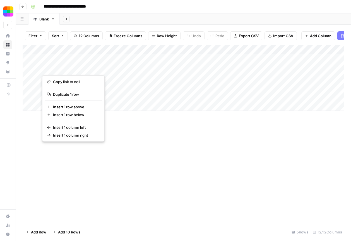
drag, startPoint x: 139, startPoint y: 101, endPoint x: 137, endPoint y: 94, distance: 7.3
click at [137, 94] on div "Add Column" at bounding box center [184, 78] width 322 height 66
click at [146, 89] on div "Add Column" at bounding box center [184, 78] width 322 height 66
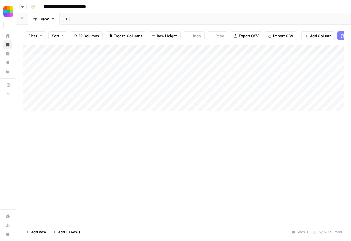
click at [134, 87] on div "Add Column" at bounding box center [184, 78] width 322 height 66
click at [236, 123] on div "Add Column" at bounding box center [184, 134] width 322 height 178
click at [249, 61] on div "Add Column" at bounding box center [184, 78] width 322 height 66
click at [283, 58] on div "Add Column" at bounding box center [184, 78] width 322 height 66
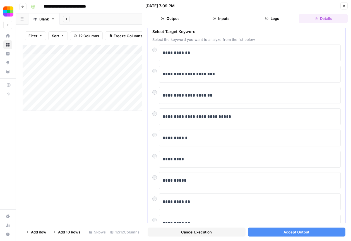
scroll to position [51, 0]
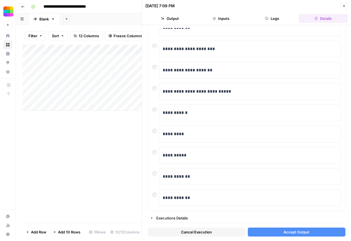
click at [284, 233] on span "Accept Output" at bounding box center [297, 232] width 26 height 6
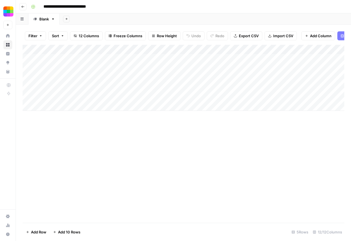
click at [240, 60] on div "Add Column" at bounding box center [184, 78] width 322 height 66
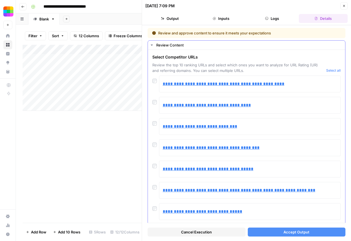
click at [156, 169] on div "**********" at bounding box center [247, 168] width 189 height 17
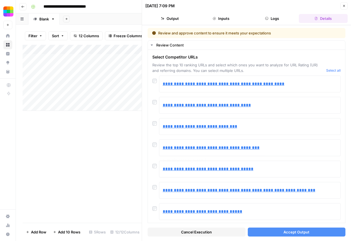
click at [286, 232] on span "Accept Output" at bounding box center [297, 232] width 26 height 6
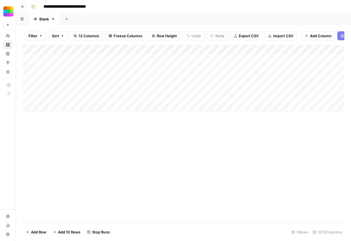
click at [34, 68] on div "Add Column" at bounding box center [184, 78] width 322 height 66
click at [35, 67] on div "Add Column" at bounding box center [184, 78] width 322 height 66
click at [28, 67] on div "Add Column" at bounding box center [184, 78] width 322 height 66
click at [28, 78] on div "Add Column" at bounding box center [184, 78] width 322 height 66
click at [29, 85] on div "Add Column" at bounding box center [184, 78] width 322 height 66
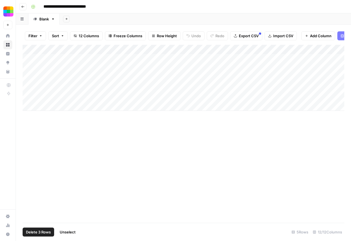
click at [29, 95] on div "Add Column" at bounding box center [184, 78] width 322 height 66
click at [238, 117] on div "Add Column" at bounding box center [184, 134] width 322 height 178
click at [275, 60] on div "Add Column" at bounding box center [184, 78] width 322 height 66
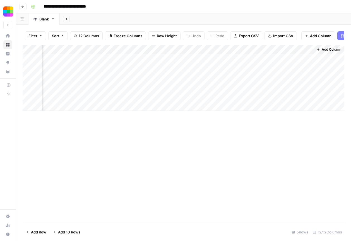
scroll to position [0, 426]
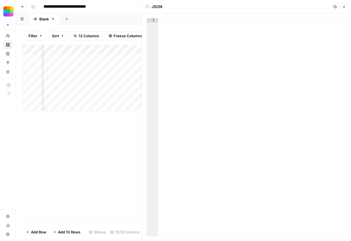
click at [347, 8] on button "Close" at bounding box center [344, 6] width 7 height 7
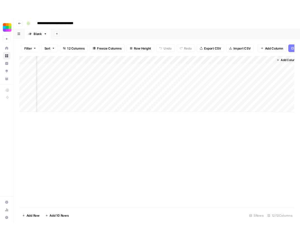
scroll to position [0, 425]
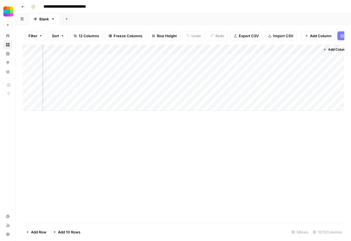
click at [196, 60] on div "Add Column" at bounding box center [184, 78] width 322 height 66
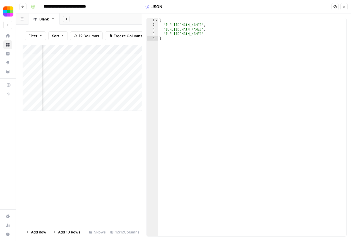
click at [343, 11] on header "JSON Copy Close" at bounding box center [246, 6] width 209 height 13
click at [343, 8] on icon "button" at bounding box center [344, 6] width 3 height 3
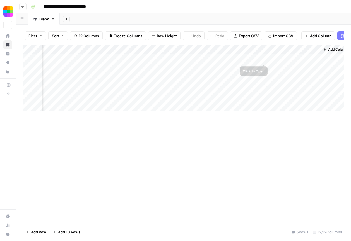
click at [257, 58] on div "Add Column" at bounding box center [184, 78] width 322 height 66
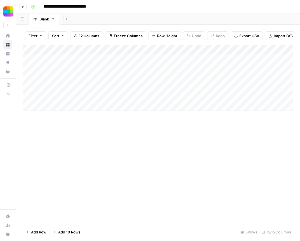
click at [288, 49] on div "Add Column" at bounding box center [158, 78] width 270 height 66
click at [209, 127] on div "Add Column" at bounding box center [158, 134] width 270 height 178
click at [213, 57] on div "Add Column" at bounding box center [158, 78] width 270 height 66
click at [287, 60] on div "Add Column" at bounding box center [158, 78] width 270 height 66
click at [246, 58] on div "Add Column" at bounding box center [158, 78] width 270 height 66
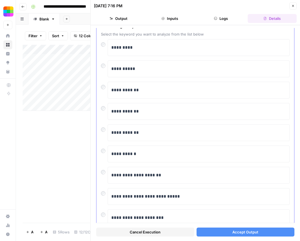
scroll to position [51, 0]
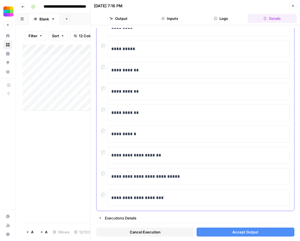
click at [101, 149] on div at bounding box center [104, 151] width 7 height 8
click at [105, 153] on div at bounding box center [104, 151] width 7 height 8
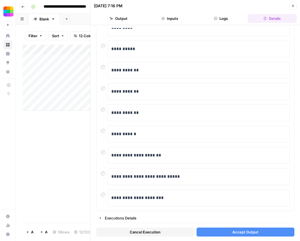
click at [236, 232] on span "Accept Output" at bounding box center [245, 232] width 26 height 6
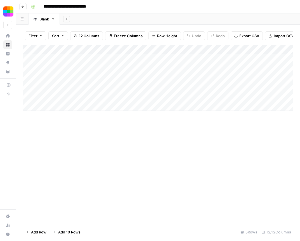
click at [244, 58] on div "Add Column" at bounding box center [158, 78] width 270 height 66
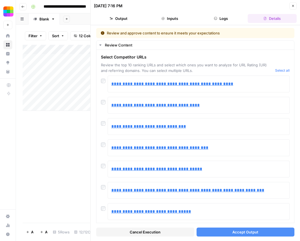
click at [227, 229] on button "Accept Output" at bounding box center [245, 231] width 98 height 9
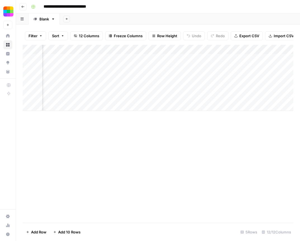
scroll to position [0, 483]
click at [240, 56] on div "Add Column" at bounding box center [158, 78] width 270 height 66
click at [245, 58] on div "Add Column" at bounding box center [158, 78] width 270 height 66
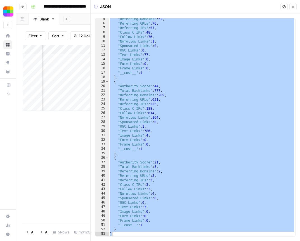
scroll to position [19, 0]
drag, startPoint x: 111, startPoint y: 21, endPoint x: 193, endPoint y: 269, distance: 261.4
click at [193, 240] on html "**********" at bounding box center [150, 120] width 300 height 241
type textarea "* *"
click at [63, 208] on div "Add Column" at bounding box center [57, 134] width 68 height 178
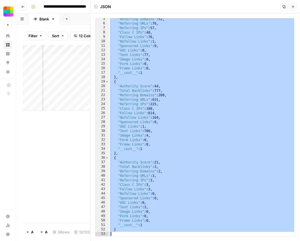
click at [294, 7] on button "Close" at bounding box center [292, 6] width 7 height 7
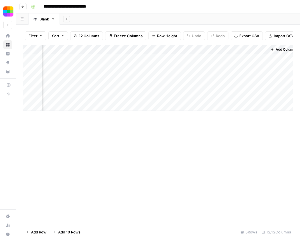
scroll to position [0, 477]
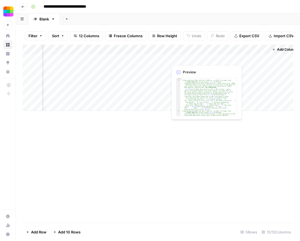
click at [192, 58] on div "Add Column" at bounding box center [158, 78] width 270 height 66
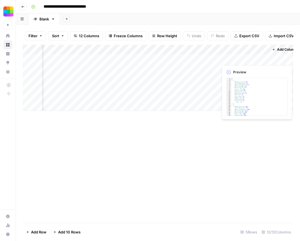
click at [245, 60] on div "Add Column" at bounding box center [158, 78] width 270 height 66
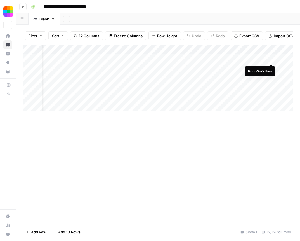
click at [271, 58] on div "Add Column" at bounding box center [158, 78] width 270 height 66
click at [262, 60] on div "Add Column" at bounding box center [158, 78] width 270 height 66
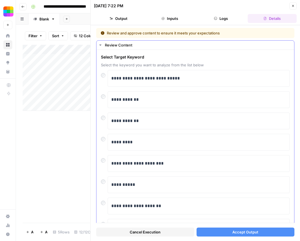
scroll to position [51, 0]
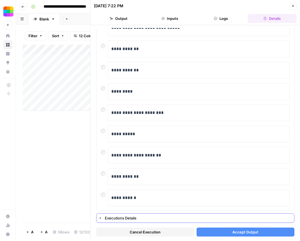
click at [247, 229] on span "Accept Output" at bounding box center [245, 232] width 26 height 6
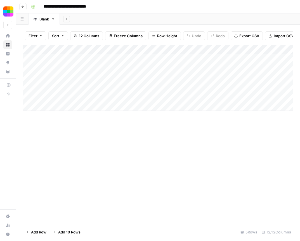
click at [240, 56] on div "Add Column" at bounding box center [158, 78] width 270 height 66
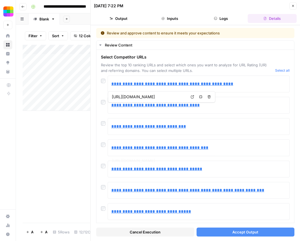
click at [240, 231] on span "Accept Output" at bounding box center [245, 232] width 26 height 6
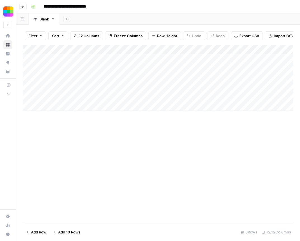
click at [88, 70] on div "Add Column" at bounding box center [158, 78] width 270 height 66
click at [154, 70] on div "Add Column" at bounding box center [158, 78] width 270 height 66
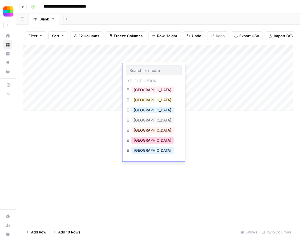
click at [143, 139] on button "France" at bounding box center [152, 140] width 42 height 7
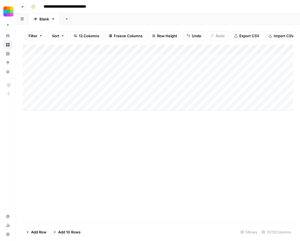
click at [253, 59] on div "Add Column" at bounding box center [158, 78] width 270 height 66
click at [256, 61] on div "Add Column" at bounding box center [158, 78] width 270 height 66
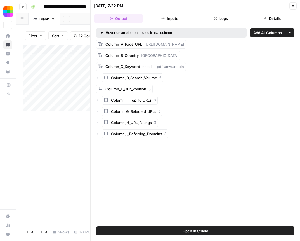
click at [79, 160] on div "Add Column" at bounding box center [57, 134] width 68 height 178
click at [68, 160] on div "Add Column" at bounding box center [57, 134] width 68 height 178
click at [292, 7] on icon "button" at bounding box center [292, 5] width 3 height 3
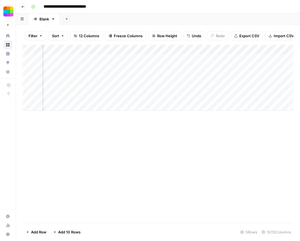
scroll to position [0, 483]
click at [241, 59] on div "Add Column" at bounding box center [158, 78] width 270 height 66
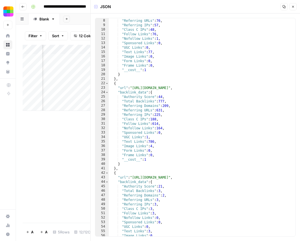
scroll to position [60, 0]
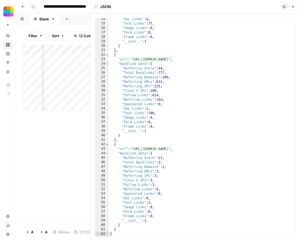
type textarea "**********"
drag, startPoint x: 134, startPoint y: 60, endPoint x: 201, endPoint y: 60, distance: 66.2
click at [201, 60] on div ""UGC Links" : 0 , "Text Links" : 77 , "Image Links" : 0 , "Form Links" : 0 , "F…" at bounding box center [202, 130] width 186 height 227
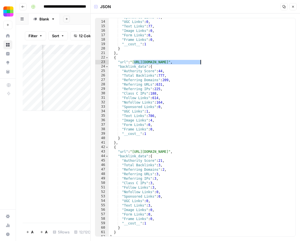
scroll to position [0, 0]
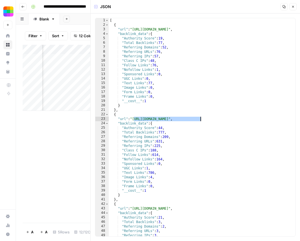
click at [66, 165] on div "Add Column" at bounding box center [57, 134] width 68 height 178
click at [292, 7] on icon "button" at bounding box center [292, 6] width 3 height 3
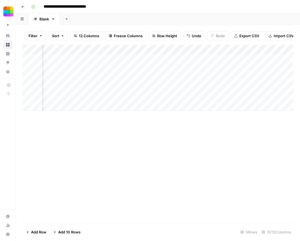
scroll to position [0, 114]
click at [175, 57] on div "Add Column" at bounding box center [158, 78] width 270 height 66
click at [162, 58] on div "Add Column" at bounding box center [158, 78] width 270 height 66
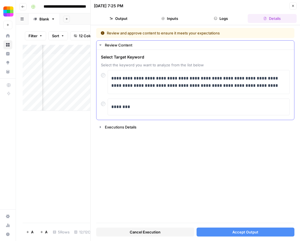
click at [103, 69] on div "**********" at bounding box center [195, 84] width 189 height 61
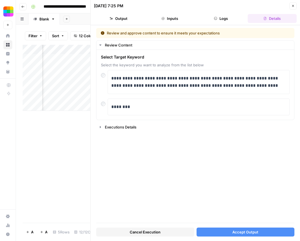
click at [293, 9] on button "Close" at bounding box center [292, 5] width 7 height 7
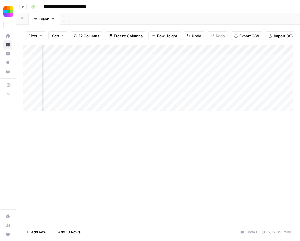
click at [26, 11] on header "**********" at bounding box center [158, 6] width 284 height 13
click at [21, 5] on button "Go back" at bounding box center [22, 6] width 7 height 7
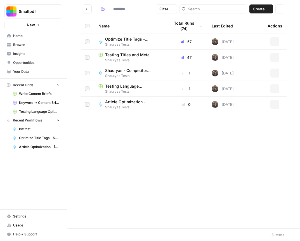
type input "**********"
click at [129, 73] on span "Shauryas Tests" at bounding box center [133, 75] width 56 height 5
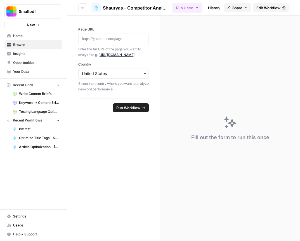
click at [257, 8] on span "Edit Workflow" at bounding box center [268, 8] width 24 height 6
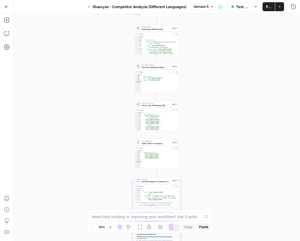
click at [241, 7] on span "Test Workflow" at bounding box center [242, 7] width 12 height 6
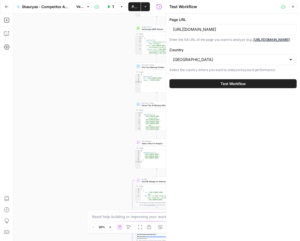
click at [220, 91] on div "Test Workflow" at bounding box center [232, 84] width 127 height 16
click at [219, 88] on button "Test Workflow" at bounding box center [232, 83] width 127 height 9
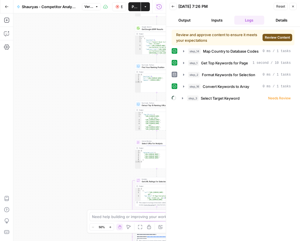
click at [275, 37] on span "Review Content" at bounding box center [277, 37] width 25 height 5
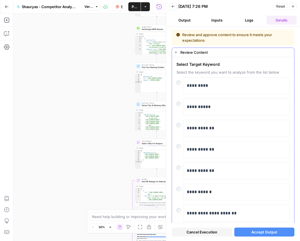
scroll to position [58, 0]
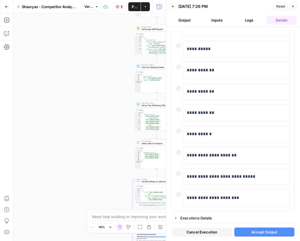
click at [248, 228] on button "Accept Output" at bounding box center [264, 231] width 60 height 9
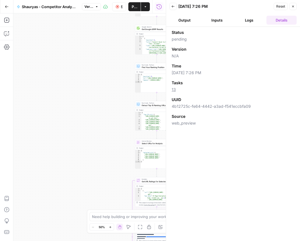
click at [252, 20] on button "Logs" at bounding box center [249, 20] width 30 height 9
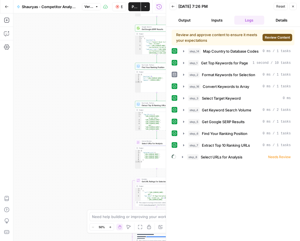
click at [271, 38] on span "Review Content" at bounding box center [277, 37] width 25 height 5
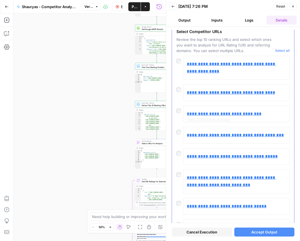
scroll to position [0, 0]
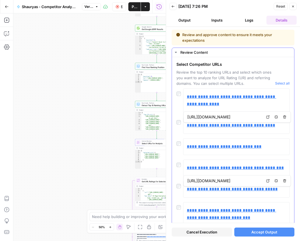
drag, startPoint x: 176, startPoint y: 64, endPoint x: 238, endPoint y: 64, distance: 62.0
click at [238, 64] on div "**********" at bounding box center [233, 168] width 122 height 223
copy span "Select Competitor URLs"
click at [9, 37] on button "Copilot" at bounding box center [6, 33] width 9 height 9
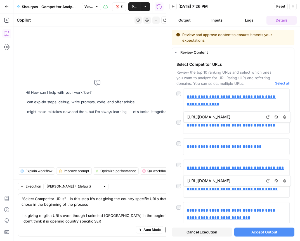
type textarea ""Select Competitor URLs" - in this step it's not giving the country specific UR…"
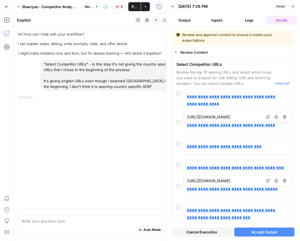
click at [243, 234] on button "Accept Output" at bounding box center [264, 231] width 60 height 9
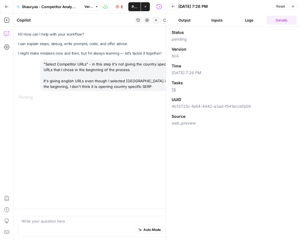
click at [248, 20] on button "Logs" at bounding box center [249, 20] width 30 height 9
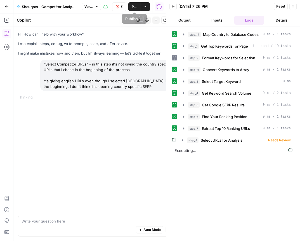
click at [116, 6] on icon "button" at bounding box center [117, 6] width 3 height 3
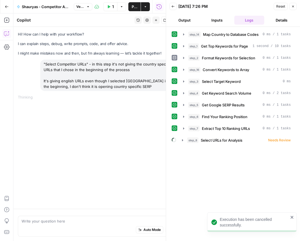
click at [111, 132] on div "Hi! How can I help with your workflow? I can explain steps, debug, write prompt…" at bounding box center [96, 118] width 167 height 182
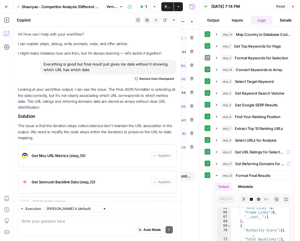
scroll to position [669, 0]
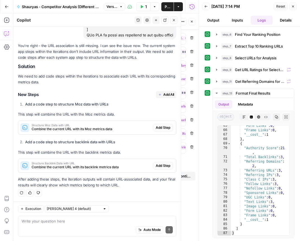
click at [163, 128] on span "Add Step" at bounding box center [163, 127] width 15 height 5
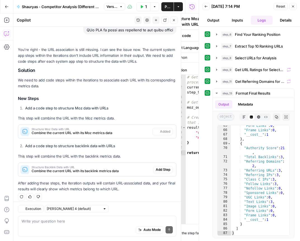
scroll to position [678, 0]
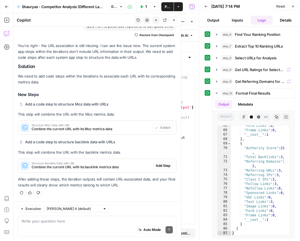
click at [164, 164] on span "Add Step" at bounding box center [163, 165] width 15 height 5
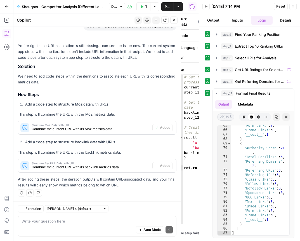
type textarea "Structure Backlink Data with URL"
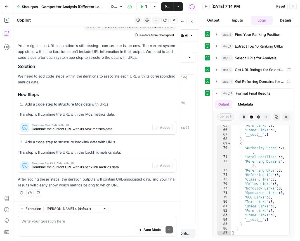
click at [144, 5] on button "Test Workflow" at bounding box center [143, 6] width 14 height 9
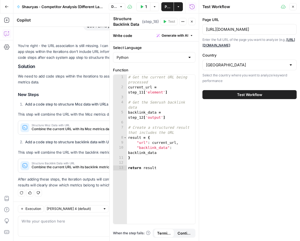
click at [248, 92] on span "Test Workflow" at bounding box center [249, 95] width 25 height 6
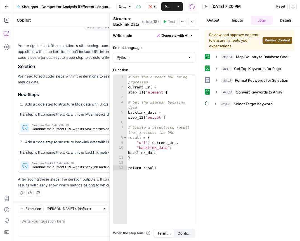
click at [273, 38] on span "Review Content" at bounding box center [277, 40] width 25 height 5
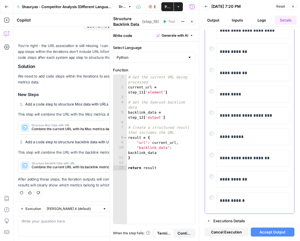
scroll to position [63, 0]
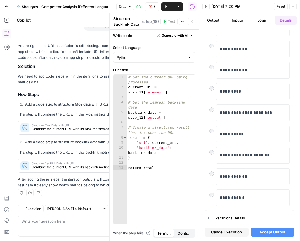
click at [272, 225] on div "Cancel Execution Accept Output" at bounding box center [250, 230] width 90 height 15
click at [272, 229] on span "Accept Output" at bounding box center [272, 232] width 26 height 6
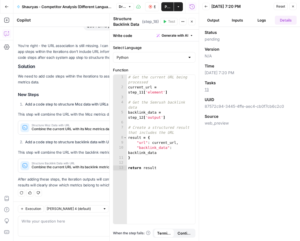
click at [255, 18] on button "Logs" at bounding box center [262, 20] width 22 height 9
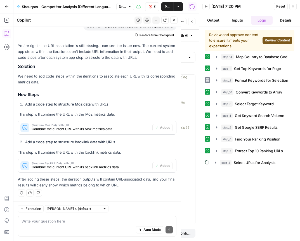
click at [274, 41] on span "Review Content" at bounding box center [277, 40] width 25 height 5
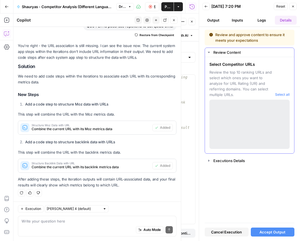
click at [248, 117] on div at bounding box center [249, 123] width 80 height 49
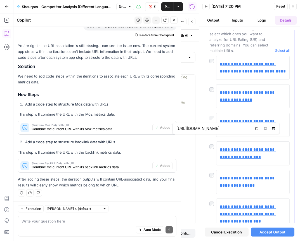
scroll to position [47, 0]
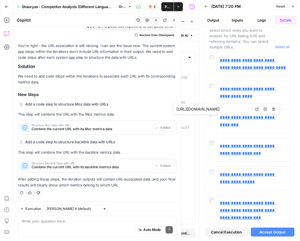
click at [278, 229] on span "Accept Output" at bounding box center [272, 232] width 26 height 6
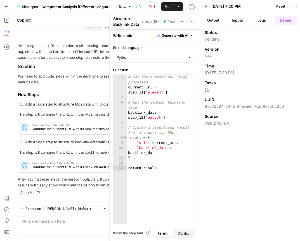
click at [241, 21] on button "Inputs" at bounding box center [237, 20] width 22 height 9
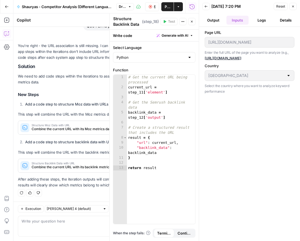
click at [258, 22] on button "Logs" at bounding box center [262, 20] width 22 height 9
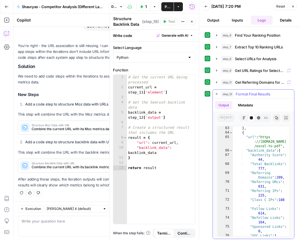
scroll to position [2231, 0]
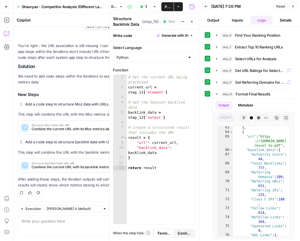
click at [167, 8] on span "Publish" at bounding box center [168, 7] width 6 height 6
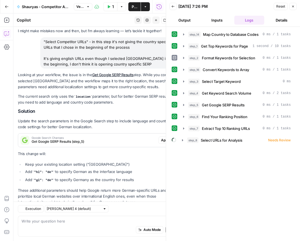
scroll to position [39, 0]
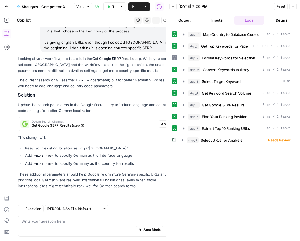
click at [292, 7] on icon "button" at bounding box center [293, 7] width 2 height 2
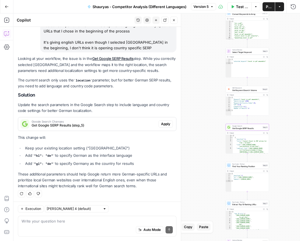
click at [166, 126] on span "Apply" at bounding box center [165, 123] width 9 height 5
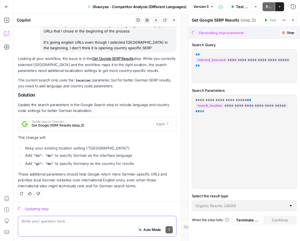
click at [87, 220] on textarea at bounding box center [97, 221] width 151 height 6
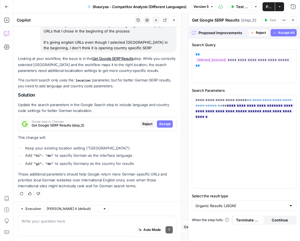
click at [167, 125] on span "Accept" at bounding box center [164, 123] width 11 height 5
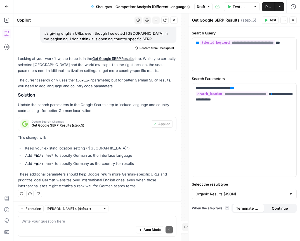
click at [79, 225] on div "Auto Mode Send" at bounding box center [97, 230] width 151 height 12
type textarea "s"
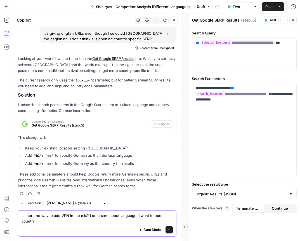
scroll to position [53, 0]
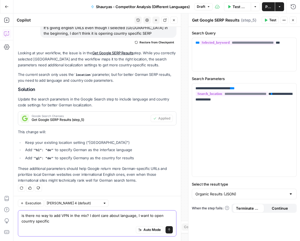
type textarea "is there no way to add VPN in the mix? I dont care about language, I want to op…"
click at [171, 228] on button "Send" at bounding box center [168, 229] width 7 height 7
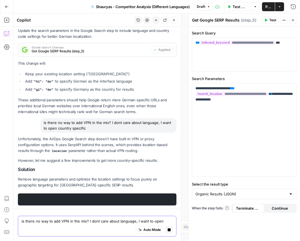
scroll to position [128, 0]
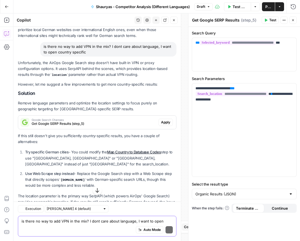
click at [165, 122] on span "Apply" at bounding box center [165, 122] width 9 height 5
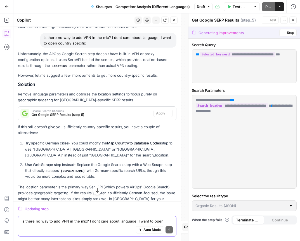
scroll to position [189, 0]
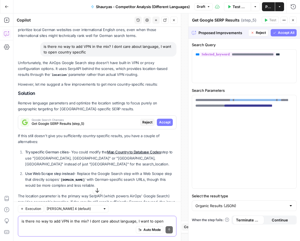
click at [165, 120] on span "Accept" at bounding box center [164, 122] width 11 height 5
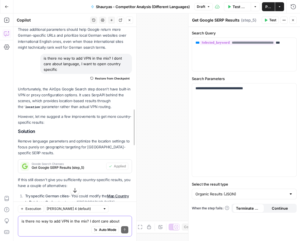
scroll to position [255, 0]
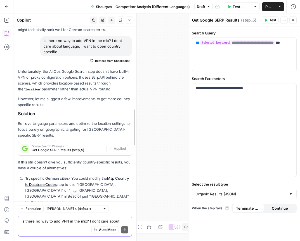
drag, startPoint x: 181, startPoint y: 77, endPoint x: 131, endPoint y: 85, distance: 50.9
click at [134, 85] on div at bounding box center [137, 126] width 6 height 227
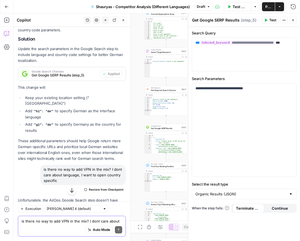
scroll to position [132, 0]
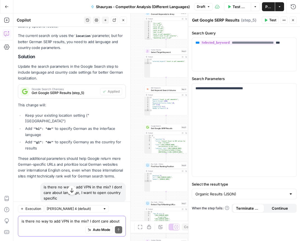
click at [234, 7] on span "Test Workflow" at bounding box center [239, 7] width 15 height 6
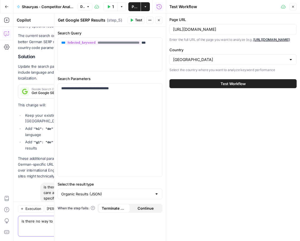
click at [211, 87] on button "Test Workflow" at bounding box center [232, 83] width 127 height 9
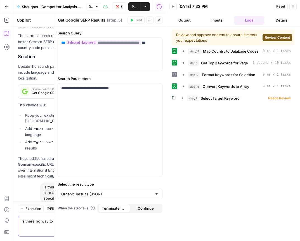
click at [269, 35] on span "Review Content" at bounding box center [277, 37] width 25 height 5
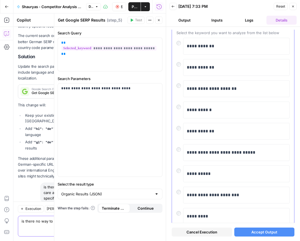
scroll to position [52, 0]
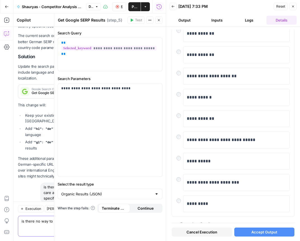
click at [258, 233] on span "Accept Output" at bounding box center [264, 232] width 26 height 6
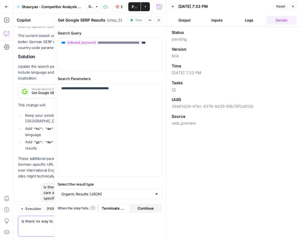
click at [242, 21] on button "Logs" at bounding box center [249, 20] width 30 height 9
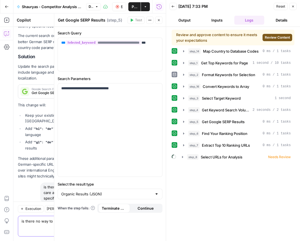
click at [279, 36] on span "Review Content" at bounding box center [277, 37] width 25 height 5
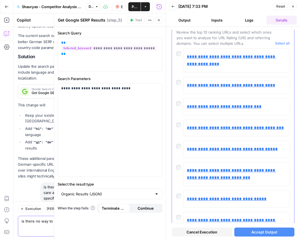
scroll to position [44, 0]
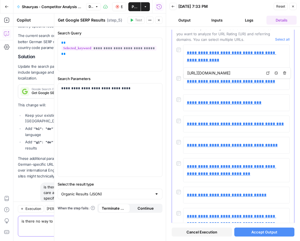
click at [179, 107] on div "**********" at bounding box center [232, 102] width 113 height 17
click at [248, 232] on button "Accept Output" at bounding box center [264, 231] width 60 height 9
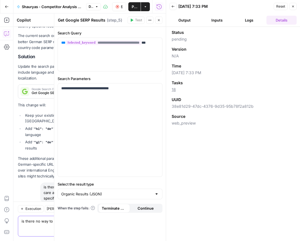
click at [247, 20] on button "Logs" at bounding box center [249, 20] width 30 height 9
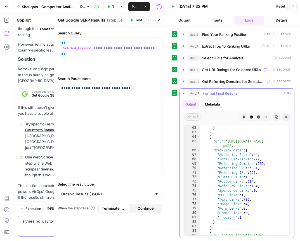
scroll to position [1119, 0]
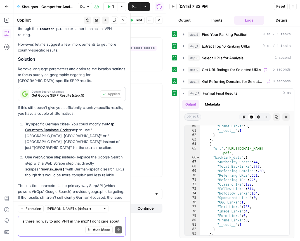
click at [41, 157] on div "Unfortunately, the AirOps Google Search step doesn't have built-in VPN or proxy…" at bounding box center [72, 113] width 108 height 210
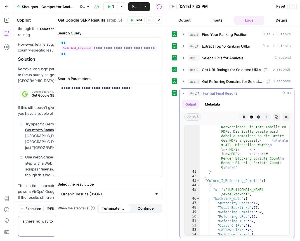
scroll to position [983, 0]
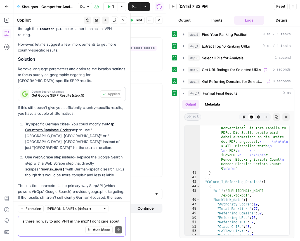
click at [40, 220] on textarea "is there no way to add VPN in the mix? I dont care about language, I want to op…" at bounding box center [72, 221] width 101 height 6
type textarea "what if I was to add my own VPN API?"
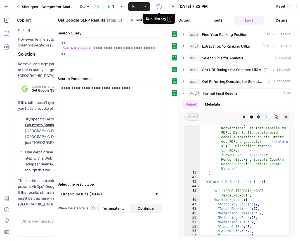
click at [133, 7] on span "Publish" at bounding box center [135, 7] width 6 height 6
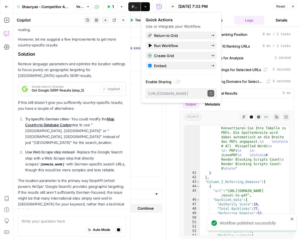
click at [85, 118] on p "Try specific German cities - You could modify the Map Country to Database Codes…" at bounding box center [75, 131] width 101 height 30
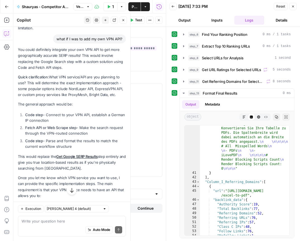
scroll to position [530, 0]
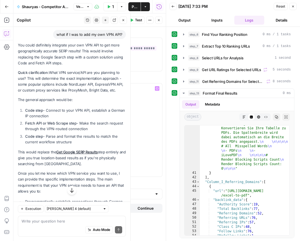
click at [31, 170] on p "Once you let me know which VPN service you want to use, I can provide the speci…" at bounding box center [72, 182] width 108 height 24
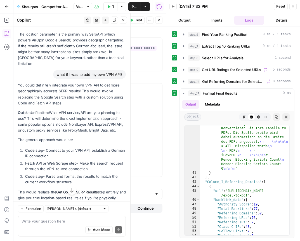
scroll to position [547, 0]
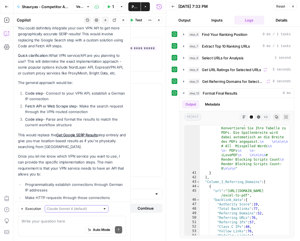
click at [69, 210] on input "text" at bounding box center [74, 209] width 54 height 6
type input "[PERSON_NAME] 4 (default)"
click at [70, 212] on p "This approach would definitely give you more accurate country-specific results …" at bounding box center [72, 218] width 108 height 12
click at [37, 227] on div "Auto Mode Send" at bounding box center [72, 230] width 101 height 12
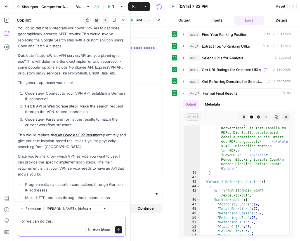
paste textarea "https://www.google.com/search?q=excel%20to%20pdf&hl=en&gl=us&gws_rd=cr"
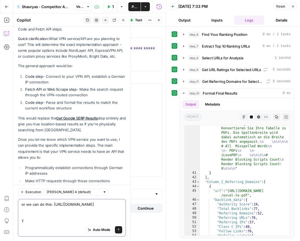
scroll to position [569, 0]
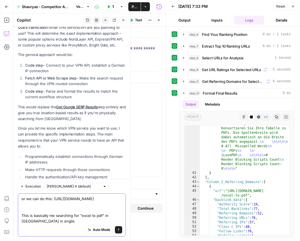
type textarea "or we can do this: https://www.google.com/search?q=excel%20to%20pdf&hl=en&gl=us…"
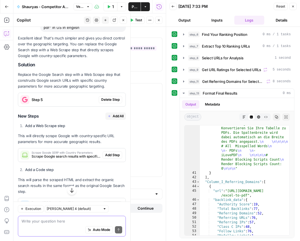
scroll to position [772, 0]
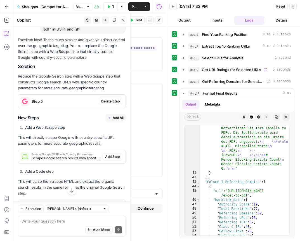
click at [111, 99] on span "Delete Step" at bounding box center [110, 101] width 18 height 5
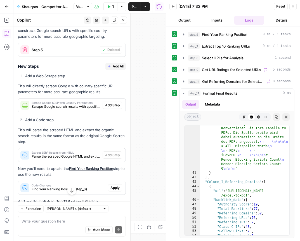
scroll to position [836, 0]
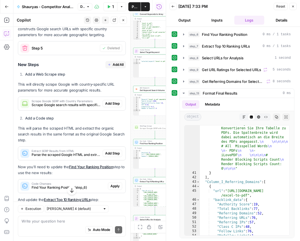
click at [111, 101] on span "Add Step" at bounding box center [112, 103] width 15 height 5
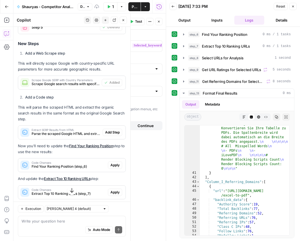
scroll to position [864, 0]
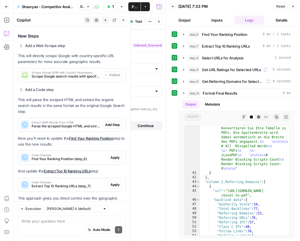
click at [113, 122] on span "Add Step" at bounding box center [112, 124] width 15 height 5
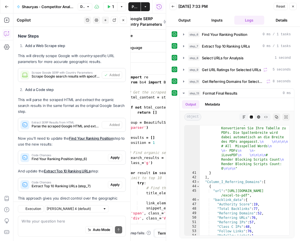
type textarea "Extract SERP Results from HTML"
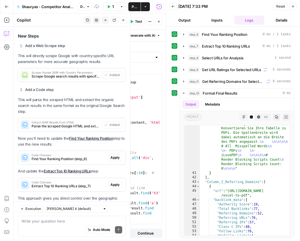
click at [113, 155] on span "Apply" at bounding box center [114, 157] width 9 height 5
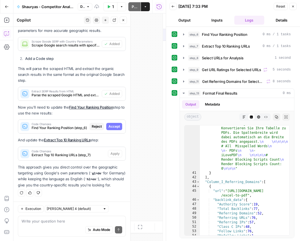
scroll to position [829, 0]
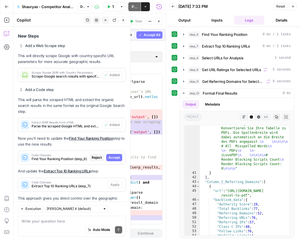
click at [113, 154] on button "Accept" at bounding box center [114, 157] width 16 height 7
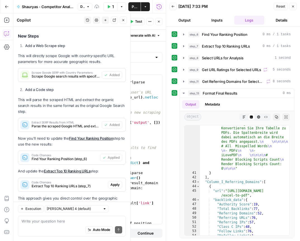
click at [116, 182] on span "Apply" at bounding box center [114, 184] width 9 height 5
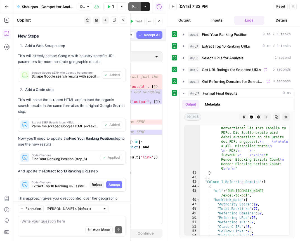
click at [116, 182] on span "Accept" at bounding box center [113, 184] width 11 height 5
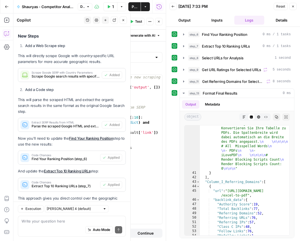
click at [68, 217] on div "Write your question here Auto Mode Send" at bounding box center [72, 225] width 108 height 21
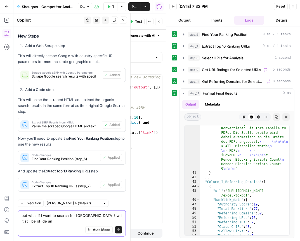
scroll to position [870, 0]
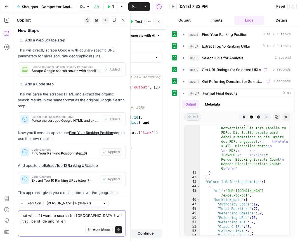
type textarea "but what if I want to search for France? will it still be gl=de and hl=en?"
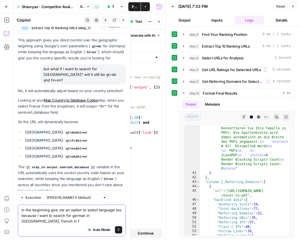
scroll to position [1028, 0]
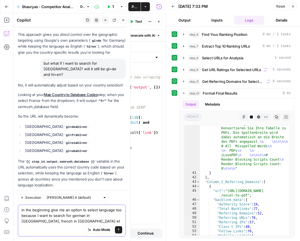
type textarea "in the beginning give me an option to select language too because I want to sea…"
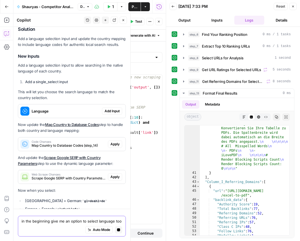
scroll to position [1288, 0]
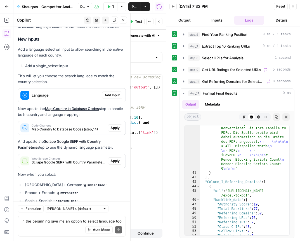
click at [113, 92] on span "Add Input" at bounding box center [111, 94] width 15 height 5
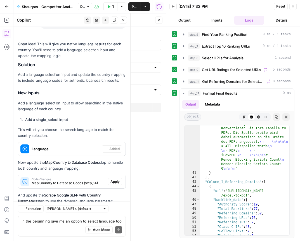
scroll to position [1306, 0]
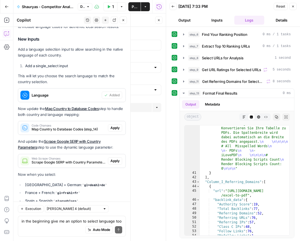
click at [115, 125] on span "Apply" at bounding box center [114, 127] width 9 height 5
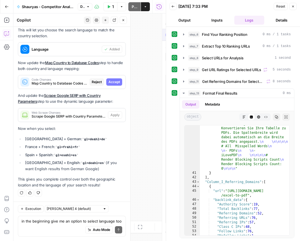
scroll to position [1252, 0]
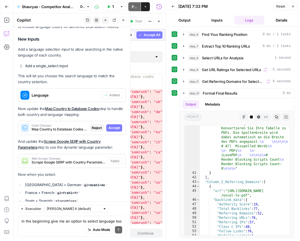
click at [117, 125] on span "Accept" at bounding box center [113, 127] width 11 height 5
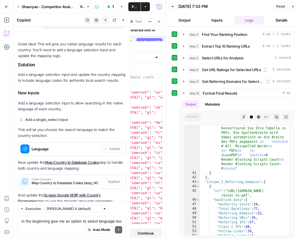
scroll to position [1306, 0]
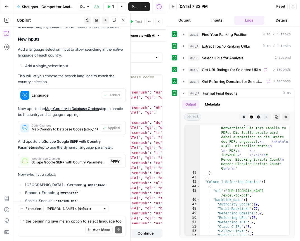
click at [117, 158] on span "Apply" at bounding box center [114, 160] width 9 height 5
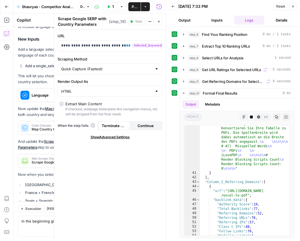
click at [148, 148] on div "**********" at bounding box center [109, 135] width 111 height 211
click at [111, 9] on button "Test Workflow" at bounding box center [110, 6] width 14 height 9
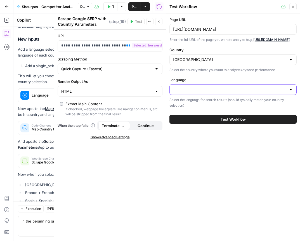
click at [213, 92] on input "Language" at bounding box center [229, 90] width 113 height 6
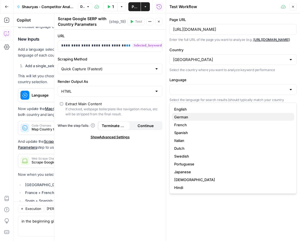
click at [198, 115] on span "German" at bounding box center [231, 117] width 115 height 6
type input "German"
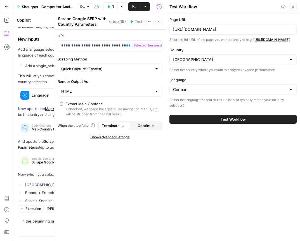
click at [219, 122] on button "Test Workflow" at bounding box center [232, 119] width 127 height 9
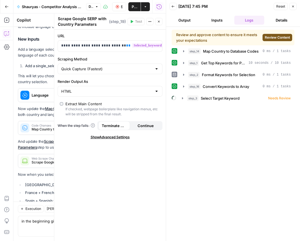
click at [274, 44] on div "Review and approve content to ensure it meets your expectations Review Content" at bounding box center [233, 38] width 123 height 16
click at [272, 38] on span "Review Content" at bounding box center [277, 37] width 25 height 5
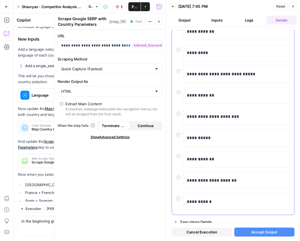
scroll to position [58, 0]
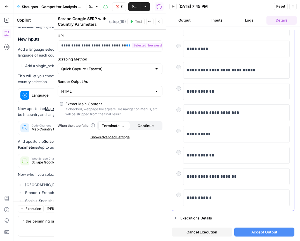
click at [182, 173] on div at bounding box center [179, 172] width 7 height 8
click at [259, 230] on span "Accept Output" at bounding box center [264, 232] width 26 height 6
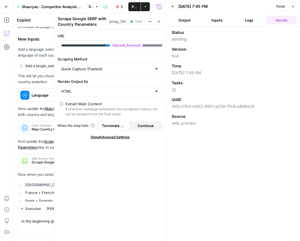
click at [260, 23] on button "Logs" at bounding box center [249, 20] width 30 height 9
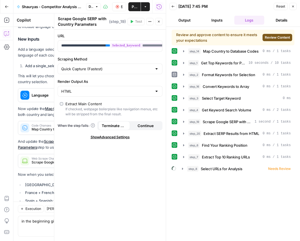
click at [274, 37] on span "Review Content" at bounding box center [277, 37] width 25 height 5
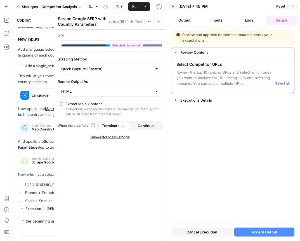
click at [228, 73] on span "Review the top 10 ranking URLs and select which ones you want to analyze for UR…" at bounding box center [224, 77] width 96 height 17
click at [262, 84] on span "Review the top 10 ranking URLs and select which ones you want to analyze for UR…" at bounding box center [224, 77] width 96 height 17
click at [243, 82] on span "Review the top 10 ranking URLs and select which ones you want to analyze for UR…" at bounding box center [224, 77] width 96 height 17
click at [200, 65] on span "Select Competitor URLs" at bounding box center [224, 64] width 96 height 6
click at [201, 82] on span "Review the top 10 ranking URLs and select which ones you want to analyze for UR…" at bounding box center [224, 77] width 96 height 17
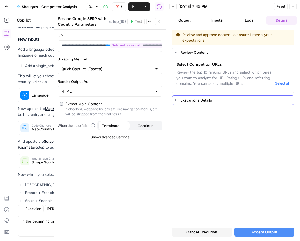
click at [198, 99] on div "Executions Details" at bounding box center [235, 100] width 110 height 6
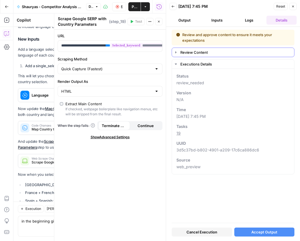
click at [203, 50] on div "Review Content" at bounding box center [235, 52] width 110 height 6
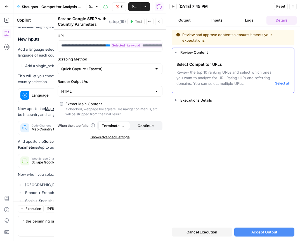
click at [233, 66] on span "Select Competitor URLs" at bounding box center [224, 64] width 96 height 6
click at [283, 84] on button "Select all" at bounding box center [282, 83] width 15 height 6
click at [235, 84] on span "Review the top 10 ranking URLs and select which ones you want to analyze for UR…" at bounding box center [224, 77] width 96 height 17
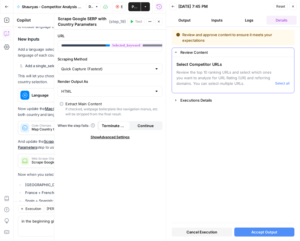
click at [189, 49] on button "Review Content" at bounding box center [233, 52] width 122 height 9
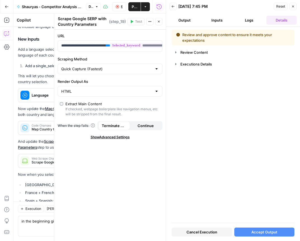
click at [251, 27] on header "Back 09/22/25 at 7:45 PM Reset Close Output Inputs Logs Details" at bounding box center [233, 13] width 134 height 27
click at [251, 23] on button "Logs" at bounding box center [249, 20] width 30 height 9
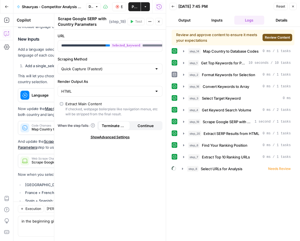
click at [274, 37] on span "Review Content" at bounding box center [277, 37] width 25 height 5
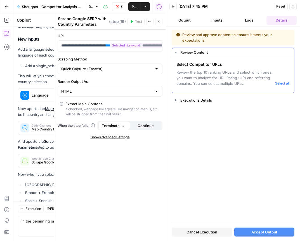
click at [196, 68] on div "Select Competitor URLs Review the top 10 ranking URLs and select which ones you…" at bounding box center [224, 73] width 96 height 25
click at [284, 83] on button "Select all" at bounding box center [282, 83] width 15 height 6
click at [280, 228] on button "Accept Output" at bounding box center [264, 231] width 60 height 9
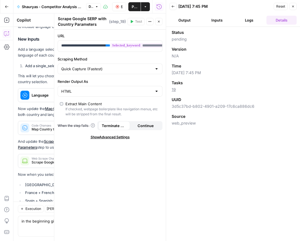
click at [249, 16] on button "Logs" at bounding box center [249, 20] width 30 height 9
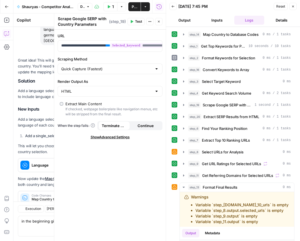
scroll to position [1306, 0]
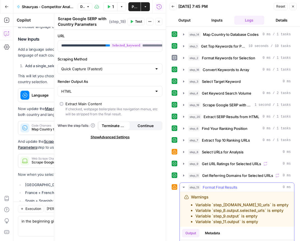
drag, startPoint x: 184, startPoint y: 195, endPoint x: 269, endPoint y: 225, distance: 89.4
click at [269, 225] on div "Warnings Variable `step_7.output.top_10_urls` is empty Variable `step_8.output.…" at bounding box center [237, 209] width 114 height 35
copy div "Warnings Variable `step_7.output.top_10_urls` is empty Variable `step_8.output.…"
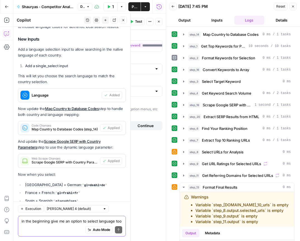
click at [38, 224] on div "Auto Mode Send" at bounding box center [72, 230] width 101 height 12
paste textarea "Warnings Variable `step_7.output.top_10_urls` is empty Variable `step_8.output.…"
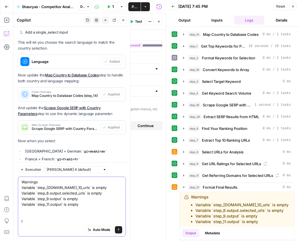
scroll to position [1345, 0]
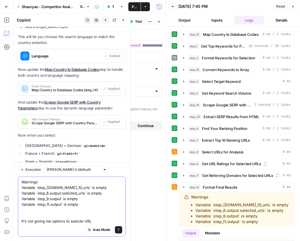
type textarea "Warnings Variable `step_7.output.top_10_urls` is empty Variable `step_8.output.…"
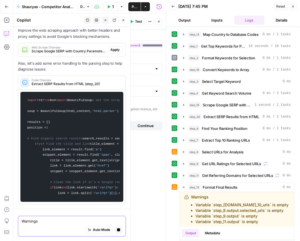
scroll to position [1615, 0]
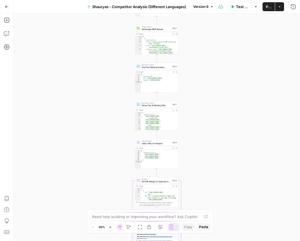
click at [9, 7] on button "Go Back" at bounding box center [7, 7] width 10 height 10
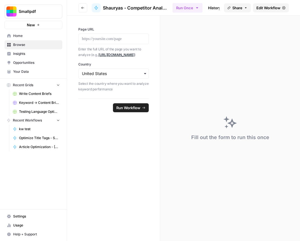
click at [37, 113] on span "Testing Language Optimizations" at bounding box center [39, 111] width 41 height 5
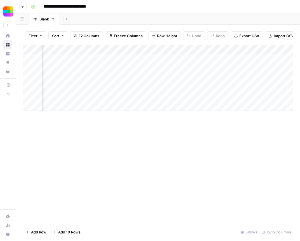
scroll to position [0, 47]
click at [243, 51] on div "Add Column" at bounding box center [158, 78] width 270 height 66
click at [197, 117] on div "Add Column" at bounding box center [158, 134] width 270 height 178
click at [201, 58] on div "Add Column" at bounding box center [158, 78] width 270 height 66
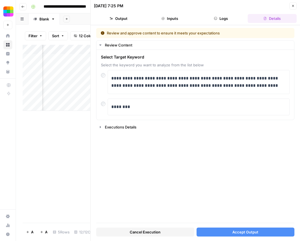
click at [162, 234] on button "Cancel Execution" at bounding box center [145, 231] width 98 height 9
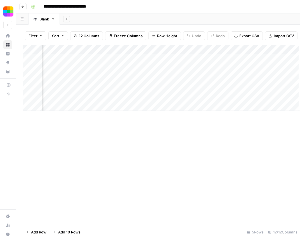
click at [58, 182] on div "Add Column" at bounding box center [161, 134] width 277 height 178
click at [240, 59] on div "Add Column" at bounding box center [158, 78] width 270 height 66
click at [224, 60] on div "Add Column" at bounding box center [158, 78] width 270 height 66
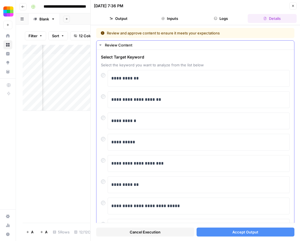
scroll to position [51, 0]
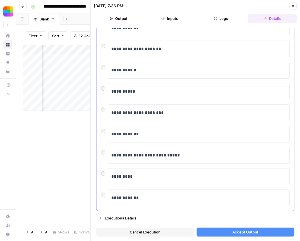
click at [106, 44] on div at bounding box center [104, 45] width 7 height 8
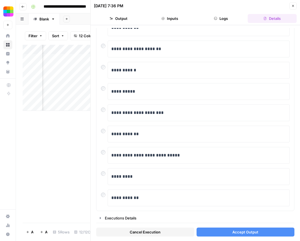
click at [237, 225] on div "Cancel Execution Accept Output" at bounding box center [195, 230] width 198 height 15
click at [235, 228] on button "Accept Output" at bounding box center [245, 231] width 98 height 9
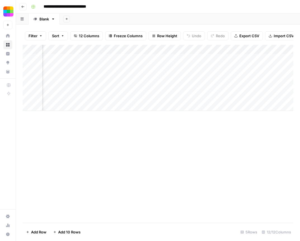
click at [206, 58] on div "Add Column" at bounding box center [158, 78] width 270 height 66
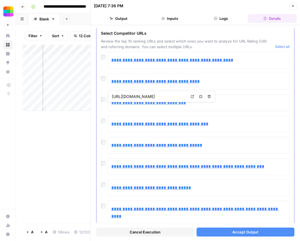
scroll to position [30, 0]
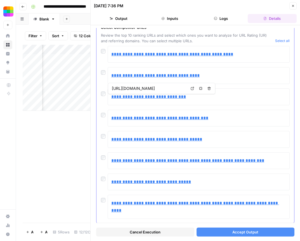
click at [106, 136] on div at bounding box center [104, 135] width 7 height 8
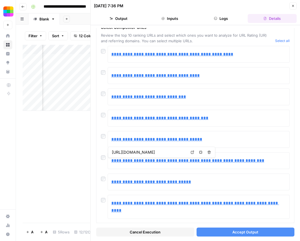
click at [236, 232] on span "Accept Output" at bounding box center [245, 232] width 26 height 6
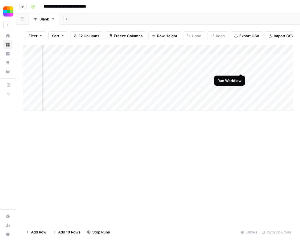
click at [241, 69] on div "Add Column" at bounding box center [158, 78] width 270 height 66
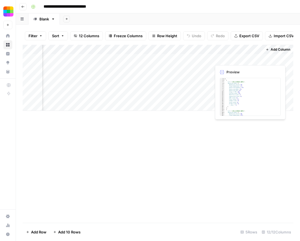
click at [231, 61] on div "Add Column" at bounding box center [158, 78] width 270 height 66
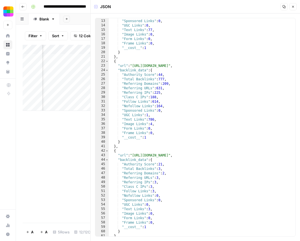
scroll to position [53, 0]
type textarea "**********"
drag, startPoint x: 134, startPoint y: 155, endPoint x: 214, endPoint y: 156, distance: 79.9
click at [214, 156] on div ""Nofollow Links" : 1 , "Sponsored Links" : 0 , "UGC Links" : 0 , "Text Links" :…" at bounding box center [202, 127] width 186 height 227
click at [61, 190] on div "Add Column" at bounding box center [57, 134] width 68 height 178
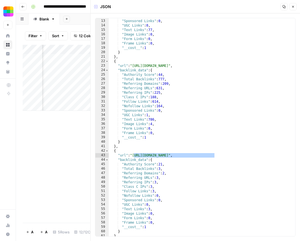
click at [74, 185] on div "Add Column" at bounding box center [57, 134] width 68 height 178
click at [294, 8] on icon "button" at bounding box center [292, 6] width 3 height 3
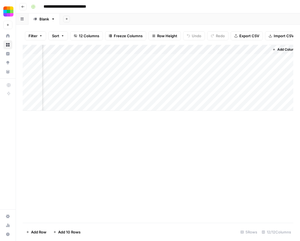
scroll to position [0, 477]
click at [184, 61] on div "Add Column" at bounding box center [158, 78] width 270 height 66
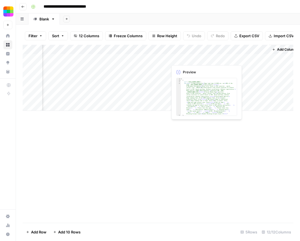
click at [184, 61] on div "Add Column" at bounding box center [158, 78] width 270 height 66
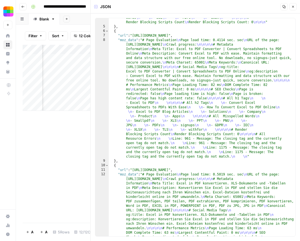
scroll to position [94, 0]
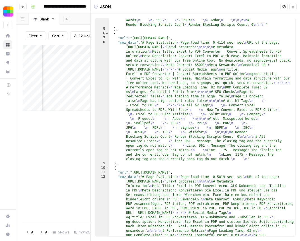
type textarea "**********"
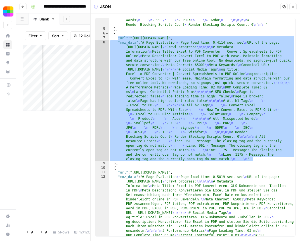
drag, startPoint x: 118, startPoint y: 38, endPoint x: 284, endPoint y: 159, distance: 205.5
click at [284, 159] on div ""moz_data" : "# Page Evaluation \n Page load time: 0.5180 sec. sec \n URL of th…" at bounding box center [202, 137] width 186 height 401
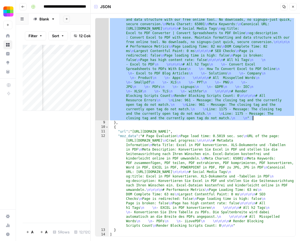
scroll to position [0, 0]
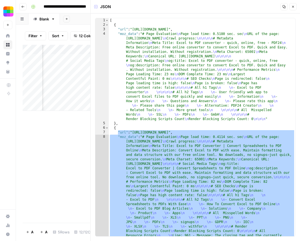
click at [293, 7] on icon "button" at bounding box center [292, 6] width 3 height 3
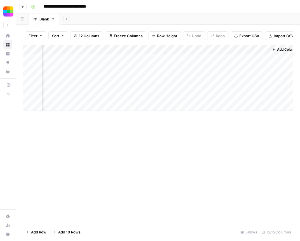
click at [23, 6] on icon "button" at bounding box center [23, 7] width 3 height 2
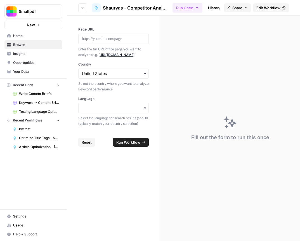
click at [26, 85] on span "Recent Grids" at bounding box center [23, 84] width 20 height 5
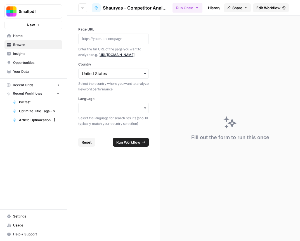
click at [24, 46] on span "Browse" at bounding box center [36, 44] width 47 height 5
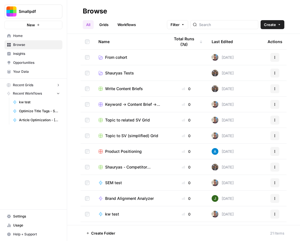
click at [106, 70] on span "Shauryas Tests" at bounding box center [119, 73] width 29 height 6
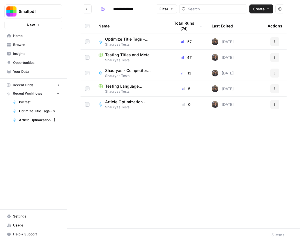
click at [28, 35] on span "Home" at bounding box center [36, 35] width 47 height 5
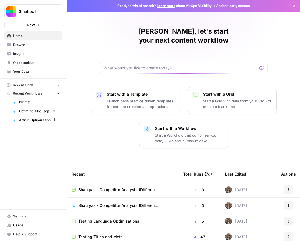
scroll to position [51, 0]
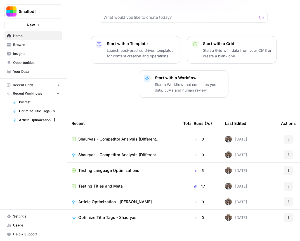
click at [35, 45] on span "Browse" at bounding box center [36, 44] width 47 height 5
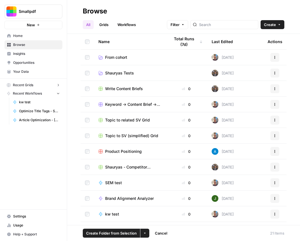
click at [144, 231] on button "More Options" at bounding box center [144, 232] width 9 height 9
click at [156, 211] on span "Move to" at bounding box center [158, 212] width 14 height 6
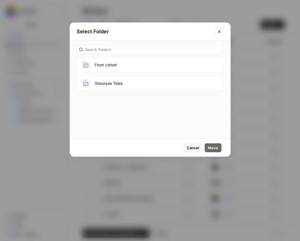
click at [120, 84] on button "Shauryas Tests" at bounding box center [150, 83] width 147 height 15
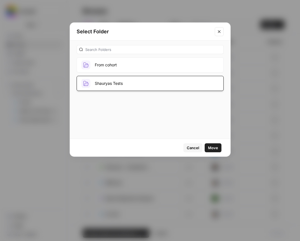
click at [221, 145] on div "Cancel Move" at bounding box center [203, 147] width 40 height 9
click at [216, 146] on span "Move" at bounding box center [213, 148] width 10 height 6
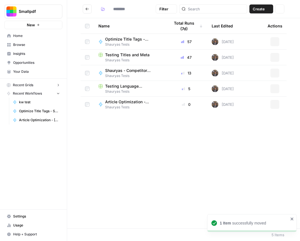
type input "**********"
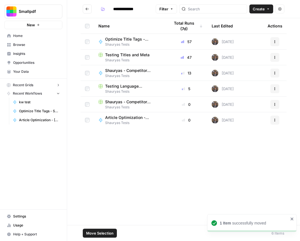
click at [274, 86] on button "Actions" at bounding box center [274, 88] width 9 height 9
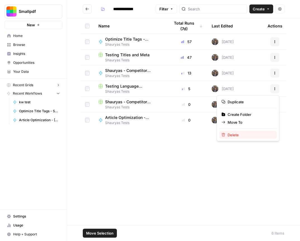
click at [233, 134] on span "Delete" at bounding box center [249, 135] width 45 height 6
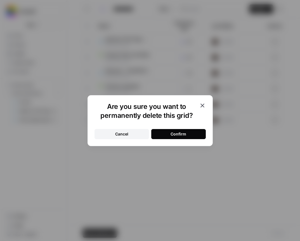
click at [199, 135] on button "Confirm" at bounding box center [178, 134] width 54 height 10
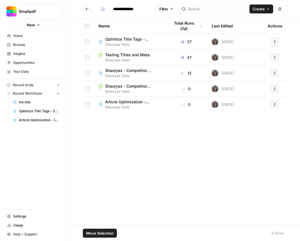
click at [128, 72] on span "Shauryas - Competitor Analysis (Different Languages)" at bounding box center [130, 71] width 51 height 6
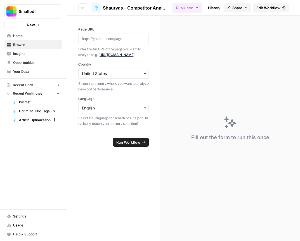
click at [268, 10] on link "Edit Workflow" at bounding box center [271, 7] width 36 height 9
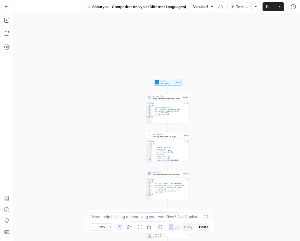
click at [235, 7] on button "Test Workflow" at bounding box center [239, 6] width 24 height 9
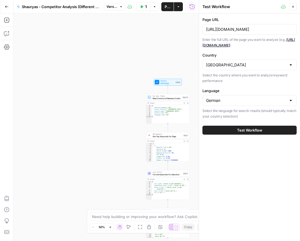
click at [246, 130] on span "Test Workflow" at bounding box center [249, 130] width 25 height 6
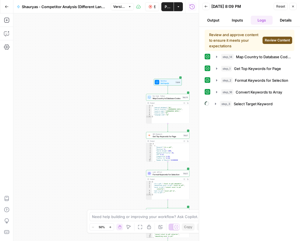
click at [217, 19] on button "Output" at bounding box center [213, 20] width 22 height 9
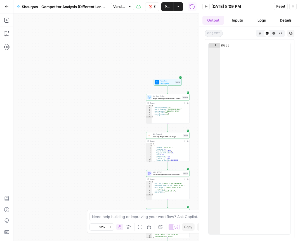
click at [151, 7] on icon "button" at bounding box center [150, 6] width 3 height 3
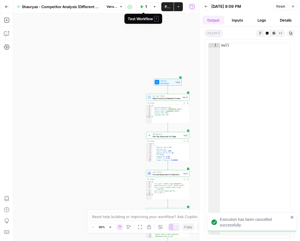
click at [141, 7] on icon "button" at bounding box center [142, 6] width 3 height 3
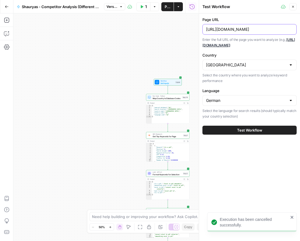
click at [260, 31] on input "[URL][DOMAIN_NAME]" at bounding box center [249, 30] width 87 height 6
paste input "nl/excel-naar"
type input "[URL][DOMAIN_NAME]"
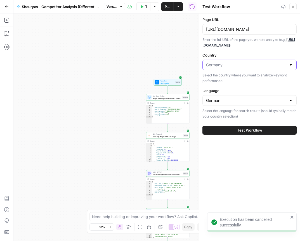
click at [249, 67] on input "Country" at bounding box center [246, 65] width 80 height 6
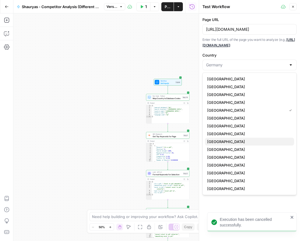
click at [229, 139] on span "[GEOGRAPHIC_DATA]" at bounding box center [248, 142] width 82 height 6
type input "[GEOGRAPHIC_DATA]"
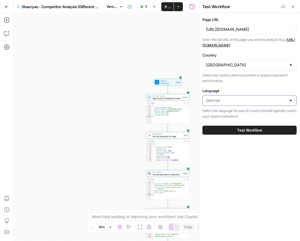
click at [227, 98] on input "Language" at bounding box center [246, 101] width 80 height 6
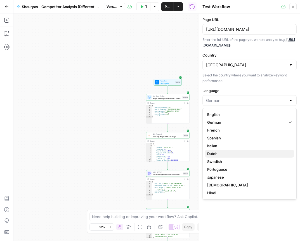
click at [221, 153] on span "Dutch" at bounding box center [248, 154] width 82 height 6
type input "Dutch"
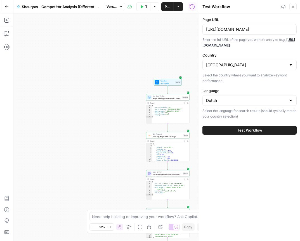
click at [239, 130] on span "Test Workflow" at bounding box center [249, 130] width 25 height 6
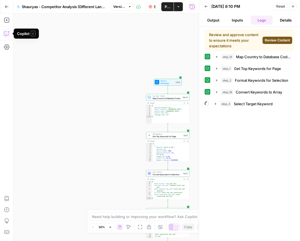
click at [6, 34] on icon "button" at bounding box center [6, 34] width 1 height 0
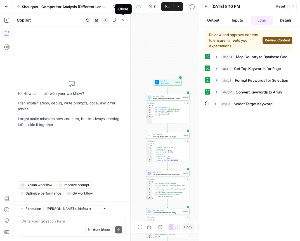
click at [123, 22] on icon "button" at bounding box center [123, 19] width 3 height 3
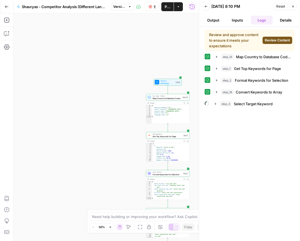
click at [281, 38] on span "Review Content" at bounding box center [277, 40] width 25 height 5
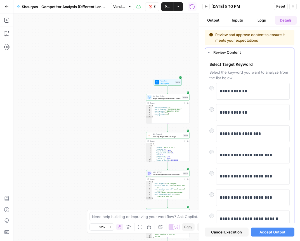
scroll to position [63, 0]
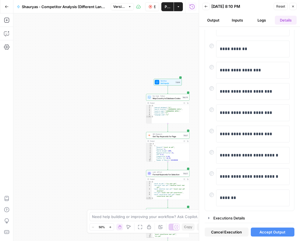
click at [278, 233] on span "Accept Output" at bounding box center [272, 232] width 26 height 6
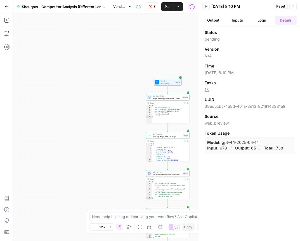
click at [269, 18] on button "Logs" at bounding box center [262, 20] width 22 height 9
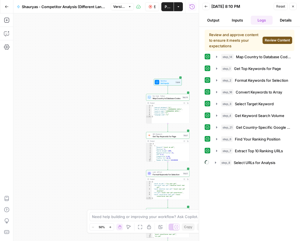
click at [279, 38] on span "Review Content" at bounding box center [277, 40] width 25 height 5
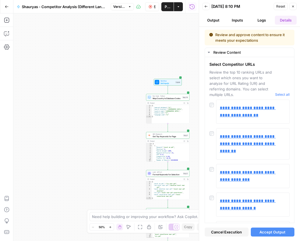
click at [265, 230] on span "Accept Output" at bounding box center [272, 232] width 26 height 6
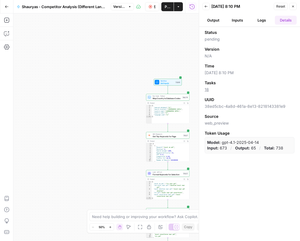
click at [256, 19] on button "Logs" at bounding box center [262, 20] width 22 height 9
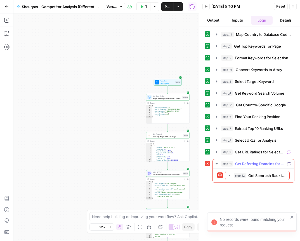
click at [252, 166] on span "Get Referring Domains for Selected URLs" at bounding box center [259, 164] width 49 height 6
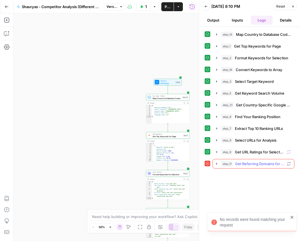
click at [259, 164] on span "Get Referring Domains for Selected URLs" at bounding box center [259, 164] width 49 height 6
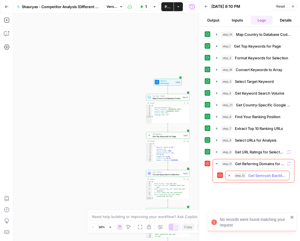
click at [252, 175] on span "Get Semrush Backlink Data" at bounding box center [267, 175] width 38 height 6
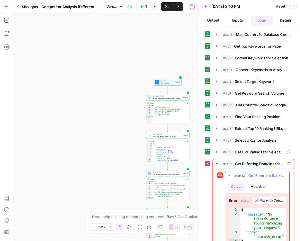
scroll to position [11, 0]
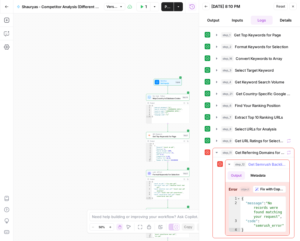
click at [266, 189] on span "Fix with Copilot" at bounding box center [271, 188] width 23 height 5
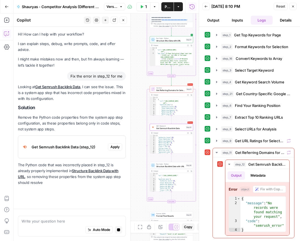
click at [112, 147] on span "Apply" at bounding box center [114, 146] width 9 height 5
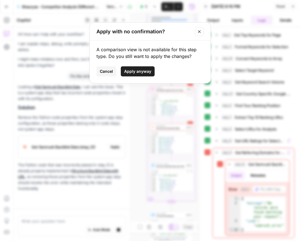
click at [142, 70] on span "Apply anyway" at bounding box center [137, 71] width 27 height 6
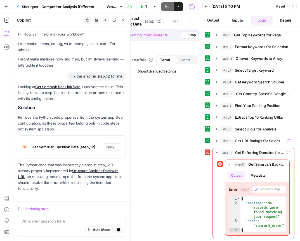
scroll to position [3, 0]
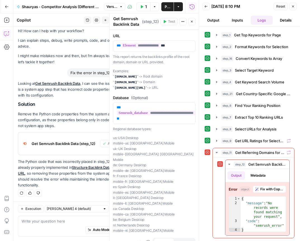
click at [142, 8] on icon "button" at bounding box center [141, 6] width 3 height 3
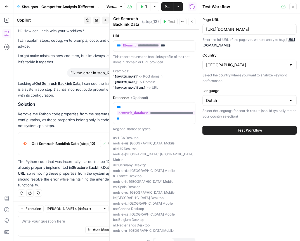
click at [253, 130] on span "Test Workflow" at bounding box center [249, 130] width 25 height 6
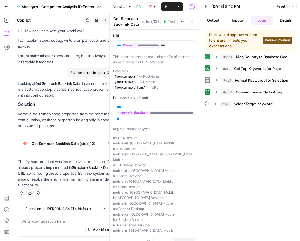
click at [276, 35] on div "Review and approve content to ensure it meets your expectations Review Content" at bounding box center [250, 40] width 90 height 21
click at [272, 40] on span "Review Content" at bounding box center [277, 40] width 25 height 5
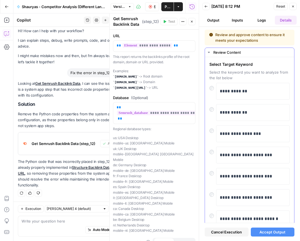
scroll to position [63, 0]
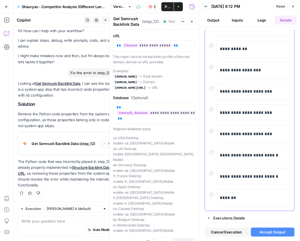
click at [213, 134] on div "**********" at bounding box center [249, 133] width 80 height 17
click at [270, 232] on span "Accept Output" at bounding box center [272, 232] width 26 height 6
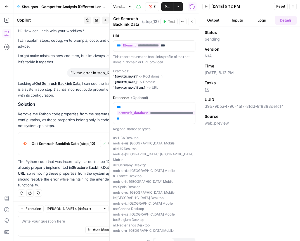
click at [255, 22] on button "Logs" at bounding box center [262, 20] width 22 height 9
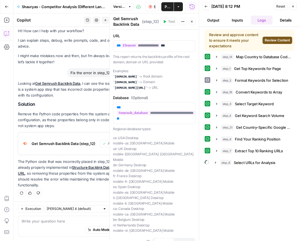
click at [270, 40] on span "Review Content" at bounding box center [277, 40] width 25 height 5
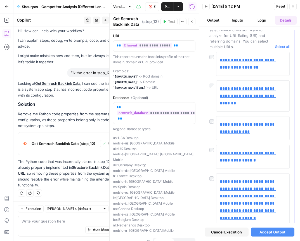
scroll to position [90, 0]
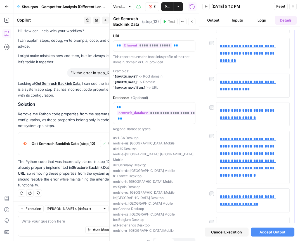
click at [210, 103] on div "**********" at bounding box center [249, 114] width 80 height 24
click at [211, 102] on div at bounding box center [212, 106] width 7 height 8
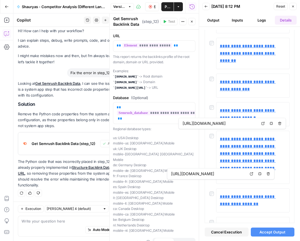
click at [272, 232] on span "Accept Output" at bounding box center [272, 232] width 26 height 6
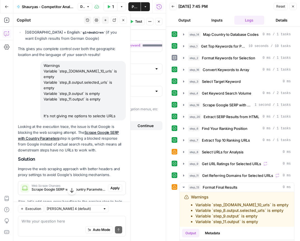
scroll to position [1481, 0]
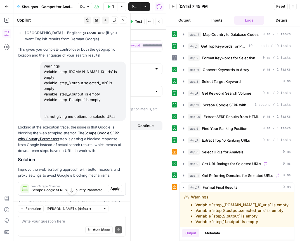
click at [114, 186] on span "Apply" at bounding box center [114, 188] width 9 height 5
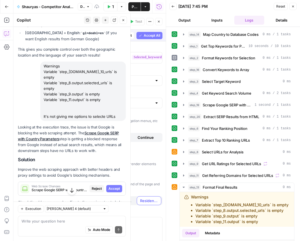
click at [116, 186] on span "Accept" at bounding box center [113, 188] width 11 height 5
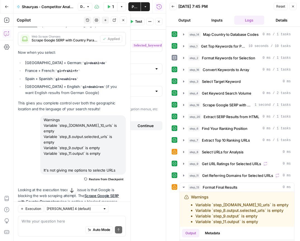
scroll to position [1481, 0]
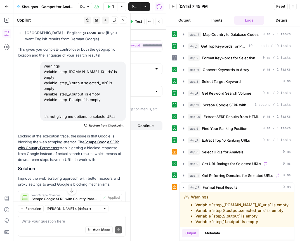
click at [115, 228] on span "Apply" at bounding box center [114, 230] width 9 height 5
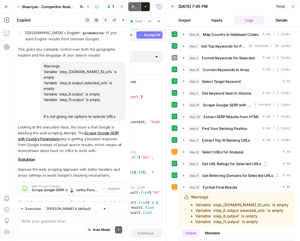
click at [112, 219] on span "Accept" at bounding box center [113, 221] width 11 height 5
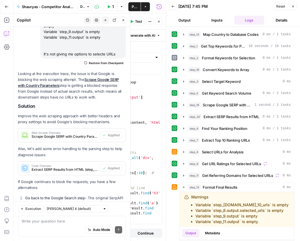
scroll to position [1564, 0]
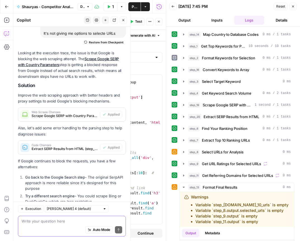
click at [51, 218] on textarea at bounding box center [72, 221] width 101 height 6
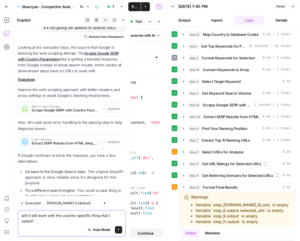
click at [72, 215] on textarea "will it still work with the country specific thing that I select?" at bounding box center [72, 217] width 101 height 11
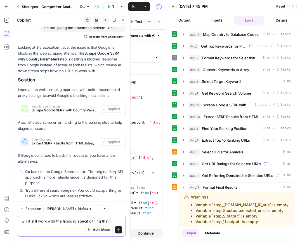
type textarea "will it still work with the language specific thing that I select?"
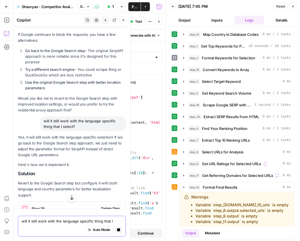
scroll to position [1628, 0]
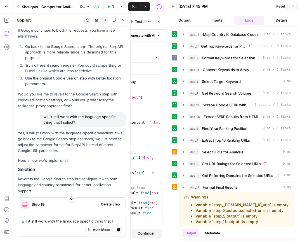
click at [111, 201] on span "Delete Step" at bounding box center [110, 203] width 18 height 5
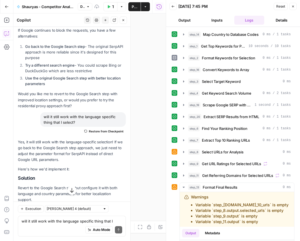
click at [110, 227] on span "Delete Step" at bounding box center [110, 229] width 18 height 5
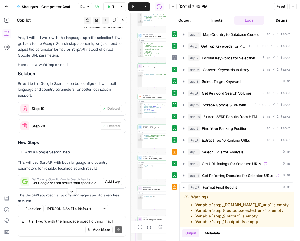
scroll to position [1794, 0]
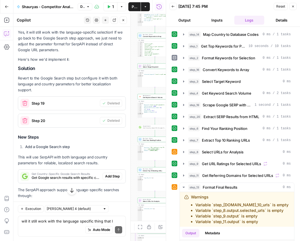
click at [117, 173] on span "Add Step" at bounding box center [112, 175] width 15 height 5
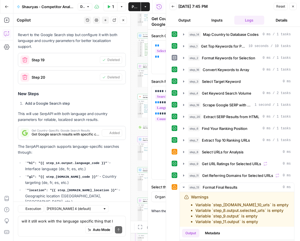
scroll to position [1909, 0]
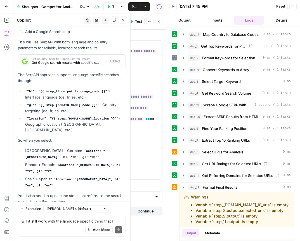
click at [119, 211] on button "Apply" at bounding box center [115, 214] width 14 height 7
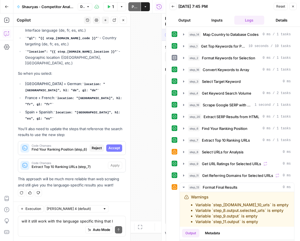
scroll to position [1838, 0]
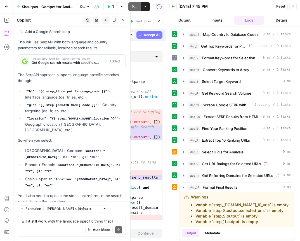
click at [110, 151] on div "Other changes are being applied." at bounding box center [114, 154] width 64 height 10
click at [113, 149] on div "Other changes are being applied." at bounding box center [114, 154] width 64 height 10
click at [113, 212] on span "Accept" at bounding box center [113, 214] width 11 height 5
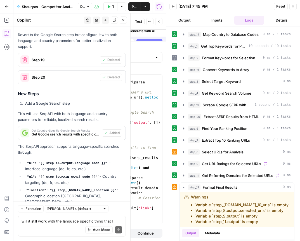
scroll to position [1909, 0]
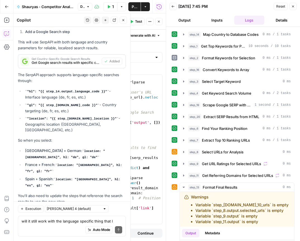
click at [117, 228] on button "Apply" at bounding box center [115, 231] width 14 height 7
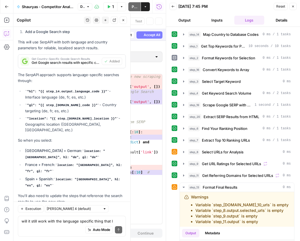
click at [117, 229] on span "Accept" at bounding box center [113, 231] width 11 height 5
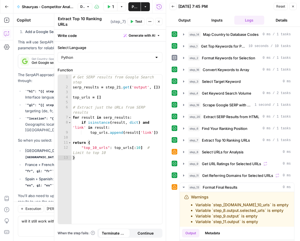
click at [110, 9] on button "Test Workflow" at bounding box center [110, 6] width 14 height 9
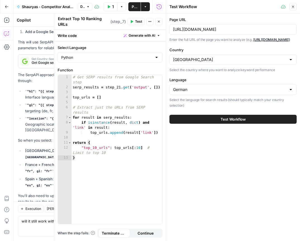
click at [234, 122] on span "Test Workflow" at bounding box center [232, 119] width 25 height 6
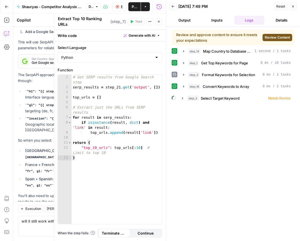
click at [267, 41] on button "Review Content" at bounding box center [277, 37] width 30 height 7
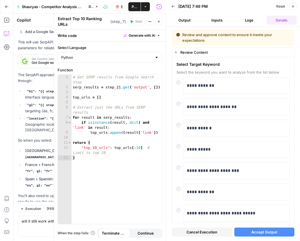
click at [256, 233] on span "Accept Output" at bounding box center [264, 232] width 26 height 6
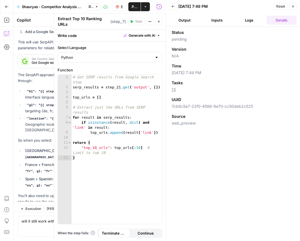
click at [250, 22] on button "Logs" at bounding box center [249, 20] width 30 height 9
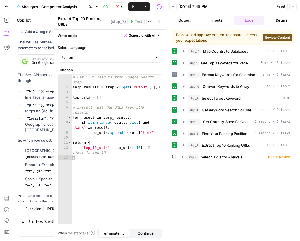
click at [280, 36] on span "Review Content" at bounding box center [277, 37] width 25 height 5
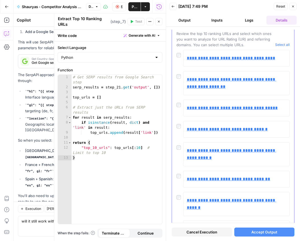
scroll to position [40, 0]
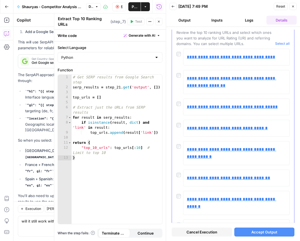
click at [180, 106] on div at bounding box center [179, 102] width 7 height 8
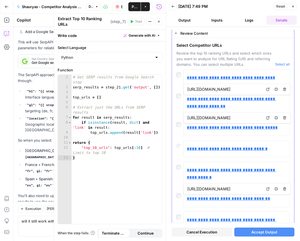
scroll to position [20, 0]
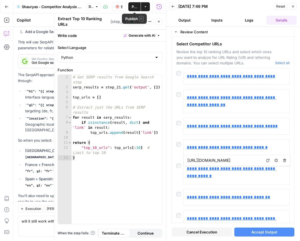
click at [130, 6] on button "Publish" at bounding box center [134, 6] width 12 height 9
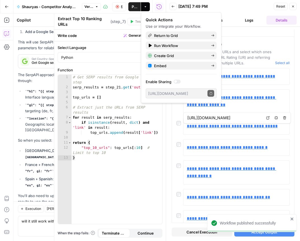
click at [263, 232] on span "Accept Output" at bounding box center [264, 232] width 26 height 6
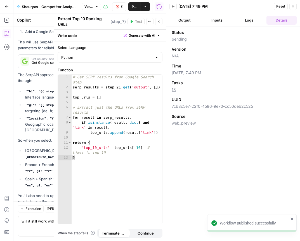
click at [244, 22] on button "Logs" at bounding box center [249, 20] width 30 height 9
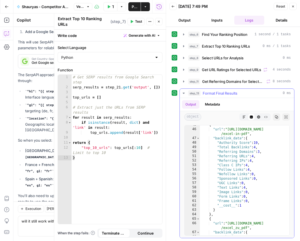
scroll to position [1068, 0]
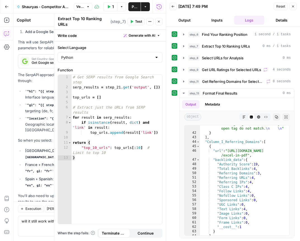
click at [134, 7] on span "Publish" at bounding box center [135, 7] width 6 height 6
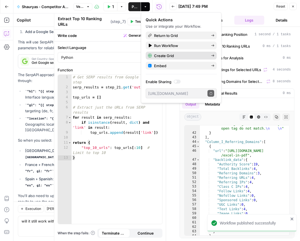
click at [181, 56] on span "Create Grid" at bounding box center [180, 56] width 53 height 6
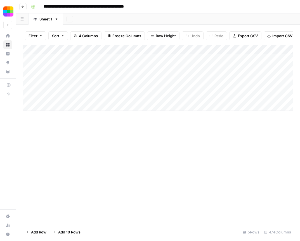
click at [111, 57] on div "Add Column" at bounding box center [158, 78] width 270 height 66
type textarea "**********"
paste textarea "**********"
type textarea "**********"
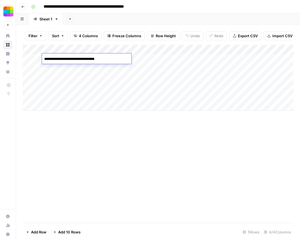
click at [147, 60] on div "Add Column" at bounding box center [158, 78] width 270 height 66
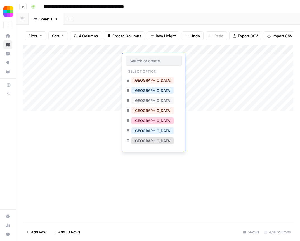
click at [143, 119] on button "Germany" at bounding box center [152, 120] width 42 height 7
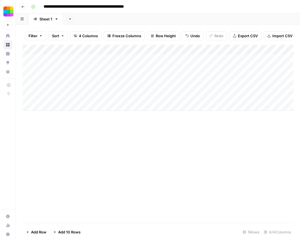
click at [204, 54] on div "Add Column" at bounding box center [158, 78] width 270 height 66
click at [199, 58] on div "Add Column" at bounding box center [158, 78] width 270 height 66
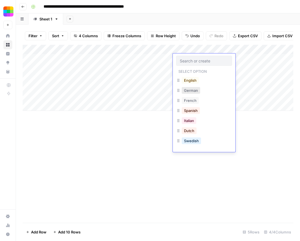
click at [193, 91] on button "German" at bounding box center [191, 90] width 18 height 7
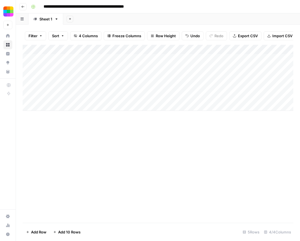
click at [282, 60] on div "Add Column" at bounding box center [158, 78] width 270 height 66
click at [260, 56] on div "Add Column" at bounding box center [158, 78] width 270 height 66
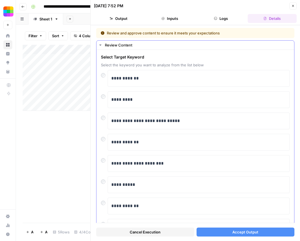
scroll to position [51, 0]
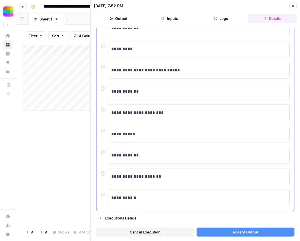
click at [106, 177] on div "**********" at bounding box center [195, 176] width 189 height 17
click at [105, 177] on div "**********" at bounding box center [195, 176] width 189 height 17
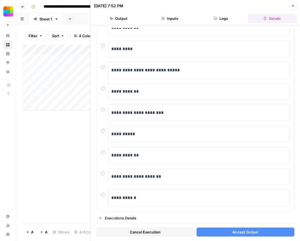
click at [244, 232] on span "Accept Output" at bounding box center [245, 232] width 26 height 6
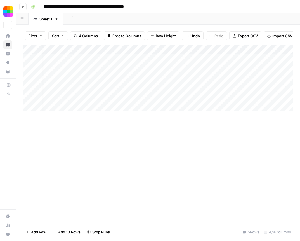
scroll to position [0, 81]
click at [202, 59] on div "Add Column" at bounding box center [158, 78] width 270 height 66
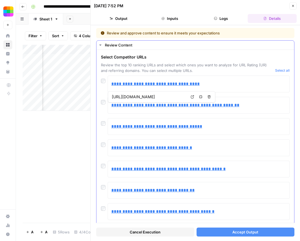
scroll to position [10, 0]
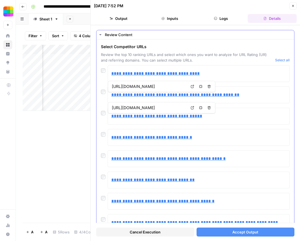
click at [106, 116] on div "**********" at bounding box center [195, 116] width 189 height 17
click at [106, 131] on div at bounding box center [104, 133] width 7 height 8
click at [106, 132] on div at bounding box center [104, 133] width 7 height 8
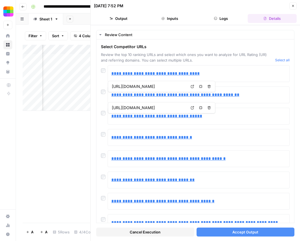
click at [251, 234] on button "Accept Output" at bounding box center [245, 231] width 98 height 9
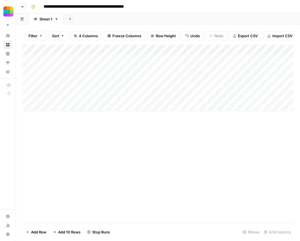
click at [78, 68] on div "Add Column" at bounding box center [158, 78] width 270 height 66
click at [152, 69] on div "Add Column" at bounding box center [158, 78] width 270 height 66
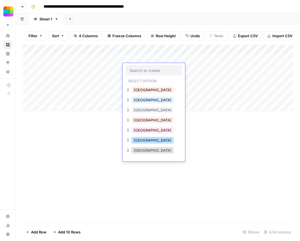
drag, startPoint x: 146, startPoint y: 133, endPoint x: 146, endPoint y: 142, distance: 9.5
click at [146, 142] on div "United States United Kingdom Canada Australia Germany France Spain Italy Nether…" at bounding box center [154, 121] width 56 height 72
click at [146, 142] on button "France" at bounding box center [152, 140] width 42 height 7
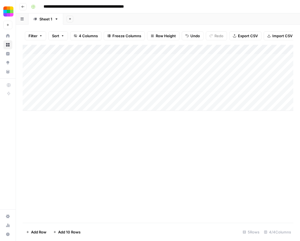
click at [197, 68] on div "Add Column" at bounding box center [158, 78] width 270 height 66
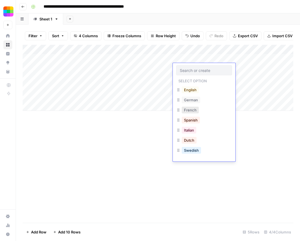
click at [193, 109] on button "French" at bounding box center [190, 109] width 17 height 7
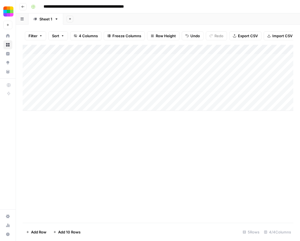
click at [282, 67] on div "Add Column" at bounding box center [158, 78] width 270 height 66
click at [249, 57] on div "Add Column" at bounding box center [158, 78] width 270 height 66
click at [245, 58] on div "Add Column" at bounding box center [158, 78] width 270 height 66
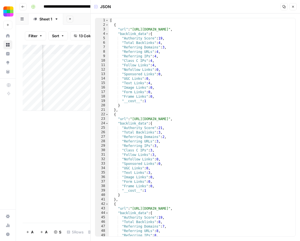
scroll to position [60, 0]
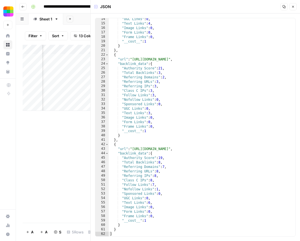
click at [294, 8] on button "Close" at bounding box center [292, 6] width 7 height 7
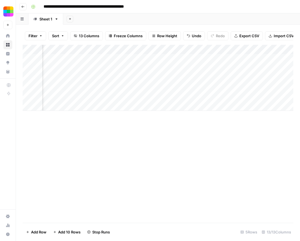
scroll to position [0, 477]
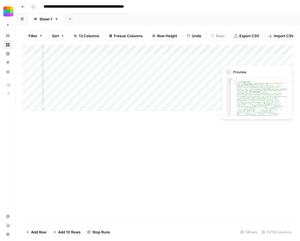
click at [233, 58] on div "Add Column" at bounding box center [158, 78] width 270 height 66
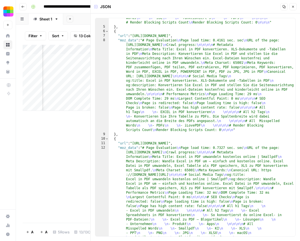
scroll to position [149, 0]
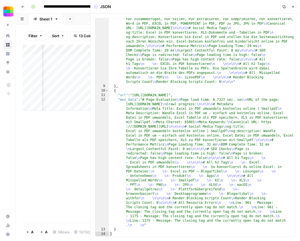
click at [80, 162] on div "Add Column" at bounding box center [57, 134] width 68 height 178
click at [290, 5] on button "Close" at bounding box center [292, 6] width 7 height 7
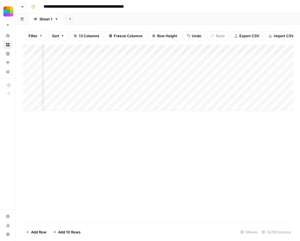
scroll to position [0, 35]
click at [221, 65] on div "Add Column" at bounding box center [158, 78] width 270 height 66
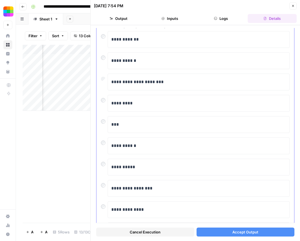
scroll to position [72, 0]
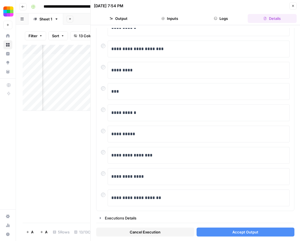
click at [232, 231] on button "Accept Output" at bounding box center [245, 231] width 98 height 9
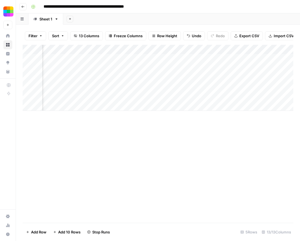
scroll to position [0, 144]
click at [153, 68] on div "Add Column" at bounding box center [158, 78] width 270 height 66
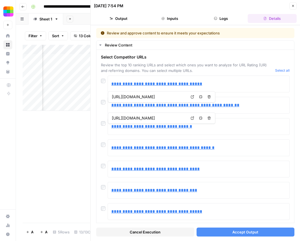
click at [252, 232] on span "Accept Output" at bounding box center [245, 232] width 26 height 6
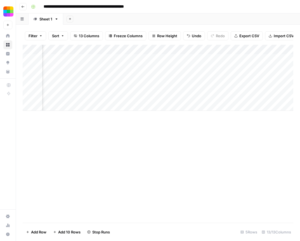
scroll to position [0, 534]
click at [183, 57] on div "Add Column" at bounding box center [158, 78] width 270 height 66
click at [139, 57] on div "Add Column" at bounding box center [158, 78] width 270 height 66
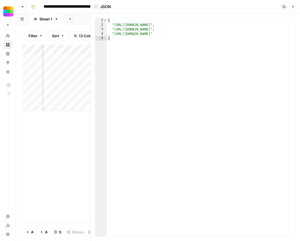
click at [295, 8] on button "Close" at bounding box center [292, 6] width 7 height 7
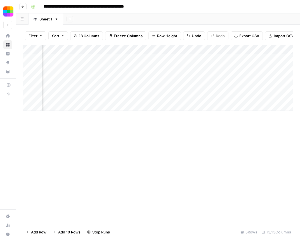
scroll to position [0, 376]
click at [224, 59] on div "Add Column" at bounding box center [158, 78] width 270 height 66
click at [181, 57] on div "Add Column" at bounding box center [158, 78] width 270 height 66
click at [147, 60] on div "Add Column" at bounding box center [158, 78] width 270 height 66
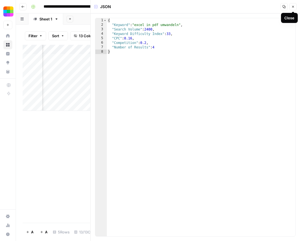
click at [294, 8] on icon "button" at bounding box center [292, 6] width 3 height 3
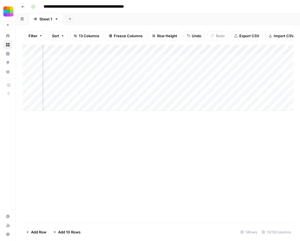
scroll to position [0, 253]
click at [200, 60] on div "Add Column" at bounding box center [158, 78] width 270 height 66
click at [158, 60] on div "Add Column" at bounding box center [158, 78] width 270 height 66
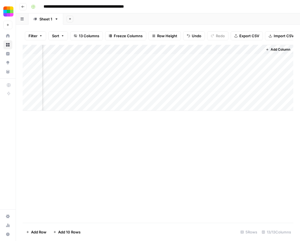
click at [179, 58] on div "Add Column" at bounding box center [158, 78] width 270 height 66
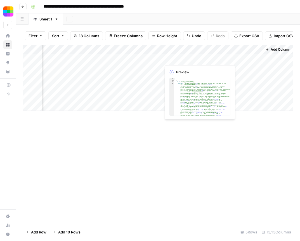
click at [179, 58] on div "Add Column" at bounding box center [158, 78] width 270 height 66
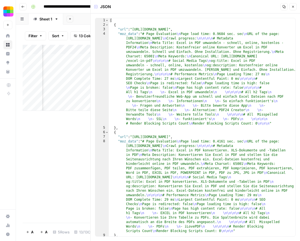
click at [69, 178] on div "Add Column" at bounding box center [57, 134] width 68 height 178
click at [291, 7] on button "Close" at bounding box center [292, 6] width 7 height 7
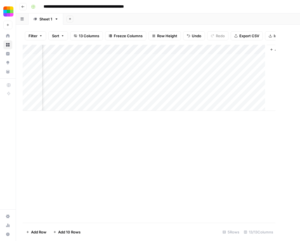
scroll to position [0, 527]
click at [190, 60] on div "Add Column" at bounding box center [158, 78] width 270 height 66
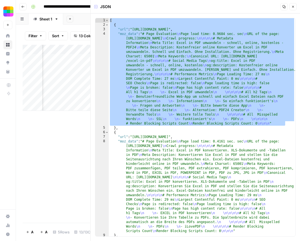
drag, startPoint x: 289, startPoint y: 124, endPoint x: 110, endPoint y: 22, distance: 206.1
click at [110, 22] on div "1 2 3 4 5 6 7 8 9 10 [ { "url" : "https://tools.pdf24.org/de/excel-in-pdf" , "m…" at bounding box center [195, 127] width 200 height 218
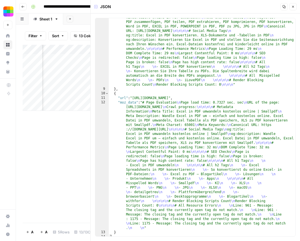
scroll to position [149, 0]
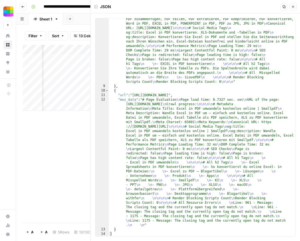
click at [30, 145] on div "Add Column" at bounding box center [57, 134] width 68 height 178
click at [294, 5] on button "Close" at bounding box center [292, 6] width 7 height 7
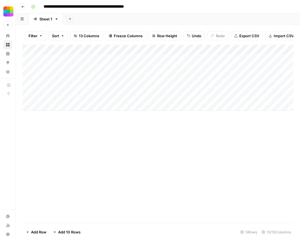
click at [91, 77] on div "Add Column" at bounding box center [158, 78] width 270 height 66
click at [129, 132] on div "Add Column" at bounding box center [158, 134] width 270 height 178
click at [143, 75] on div "Add Column" at bounding box center [158, 78] width 270 height 66
click at [98, 79] on div "Add Column" at bounding box center [158, 78] width 270 height 66
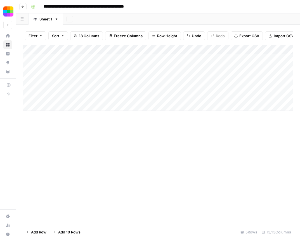
click at [152, 80] on div "Add Column" at bounding box center [158, 78] width 270 height 66
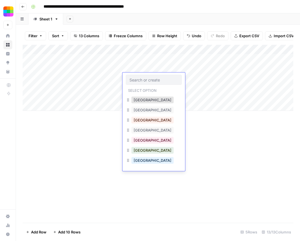
scroll to position [79, 0]
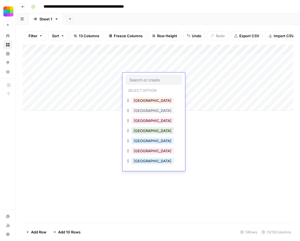
click at [160, 103] on div "Netherlands" at bounding box center [154, 101] width 56 height 10
click at [153, 101] on button "Netherlands" at bounding box center [152, 100] width 42 height 7
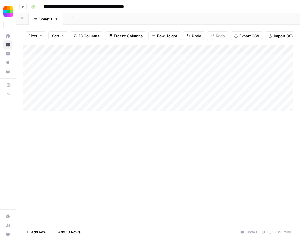
click at [193, 75] on div "Add Column" at bounding box center [158, 78] width 270 height 66
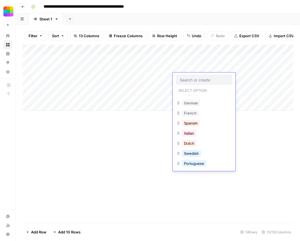
scroll to position [8, 0]
click at [189, 143] on button "Dutch" at bounding box center [189, 141] width 15 height 7
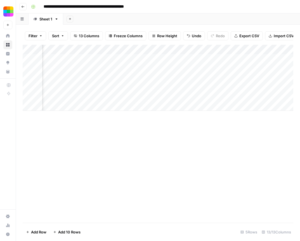
scroll to position [0, 68]
click at [216, 77] on div "Add Column" at bounding box center [158, 78] width 270 height 66
click at [200, 59] on div "Add Column" at bounding box center [158, 78] width 270 height 66
click at [244, 59] on div "Add Column" at bounding box center [158, 78] width 270 height 66
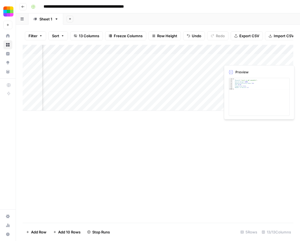
click at [244, 59] on div "Add Column" at bounding box center [158, 78] width 270 height 66
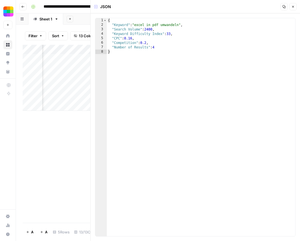
click at [291, 8] on icon "button" at bounding box center [292, 6] width 3 height 3
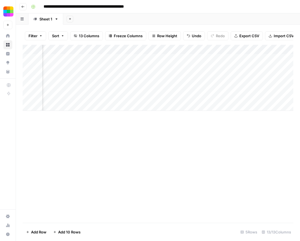
scroll to position [0, 415]
click at [146, 59] on div "Add Column" at bounding box center [158, 78] width 270 height 66
click at [203, 58] on div "Add Column" at bounding box center [158, 78] width 270 height 66
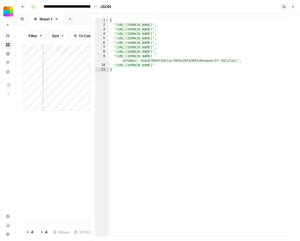
click at [294, 7] on icon "button" at bounding box center [292, 6] width 3 height 3
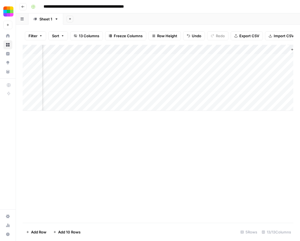
scroll to position [0, 534]
click at [146, 59] on div "Add Column" at bounding box center [158, 78] width 270 height 66
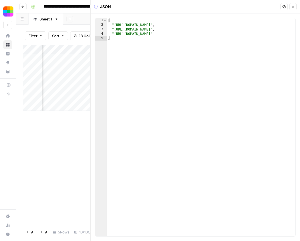
click at [295, 8] on button "Close" at bounding box center [292, 6] width 7 height 7
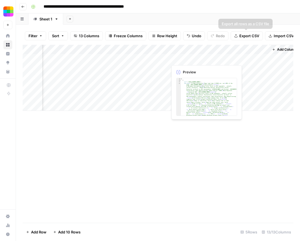
scroll to position [0, 534]
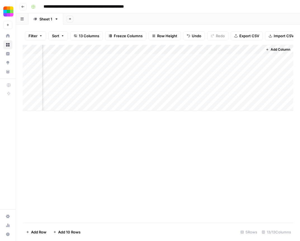
click at [189, 58] on div "Add Column" at bounding box center [158, 78] width 270 height 66
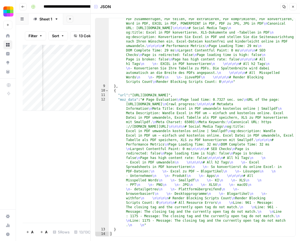
scroll to position [149, 0]
click at [295, 6] on button "Close" at bounding box center [292, 6] width 7 height 7
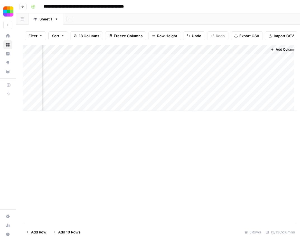
scroll to position [0, 527]
click at [247, 60] on div "Add Column" at bounding box center [158, 78] width 270 height 66
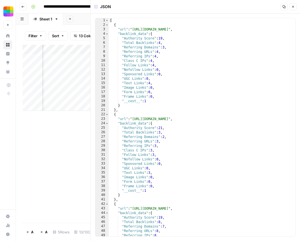
scroll to position [60, 0]
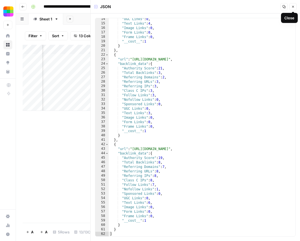
click at [295, 6] on button "Close" at bounding box center [292, 6] width 7 height 7
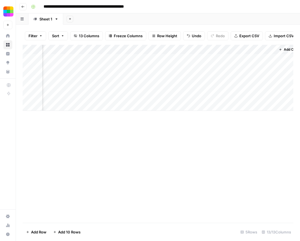
scroll to position [0, 534]
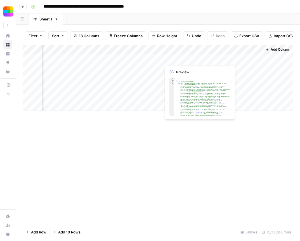
click at [189, 58] on div "Add Column" at bounding box center [158, 78] width 270 height 66
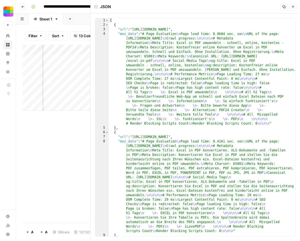
click at [294, 6] on icon "button" at bounding box center [292, 6] width 3 height 3
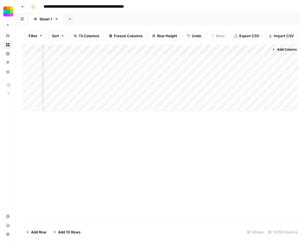
scroll to position [0, 527]
click at [241, 61] on div "Add Column" at bounding box center [158, 78] width 270 height 66
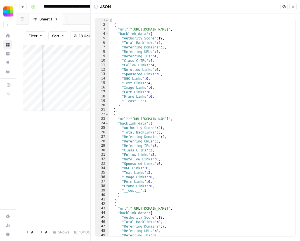
click at [292, 8] on icon "button" at bounding box center [292, 6] width 3 height 3
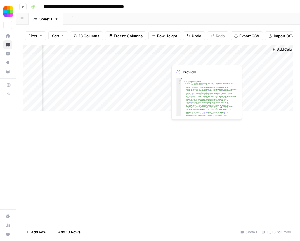
click at [200, 58] on div "Add Column" at bounding box center [158, 78] width 270 height 66
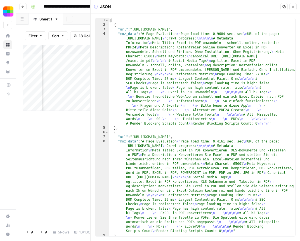
drag, startPoint x: 205, startPoint y: 54, endPoint x: 229, endPoint y: 58, distance: 23.9
click at [229, 58] on body "**********" at bounding box center [150, 120] width 300 height 241
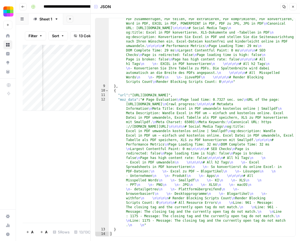
scroll to position [149, 0]
click at [292, 6] on icon "button" at bounding box center [292, 6] width 3 height 3
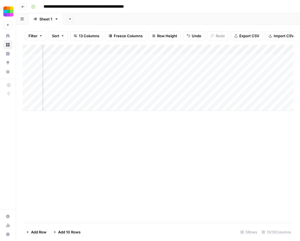
scroll to position [0, 79]
click at [183, 78] on div "Add Column" at bounding box center [158, 78] width 270 height 66
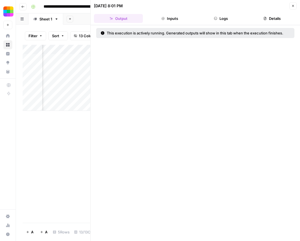
click at [292, 8] on button "Close" at bounding box center [292, 5] width 7 height 7
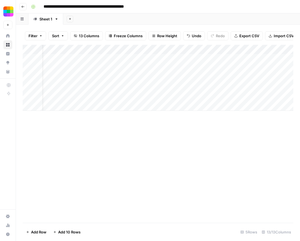
scroll to position [0, 58]
click at [217, 78] on div "Add Column" at bounding box center [158, 78] width 270 height 66
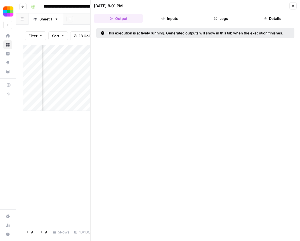
click at [171, 19] on button "Inputs" at bounding box center [169, 18] width 49 height 9
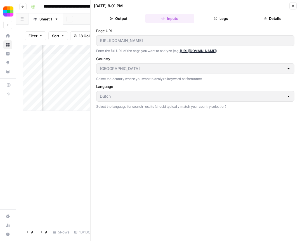
click at [208, 18] on button "Logs" at bounding box center [220, 18] width 49 height 9
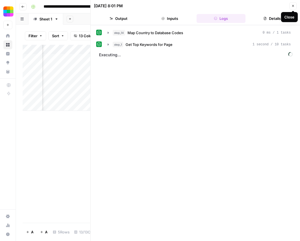
click at [291, 8] on button "Close" at bounding box center [292, 5] width 7 height 7
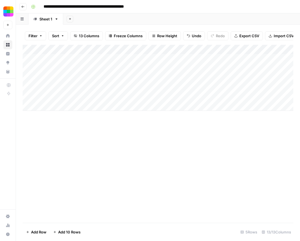
click at [87, 142] on div "Add Column" at bounding box center [158, 134] width 270 height 178
click at [197, 143] on div "Add Column" at bounding box center [158, 134] width 270 height 178
click at [248, 79] on div "Add Column" at bounding box center [158, 78] width 270 height 66
click at [249, 78] on div "Add Column" at bounding box center [158, 78] width 270 height 66
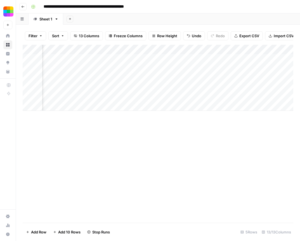
scroll to position [0, 100]
click at [196, 77] on div "Add Column" at bounding box center [158, 78] width 270 height 66
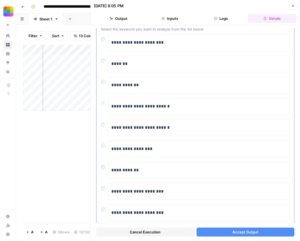
scroll to position [51, 0]
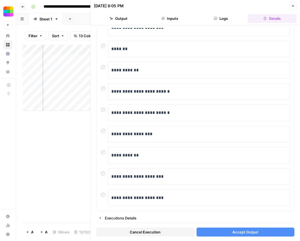
click at [222, 233] on button "Accept Output" at bounding box center [245, 231] width 98 height 9
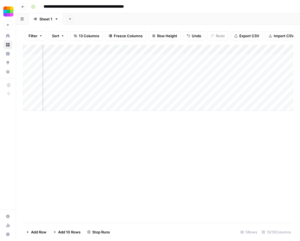
click at [187, 79] on div "Add Column" at bounding box center [158, 78] width 270 height 66
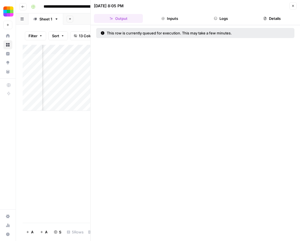
click at [182, 21] on button "Inputs" at bounding box center [169, 18] width 49 height 9
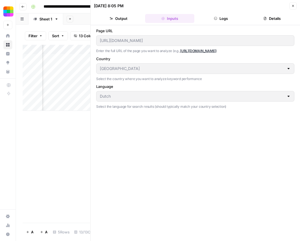
click at [137, 16] on button "Output" at bounding box center [118, 18] width 49 height 9
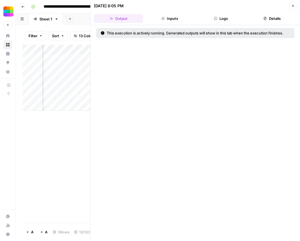
click at [217, 15] on button "Logs" at bounding box center [220, 18] width 49 height 9
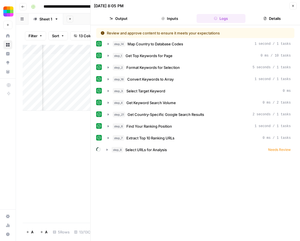
click at [66, 119] on div "Add Column" at bounding box center [57, 134] width 68 height 178
click at [293, 5] on icon "button" at bounding box center [293, 6] width 2 height 2
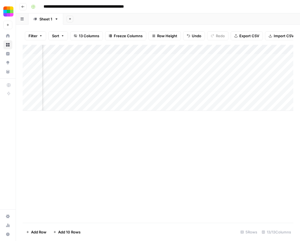
click at [168, 77] on div "Add Column" at bounding box center [158, 78] width 270 height 66
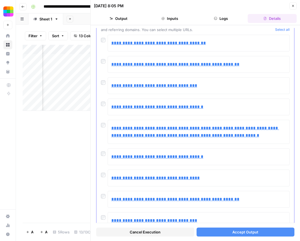
scroll to position [38, 0]
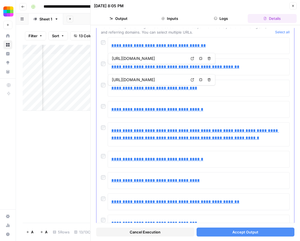
click at [104, 89] on div "**********" at bounding box center [195, 88] width 189 height 17
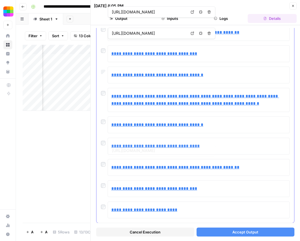
scroll to position [85, 0]
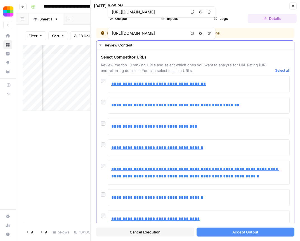
scroll to position [85, 0]
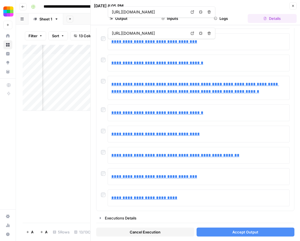
click at [239, 232] on span "Accept Output" at bounding box center [245, 232] width 26 height 6
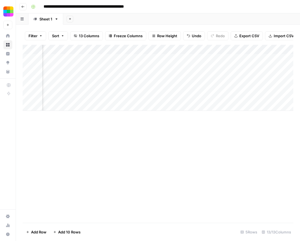
click at [163, 75] on div "Add Column" at bounding box center [158, 78] width 270 height 66
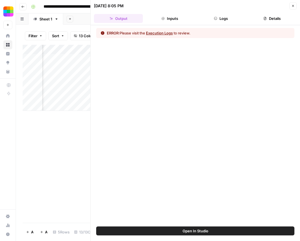
click at [165, 32] on button "Execution Logs" at bounding box center [159, 33] width 27 height 6
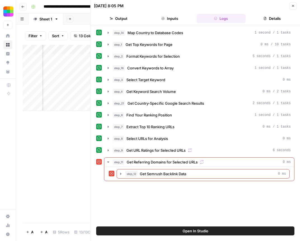
click at [66, 98] on div "Add Column" at bounding box center [57, 78] width 68 height 66
click at [70, 118] on div "Add Column" at bounding box center [57, 134] width 68 height 178
click at [292, 4] on button "Close" at bounding box center [292, 5] width 7 height 7
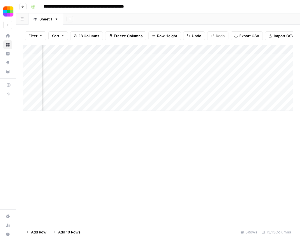
scroll to position [0, 127]
click at [157, 76] on div "Add Column" at bounding box center [158, 78] width 270 height 66
click at [191, 80] on div "Add Column" at bounding box center [158, 78] width 270 height 66
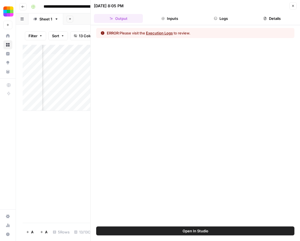
click at [166, 32] on button "Execution Logs" at bounding box center [159, 33] width 27 height 6
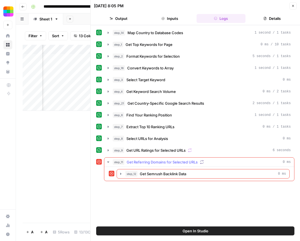
click at [263, 167] on div "step_12 Get Semrush Backlink Data 0 ms" at bounding box center [199, 174] width 190 height 14
click at [199, 175] on div "step_12 Get Semrush Backlink Data 0 ms" at bounding box center [205, 174] width 161 height 6
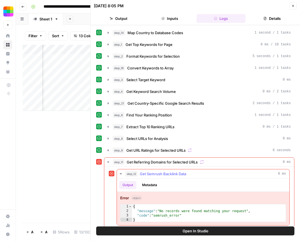
scroll to position [4, 0]
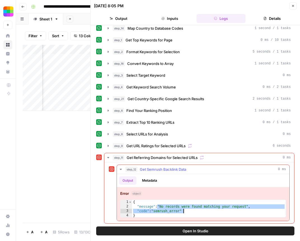
drag, startPoint x: 158, startPoint y: 207, endPoint x: 192, endPoint y: 211, distance: 34.0
click at [192, 211] on div "{ "message" : "No records were found matching your request" , "code" : "semrush…" at bounding box center [209, 212] width 154 height 27
type textarea "**********"
click at [72, 186] on div "Add Column" at bounding box center [57, 134] width 68 height 178
click at [293, 8] on button "Close" at bounding box center [292, 5] width 7 height 7
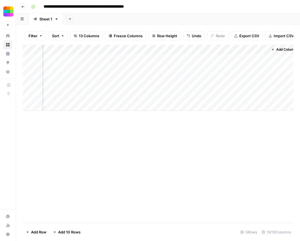
scroll to position [0, 534]
click at [236, 65] on div "Add Column" at bounding box center [158, 78] width 270 height 66
click at [214, 78] on div "Add Column" at bounding box center [158, 78] width 270 height 66
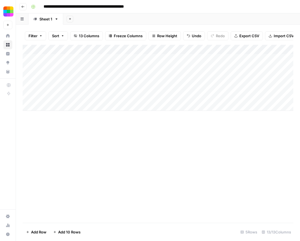
click at [96, 77] on div "Add Column" at bounding box center [158, 78] width 270 height 66
click at [142, 139] on div "Add Column" at bounding box center [158, 134] width 270 height 178
click at [107, 79] on div "Add Column" at bounding box center [158, 78] width 270 height 66
click at [107, 79] on textarea "**********" at bounding box center [86, 78] width 89 height 8
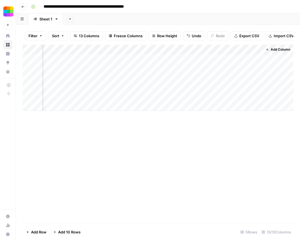
click at [250, 66] on div "Add Column" at bounding box center [158, 78] width 270 height 66
click at [228, 70] on div "Add Column" at bounding box center [158, 78] width 270 height 66
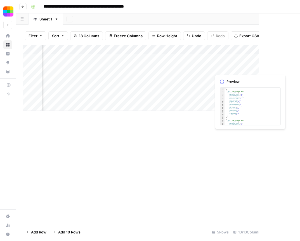
scroll to position [0, 529]
click at [228, 70] on div at bounding box center [236, 68] width 51 height 10
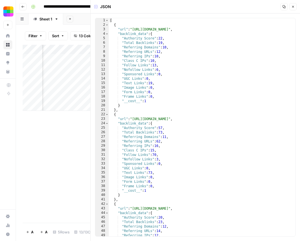
click at [85, 64] on div "Add Column" at bounding box center [57, 78] width 68 height 66
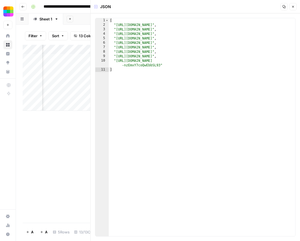
click at [295, 7] on button "Close" at bounding box center [292, 6] width 7 height 7
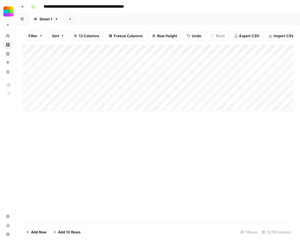
click at [100, 76] on div "Add Column" at bounding box center [158, 78] width 270 height 66
click at [139, 77] on div "Add Column" at bounding box center [158, 78] width 270 height 66
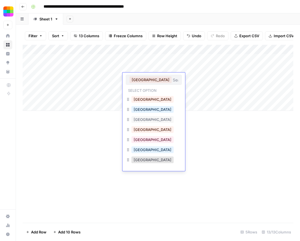
click at [161, 99] on div "United States" at bounding box center [154, 100] width 56 height 10
click at [160, 101] on div "United States" at bounding box center [154, 100] width 56 height 10
click at [154, 100] on button "United States" at bounding box center [152, 99] width 42 height 7
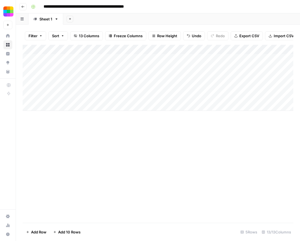
click at [184, 75] on div "Add Column" at bounding box center [158, 78] width 270 height 66
click at [184, 78] on div "Add Column" at bounding box center [158, 78] width 270 height 66
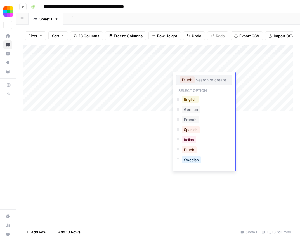
click at [194, 99] on button "English" at bounding box center [190, 99] width 17 height 7
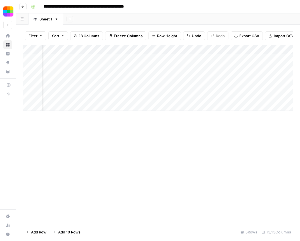
scroll to position [0, 57]
click at [264, 78] on div "Add Column" at bounding box center [158, 78] width 270 height 66
click at [237, 75] on div "Add Column" at bounding box center [158, 78] width 270 height 66
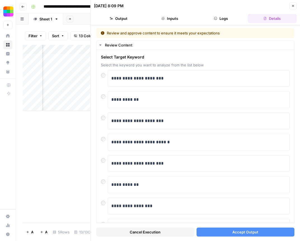
click at [178, 230] on button "Cancel Execution" at bounding box center [145, 231] width 98 height 9
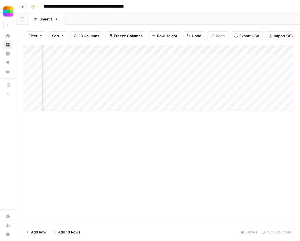
click at [281, 76] on div "Add Column" at bounding box center [158, 78] width 270 height 66
click at [234, 75] on div "Add Column" at bounding box center [158, 78] width 270 height 66
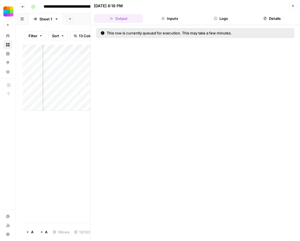
click at [42, 142] on div "Add Column" at bounding box center [57, 134] width 68 height 178
click at [292, 9] on button "Close" at bounding box center [292, 5] width 7 height 7
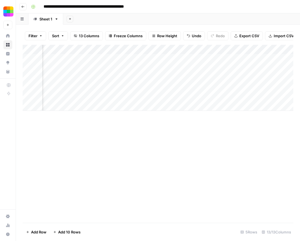
click at [249, 78] on div "Add Column" at bounding box center [158, 78] width 270 height 66
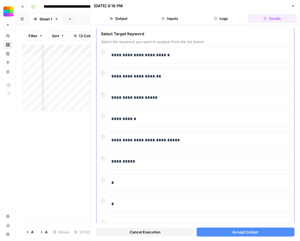
scroll to position [23, 0]
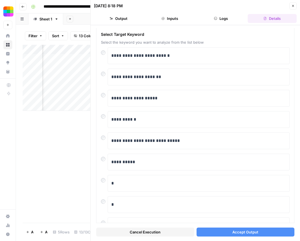
click at [242, 229] on span "Accept Output" at bounding box center [245, 232] width 26 height 6
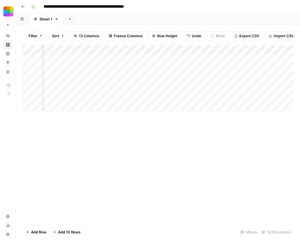
click at [214, 76] on div "Add Column" at bounding box center [158, 78] width 270 height 66
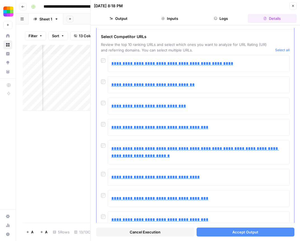
scroll to position [32, 0]
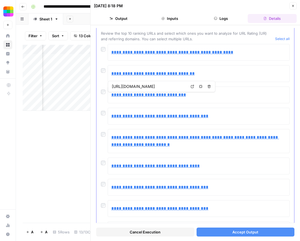
click at [105, 114] on div at bounding box center [104, 112] width 7 height 8
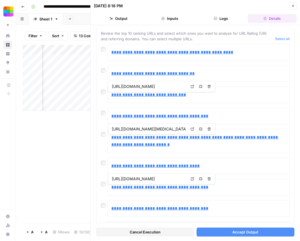
click at [246, 229] on span "Accept Output" at bounding box center [245, 232] width 26 height 6
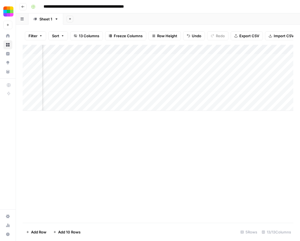
scroll to position [0, 534]
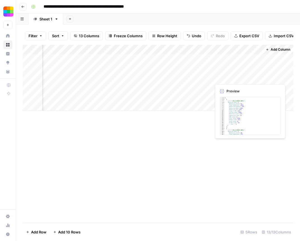
click at [225, 77] on div "Add Column" at bounding box center [158, 78] width 270 height 66
click at [241, 77] on div "Add Column" at bounding box center [158, 78] width 270 height 66
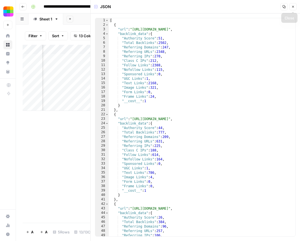
click at [295, 6] on button "Close" at bounding box center [292, 6] width 7 height 7
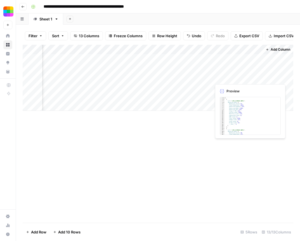
click at [220, 77] on div "Add Column" at bounding box center [158, 78] width 270 height 66
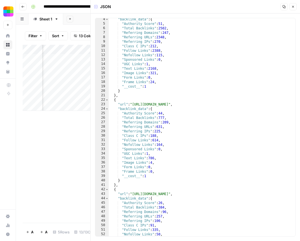
scroll to position [15, 0]
click at [67, 152] on div "Add Column" at bounding box center [57, 134] width 68 height 178
click at [291, 10] on button "Close" at bounding box center [292, 6] width 7 height 7
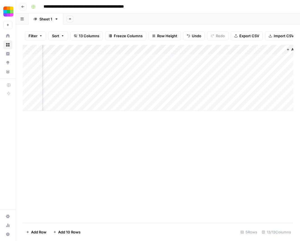
scroll to position [0, 511]
click at [258, 77] on div "Add Column" at bounding box center [158, 78] width 270 height 66
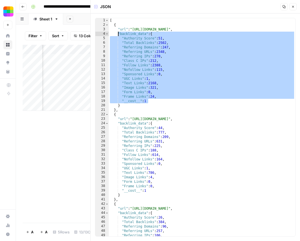
drag, startPoint x: 163, startPoint y: 99, endPoint x: 119, endPoint y: 34, distance: 78.5
click at [118, 34] on div "[ { "url" : "https://www.ilovepdf.com/excel_to_pdf" , "backlink_data" : { "Auth…" at bounding box center [202, 131] width 186 height 227
type textarea "**********"
click at [293, 9] on button "Close" at bounding box center [292, 6] width 7 height 7
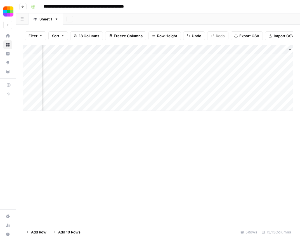
click at [23, 6] on icon "button" at bounding box center [22, 6] width 3 height 3
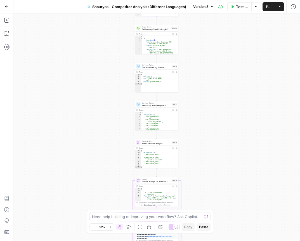
click at [8, 7] on icon "button" at bounding box center [7, 7] width 4 height 4
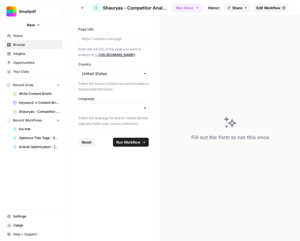
click at [27, 42] on span "Browse" at bounding box center [36, 44] width 47 height 5
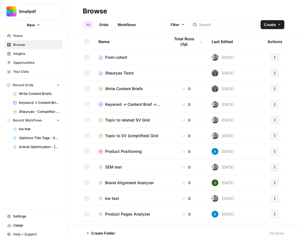
click at [270, 27] on span "Create" at bounding box center [270, 25] width 12 height 6
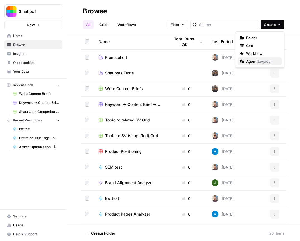
drag, startPoint x: 246, startPoint y: 53, endPoint x: 252, endPoint y: 62, distance: 11.2
click at [252, 62] on div "Folder Grid Workflow Agent ( Legacy )" at bounding box center [259, 49] width 49 height 36
click at [252, 62] on span "Agent ( Legacy )" at bounding box center [261, 61] width 31 height 6
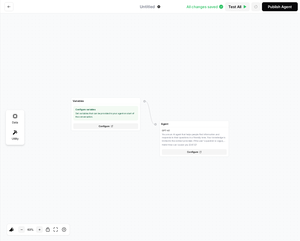
click at [4, 3] on div at bounding box center [68, 6] width 133 height 13
click at [9, 6] on icon "Go back" at bounding box center [8, 6] width 3 height 3
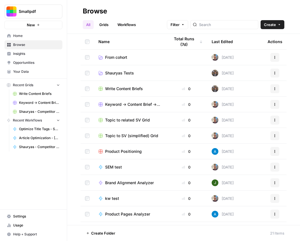
click at [270, 22] on span "Create" at bounding box center [270, 25] width 12 height 6
click at [256, 54] on span "Workflow" at bounding box center [261, 54] width 31 height 6
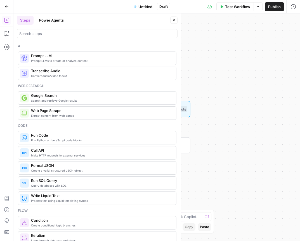
click at [59, 21] on button "Power Agents" at bounding box center [51, 20] width 31 height 9
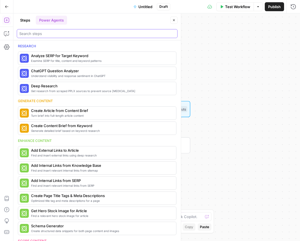
click at [47, 33] on input "search" at bounding box center [97, 34] width 156 height 6
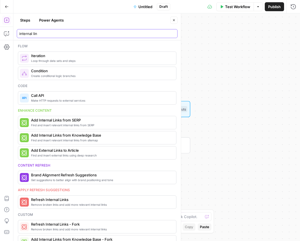
type input "internal link"
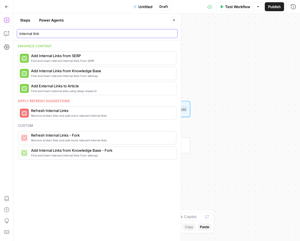
click at [41, 33] on input "internal link" at bounding box center [97, 34] width 156 height 6
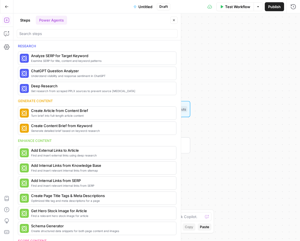
click at [27, 19] on button "Steps" at bounding box center [25, 20] width 17 height 9
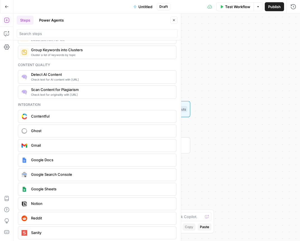
scroll to position [929, 0]
click at [9, 9] on button "Go Back" at bounding box center [7, 7] width 10 height 10
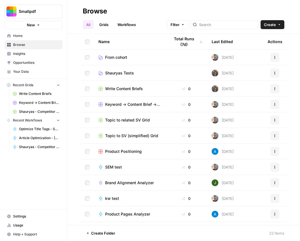
click at [41, 37] on span "Home" at bounding box center [36, 35] width 47 height 5
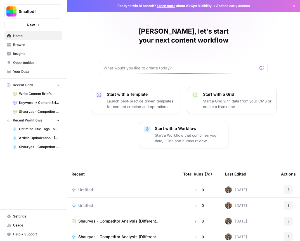
click at [31, 45] on span "Browse" at bounding box center [36, 44] width 47 height 5
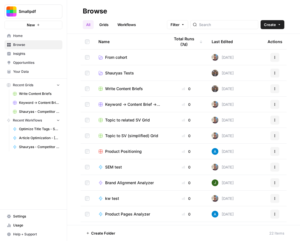
click at [16, 10] on img "Workspace: Smallpdf" at bounding box center [11, 11] width 10 height 10
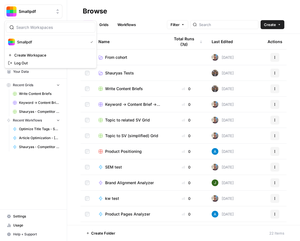
click at [130, 12] on div "Browse" at bounding box center [183, 11] width 201 height 9
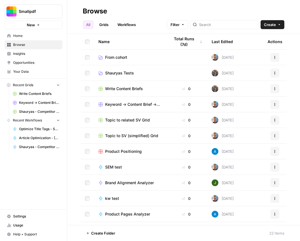
click at [28, 35] on span "Home" at bounding box center [36, 35] width 47 height 5
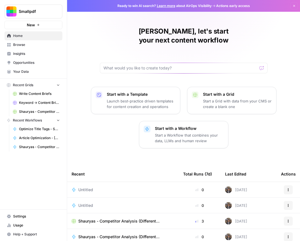
click at [26, 217] on span "Settings" at bounding box center [36, 215] width 47 height 5
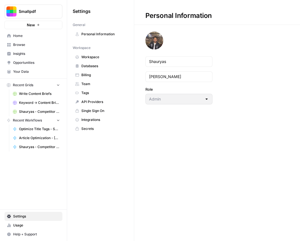
click at [106, 54] on link "Workspace" at bounding box center [101, 57] width 56 height 9
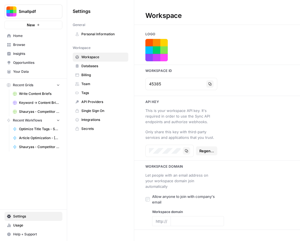
type input "www.smallpdf.com"
click at [99, 33] on span "Personal Information" at bounding box center [103, 34] width 44 height 5
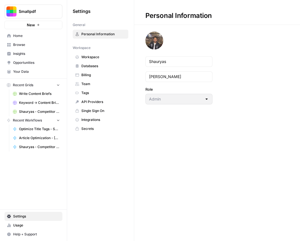
click at [92, 82] on span "Team" at bounding box center [103, 83] width 44 height 5
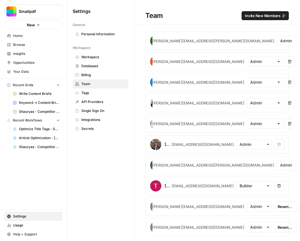
click at [263, 17] on span "Invite New Members" at bounding box center [262, 16] width 35 height 6
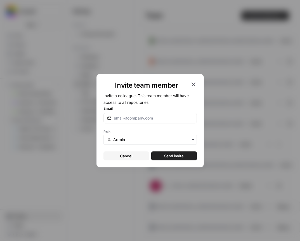
click at [131, 114] on div at bounding box center [149, 118] width 93 height 11
type input "ya"
click at [194, 89] on div "Invite team member" at bounding box center [149, 85] width 93 height 9
click at [194, 84] on icon "button" at bounding box center [193, 84] width 4 height 4
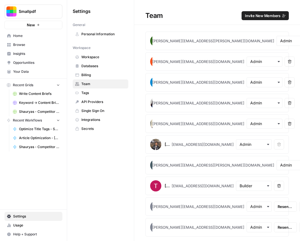
click at [100, 73] on span "Billing" at bounding box center [103, 74] width 44 height 5
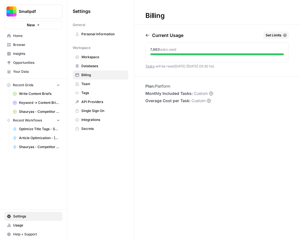
click at [278, 37] on span "Set Limits" at bounding box center [273, 35] width 16 height 5
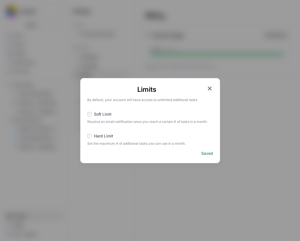
click at [208, 85] on icon "button" at bounding box center [209, 88] width 7 height 7
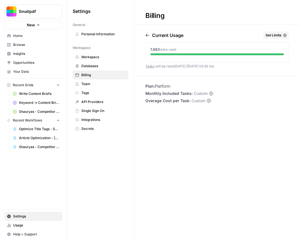
click at [96, 111] on span "Single Sign On" at bounding box center [103, 110] width 44 height 5
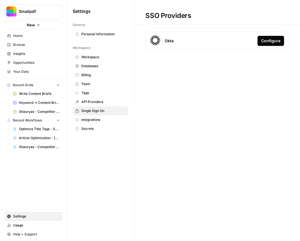
click at [99, 79] on link "Team" at bounding box center [101, 83] width 56 height 9
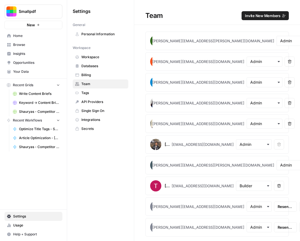
click at [98, 75] on span "Billing" at bounding box center [103, 74] width 44 height 5
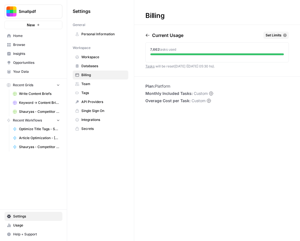
click at [94, 85] on span "Team" at bounding box center [103, 83] width 44 height 5
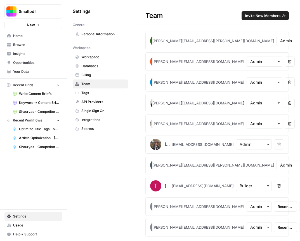
click at [94, 73] on span "Billing" at bounding box center [103, 74] width 44 height 5
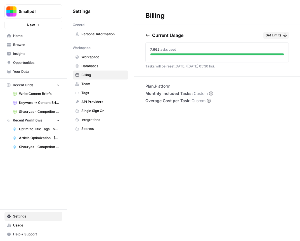
click at [147, 35] on icon "button" at bounding box center [147, 35] width 4 height 4
click at [174, 35] on icon "button" at bounding box center [172, 35] width 4 height 4
click at [279, 35] on span "Set Limits" at bounding box center [273, 35] width 16 height 5
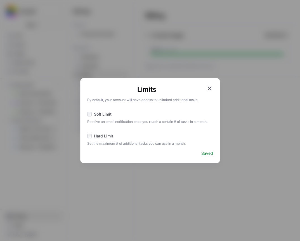
click at [209, 87] on icon "button" at bounding box center [209, 88] width 7 height 7
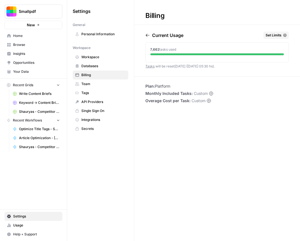
click at [96, 92] on span "Tags" at bounding box center [103, 92] width 44 height 5
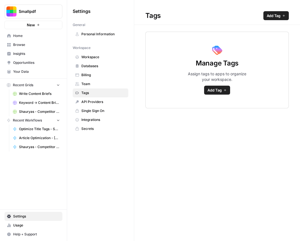
click at [95, 82] on span "Team" at bounding box center [103, 83] width 44 height 5
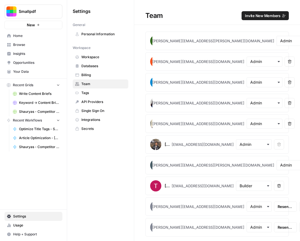
click at [96, 107] on link "Single Sign On" at bounding box center [101, 110] width 56 height 9
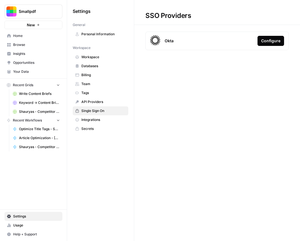
click at [25, 43] on span "Browse" at bounding box center [36, 44] width 47 height 5
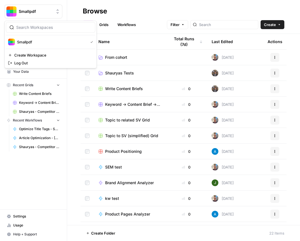
click at [32, 14] on span "Smallpdf" at bounding box center [36, 12] width 34 height 6
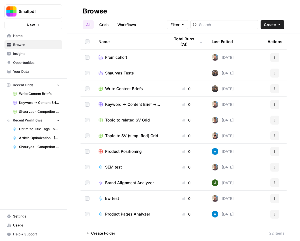
click at [133, 11] on div "Browse" at bounding box center [183, 11] width 201 height 9
click at [27, 37] on span "Home" at bounding box center [36, 35] width 47 height 5
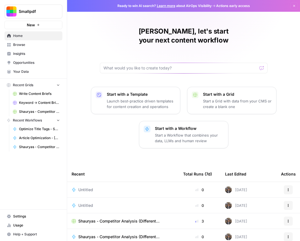
click at [20, 214] on span "Settings" at bounding box center [36, 215] width 47 height 5
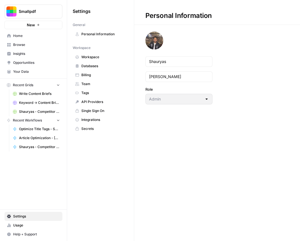
click at [101, 57] on span "Workspace" at bounding box center [103, 56] width 44 height 5
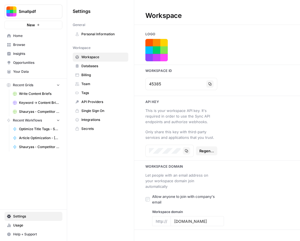
click at [84, 66] on span "Databases" at bounding box center [103, 65] width 44 height 5
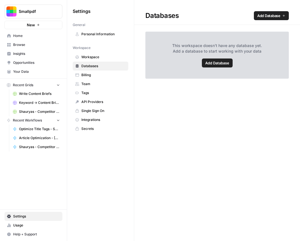
click at [88, 73] on span "Billing" at bounding box center [103, 74] width 44 height 5
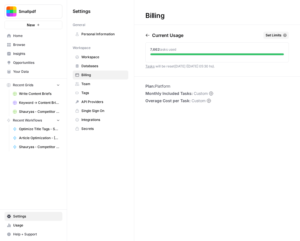
click at [90, 86] on link "Team" at bounding box center [101, 83] width 56 height 9
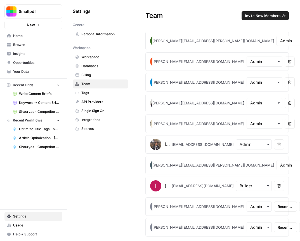
click at [90, 96] on link "Tags" at bounding box center [101, 92] width 56 height 9
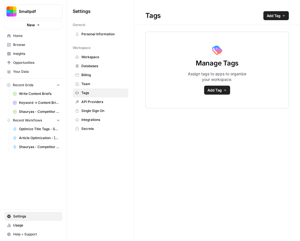
click at [90, 103] on span "API Providers" at bounding box center [103, 101] width 44 height 5
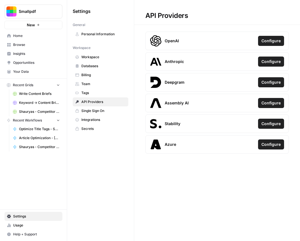
click at [97, 112] on span "Single Sign On" at bounding box center [103, 110] width 44 height 5
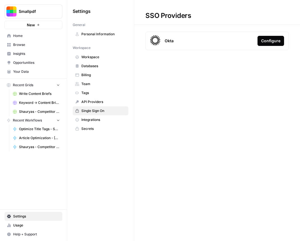
click at [93, 120] on span "Integrations" at bounding box center [103, 119] width 44 height 5
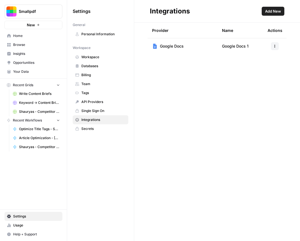
click at [89, 129] on span "Secrets" at bounding box center [103, 128] width 44 height 5
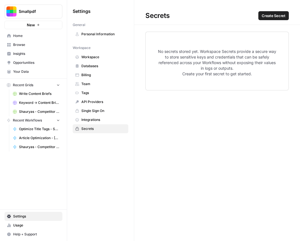
click at [94, 121] on span "Integrations" at bounding box center [103, 119] width 44 height 5
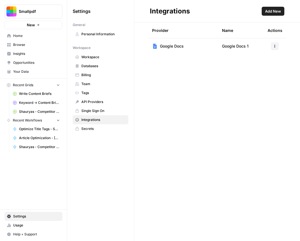
click at [272, 9] on span "Add New" at bounding box center [273, 11] width 16 height 6
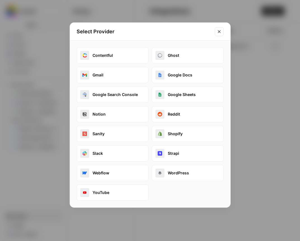
click at [218, 32] on icon "Close modal" at bounding box center [219, 31] width 4 height 4
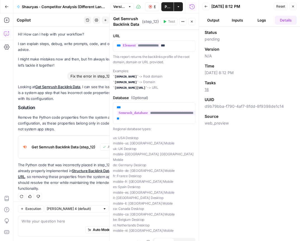
scroll to position [3, 0]
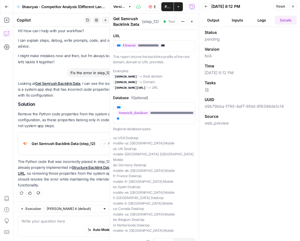
click at [262, 20] on button "Logs" at bounding box center [262, 20] width 22 height 9
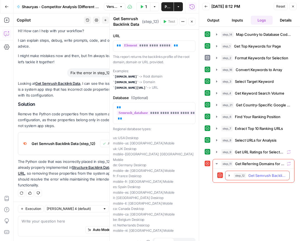
click at [260, 176] on span "Get Semrush Backlink Data" at bounding box center [267, 175] width 38 height 6
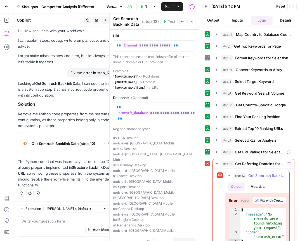
scroll to position [11, 0]
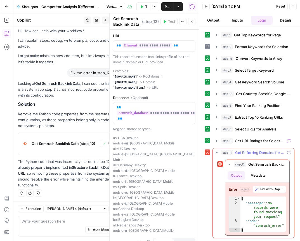
click at [265, 154] on span "Get Referring Domains for Selected URLs" at bounding box center [259, 152] width 49 height 6
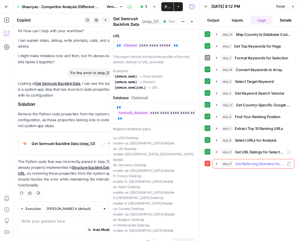
click at [262, 163] on span "Get Referring Domains for Selected URLs" at bounding box center [259, 164] width 49 height 6
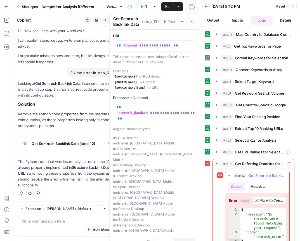
scroll to position [11, 0]
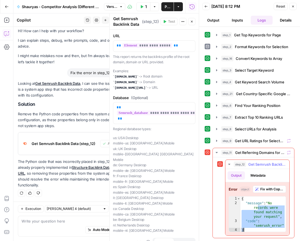
drag, startPoint x: 258, startPoint y: 206, endPoint x: 280, endPoint y: 228, distance: 31.2
click at [280, 229] on div "{ "message" : "No records were found matching your request" , "code" : "semrush…" at bounding box center [262, 218] width 45 height 45
type textarea "**********"
click at [217, 155] on button "step_11 Get Referring Domains for Selected URLs 0 ms" at bounding box center [253, 152] width 81 height 9
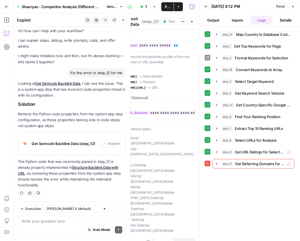
click at [216, 164] on icon "button" at bounding box center [216, 163] width 4 height 4
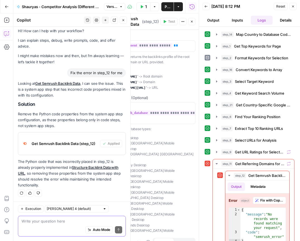
click at [58, 221] on textarea at bounding box center [72, 221] width 101 height 6
type textarea "why was it working before but not working now?"
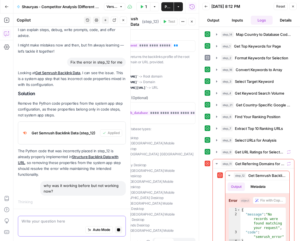
click at [46, 220] on textarea at bounding box center [72, 221] width 101 height 6
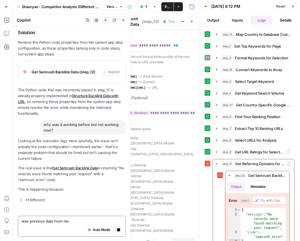
type textarea "was previous data from moz"
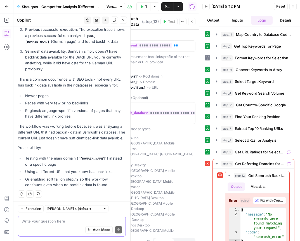
scroll to position [273, 0]
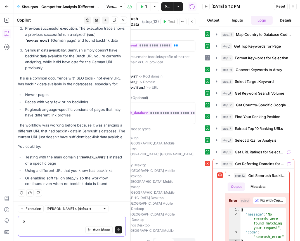
type textarea ","
type textarea "what about moz?"
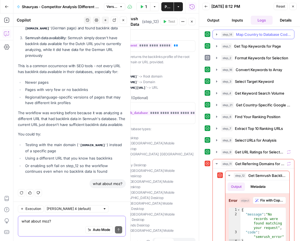
scroll to position [111, 0]
